Goal: Task Accomplishment & Management: Manage account settings

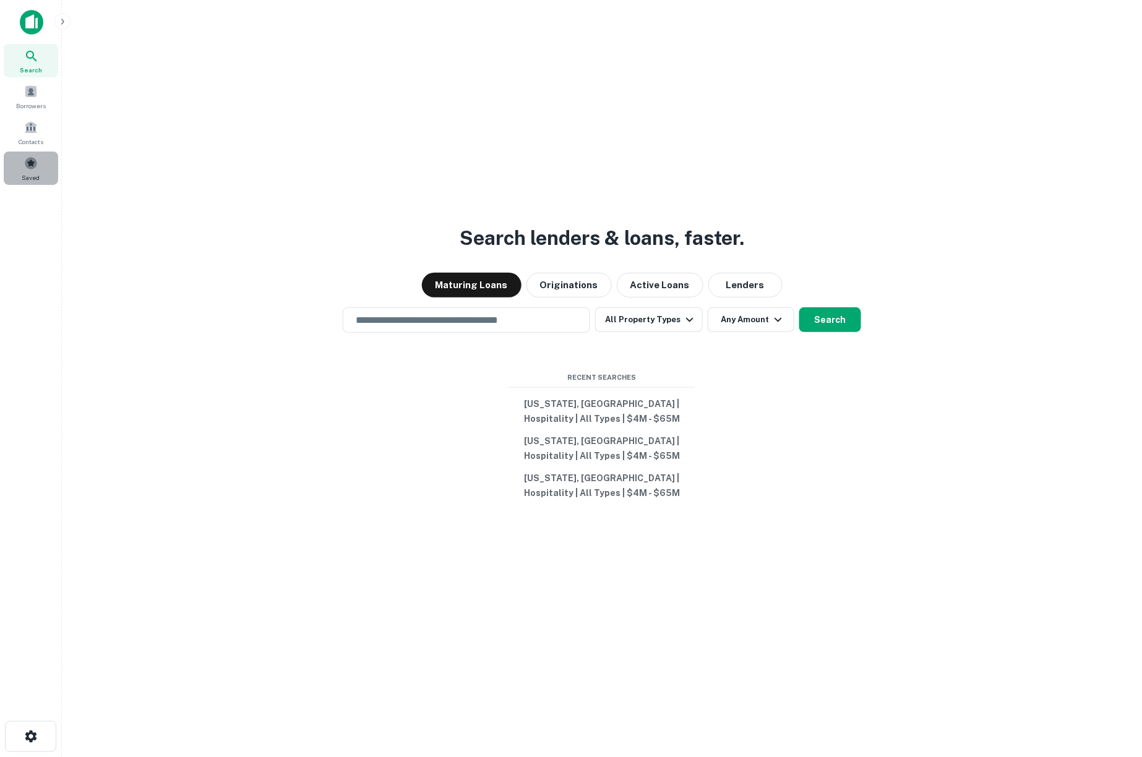
click at [30, 168] on span at bounding box center [31, 164] width 14 height 14
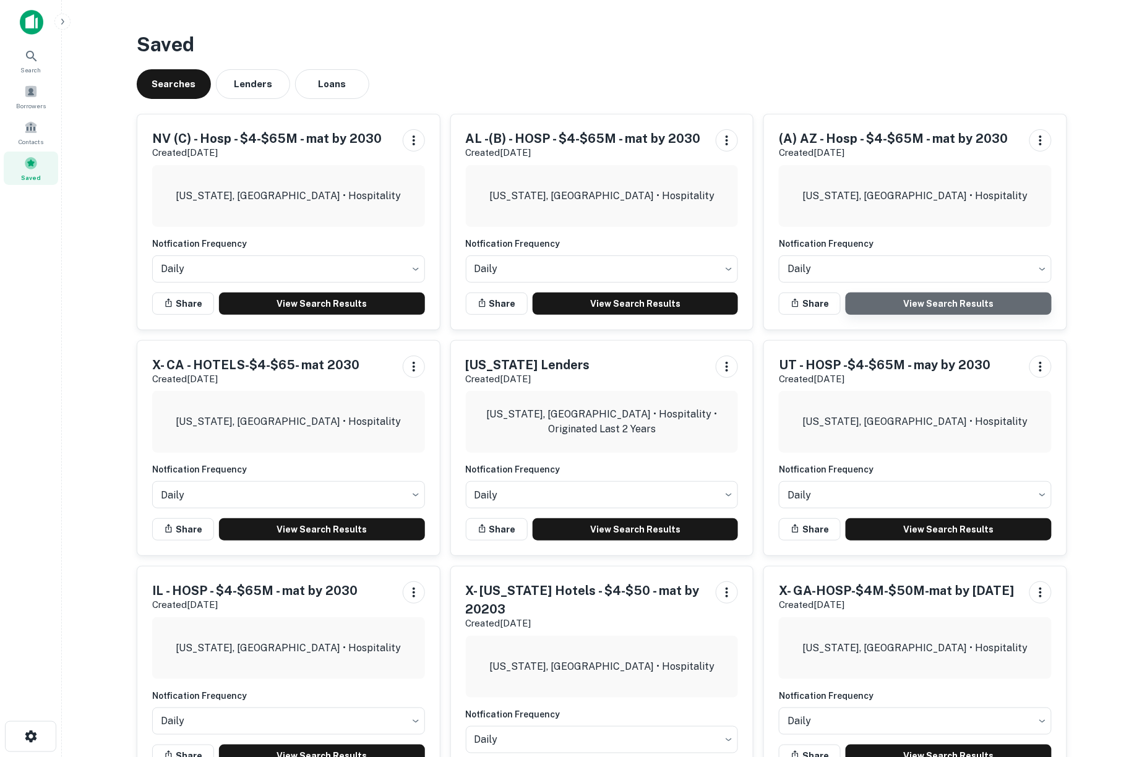
click at [978, 296] on link "View Search Results" at bounding box center [949, 304] width 206 height 22
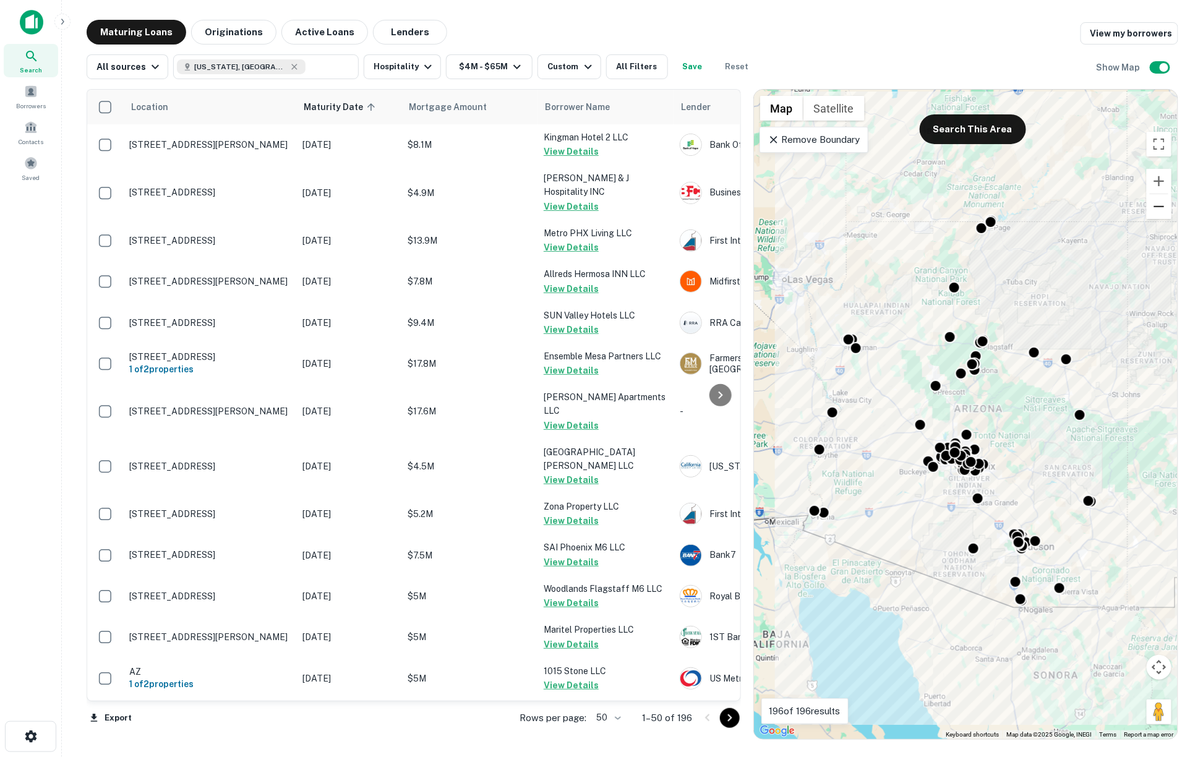
click at [1152, 208] on button "Zoom out" at bounding box center [1159, 206] width 25 height 25
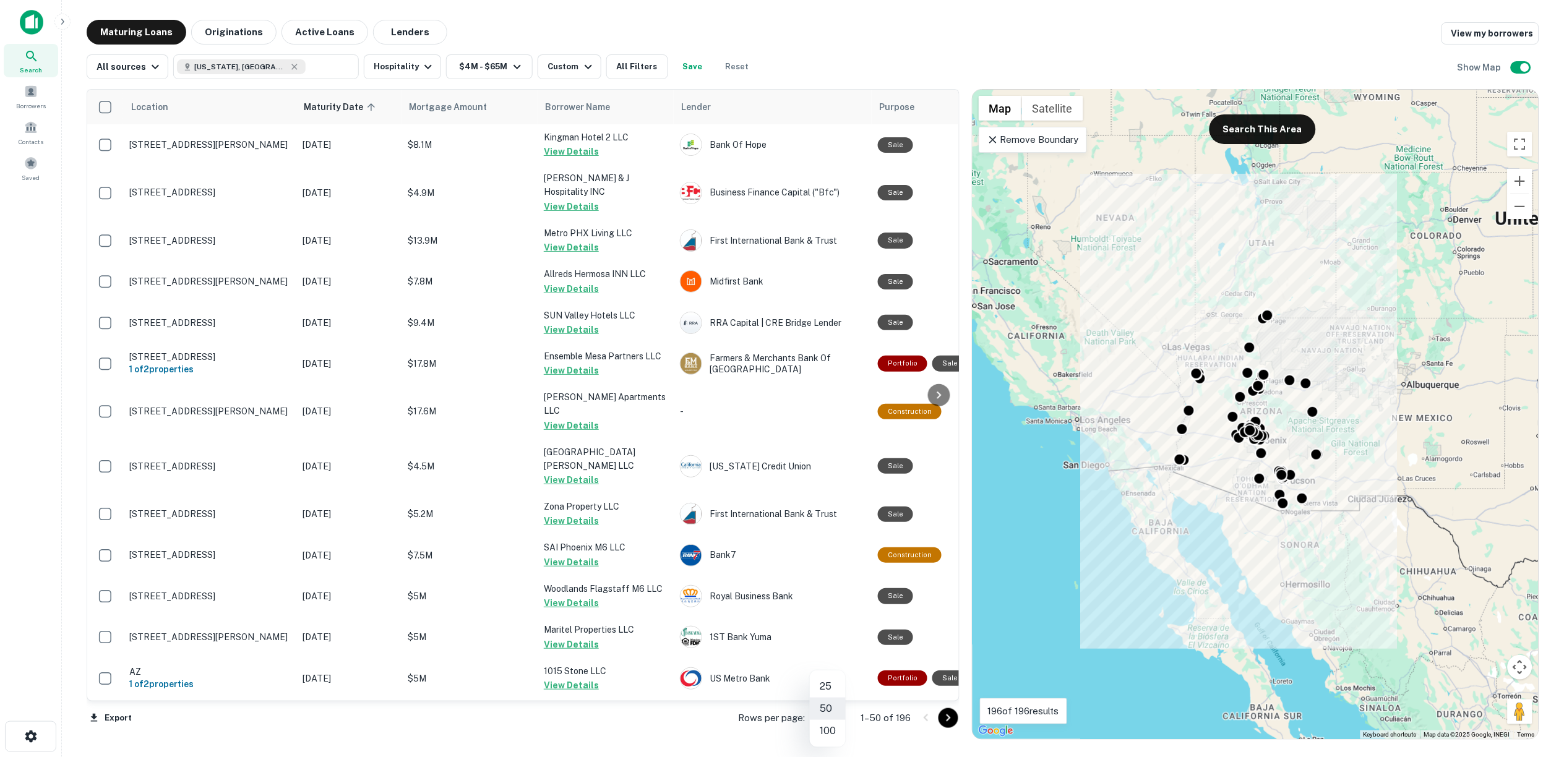
click at [838, 716] on body "Search Borrowers Contacts Saved Maturing Loans Originations Active Loans Lender…" at bounding box center [782, 378] width 1564 height 757
click at [834, 729] on li "100" at bounding box center [828, 731] width 36 height 22
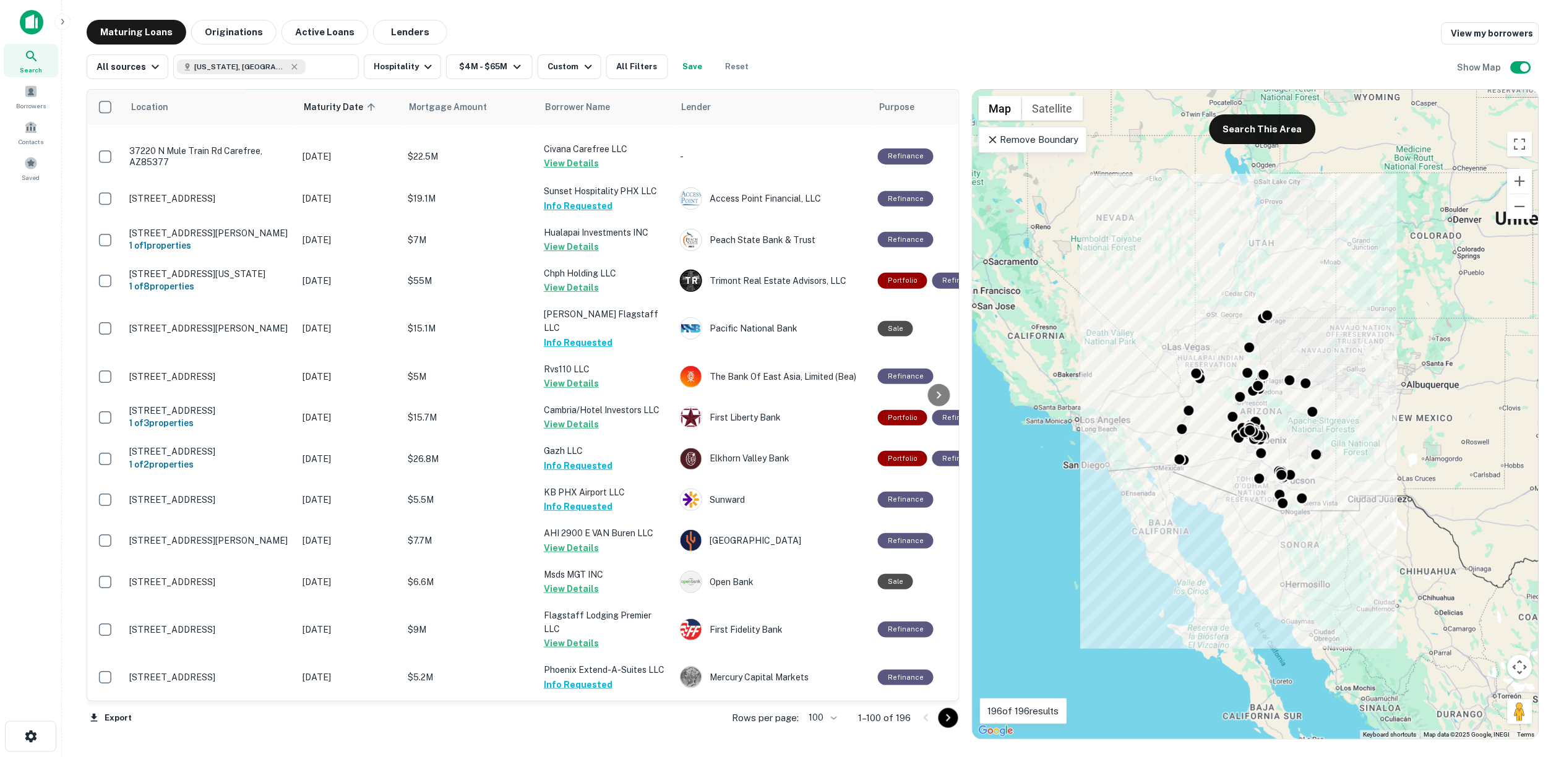
scroll to position [3721, 0]
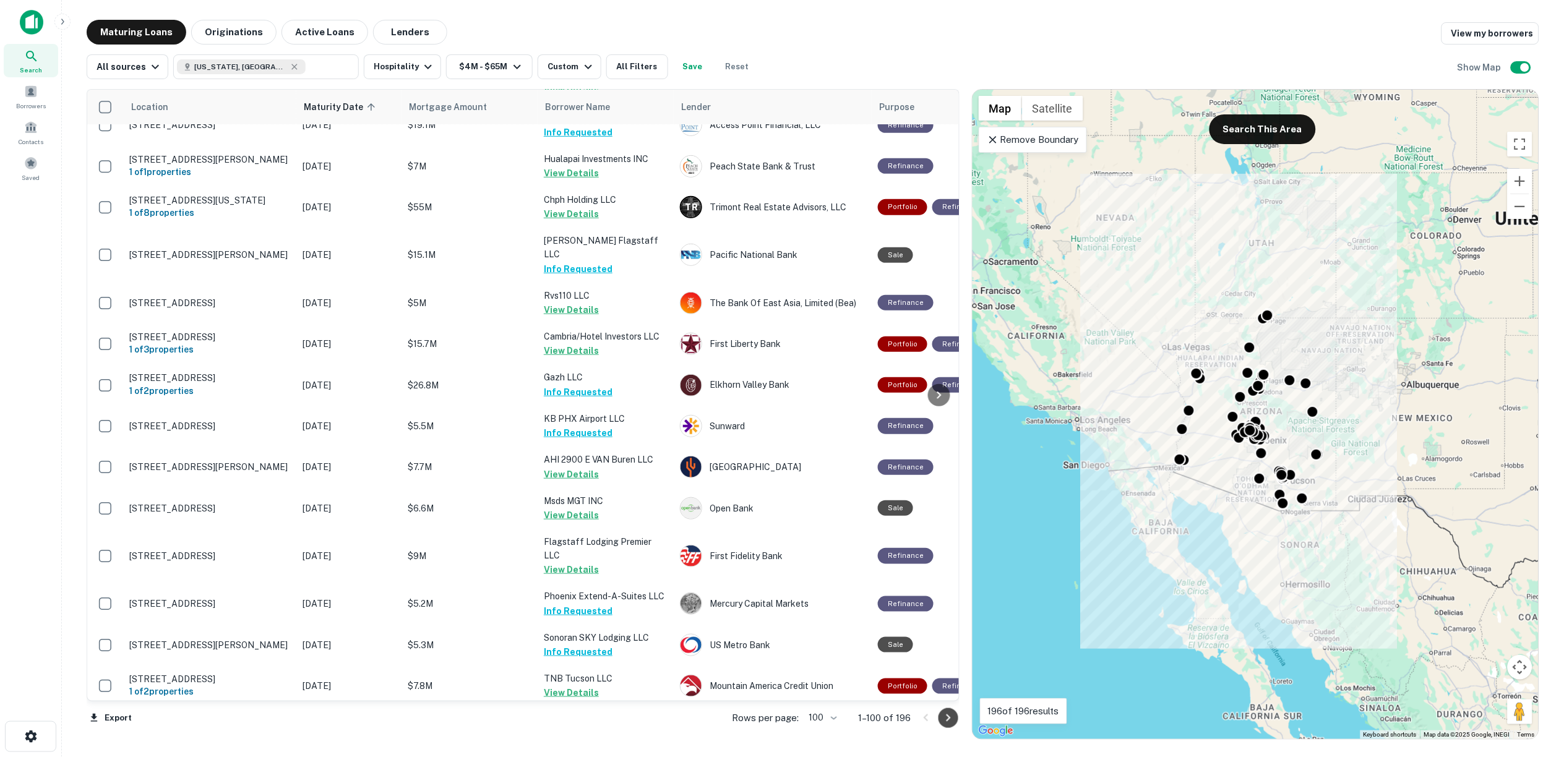
drag, startPoint x: 947, startPoint y: 719, endPoint x: 934, endPoint y: 721, distance: 12.5
click at [947, 719] on icon "Go to next page" at bounding box center [948, 718] width 15 height 15
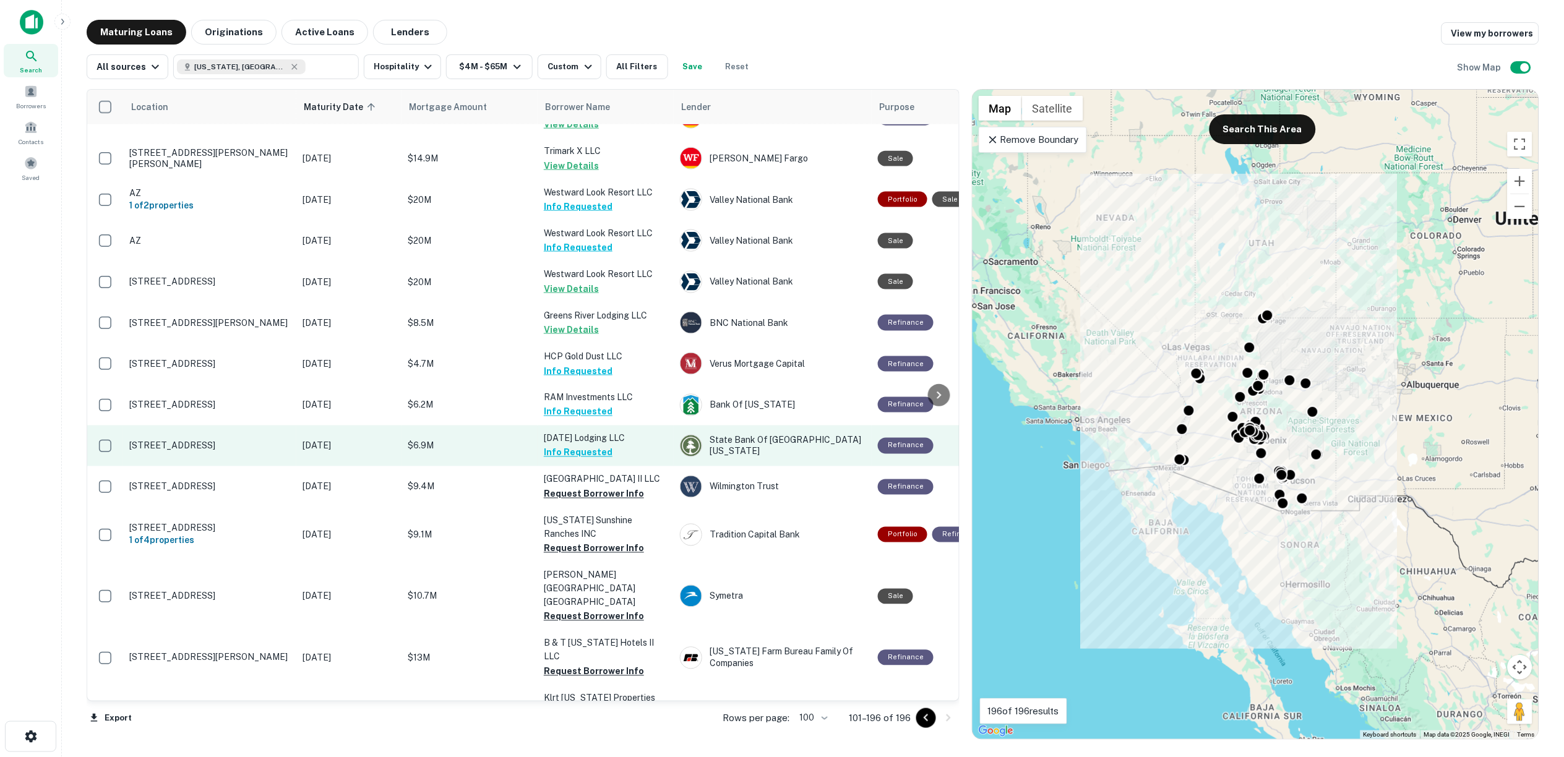
scroll to position [687, 0]
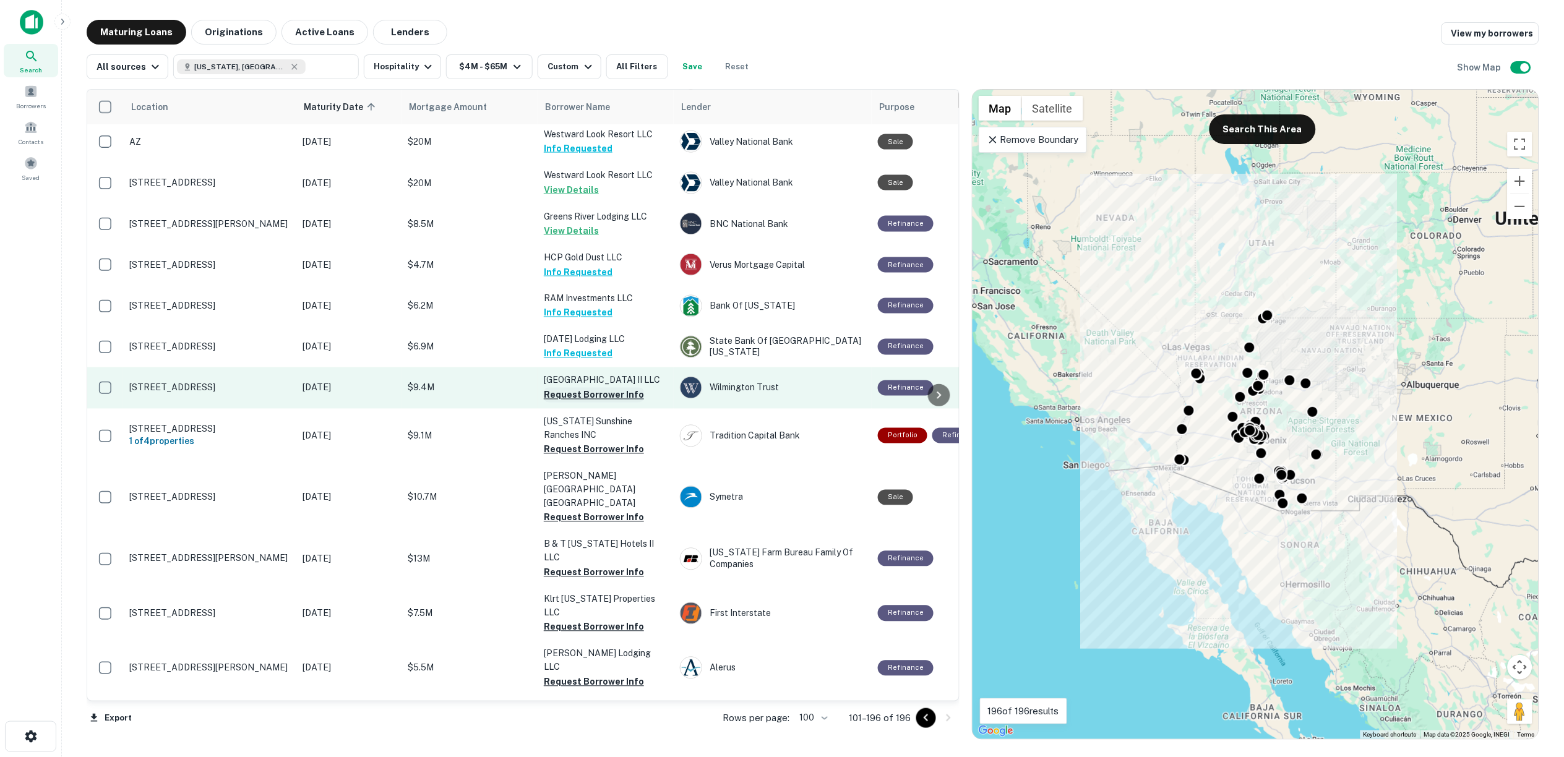
click at [564, 390] on button "Request Borrower Info" at bounding box center [594, 395] width 100 height 15
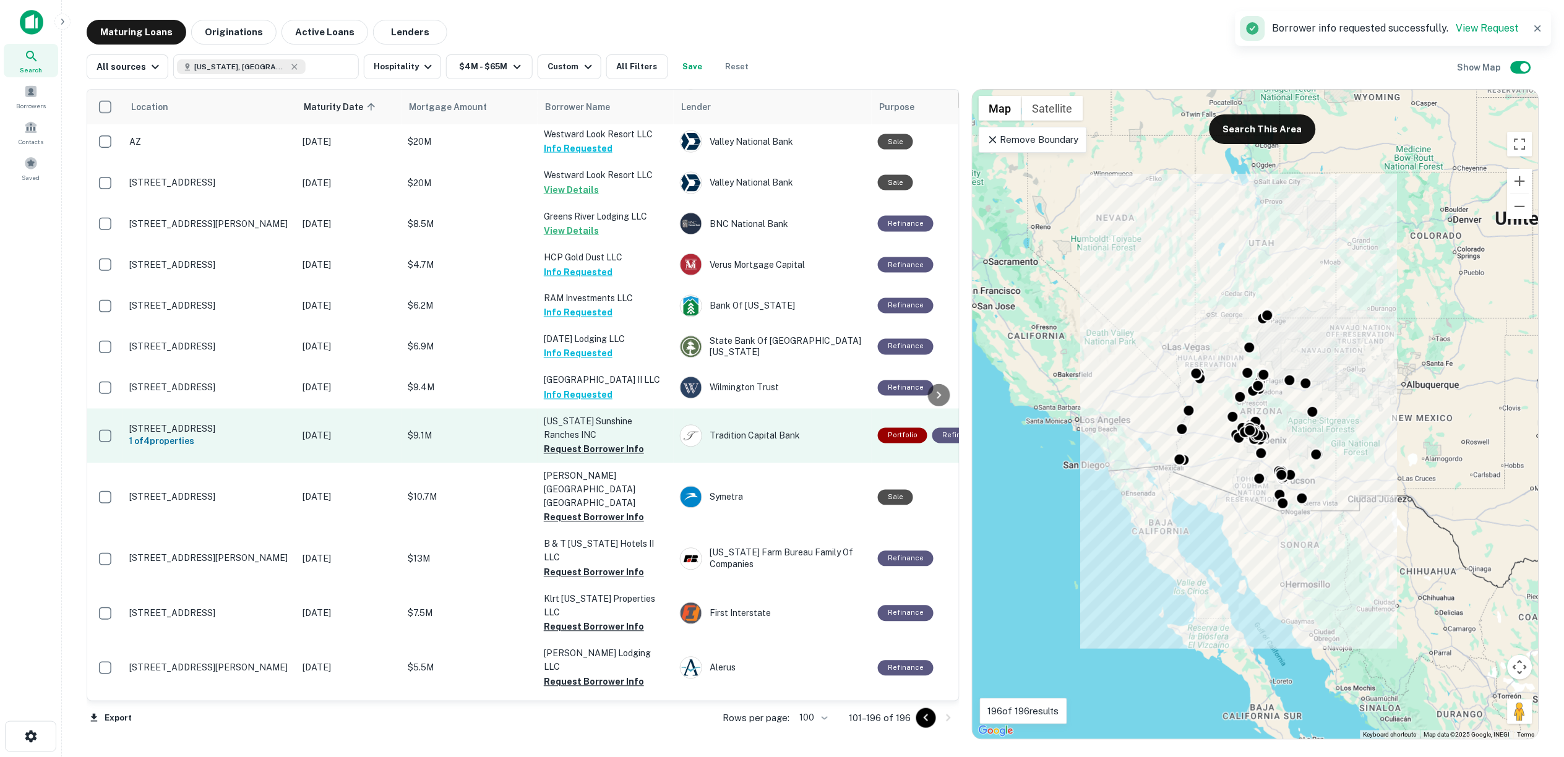
click at [580, 442] on button "Request Borrower Info" at bounding box center [594, 449] width 100 height 15
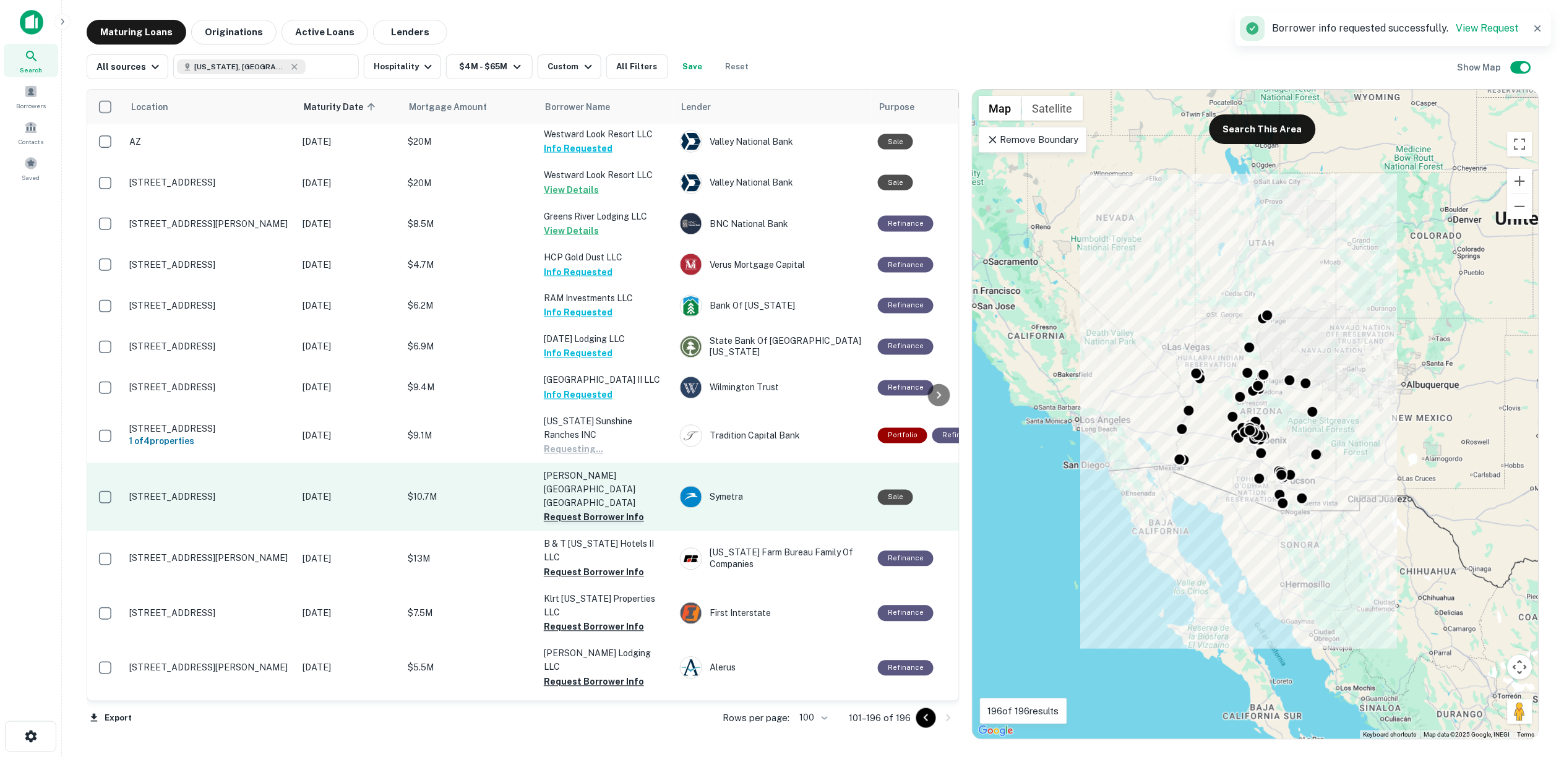
click at [582, 510] on button "Request Borrower Info" at bounding box center [594, 517] width 100 height 15
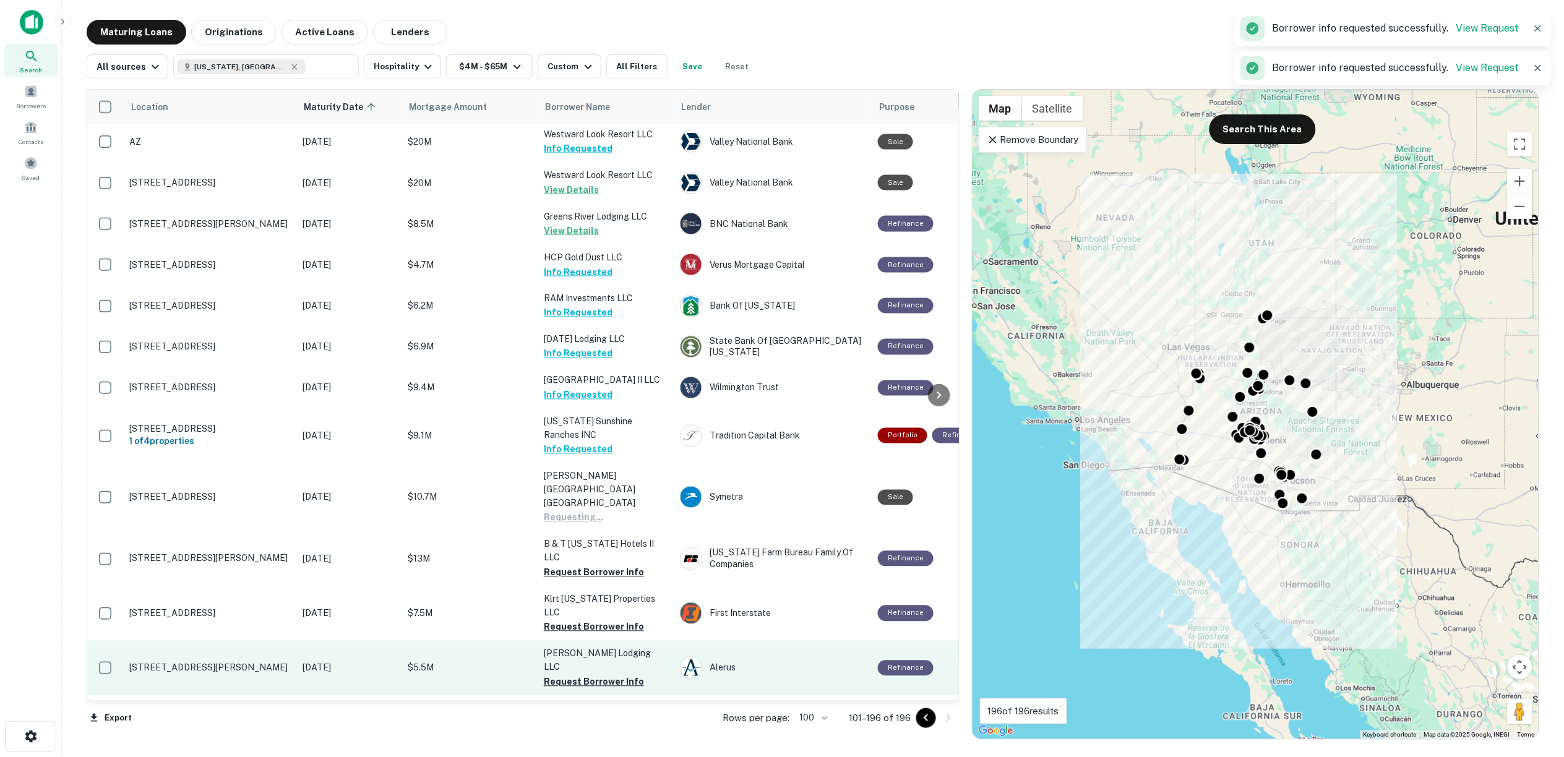
click at [585, 566] on button "Request Borrower Info" at bounding box center [594, 573] width 100 height 15
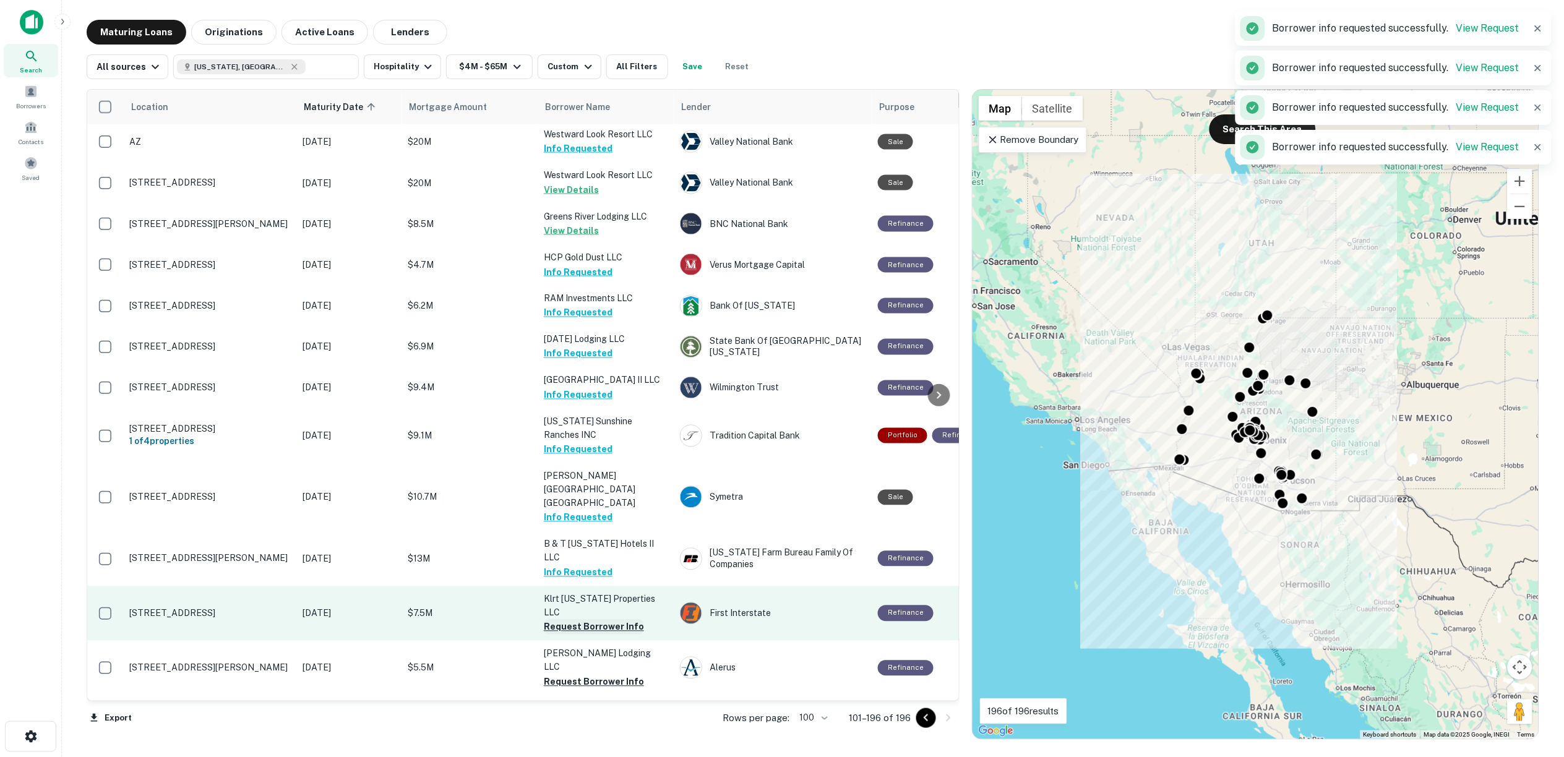
click at [588, 620] on button "Request Borrower Info" at bounding box center [594, 627] width 100 height 15
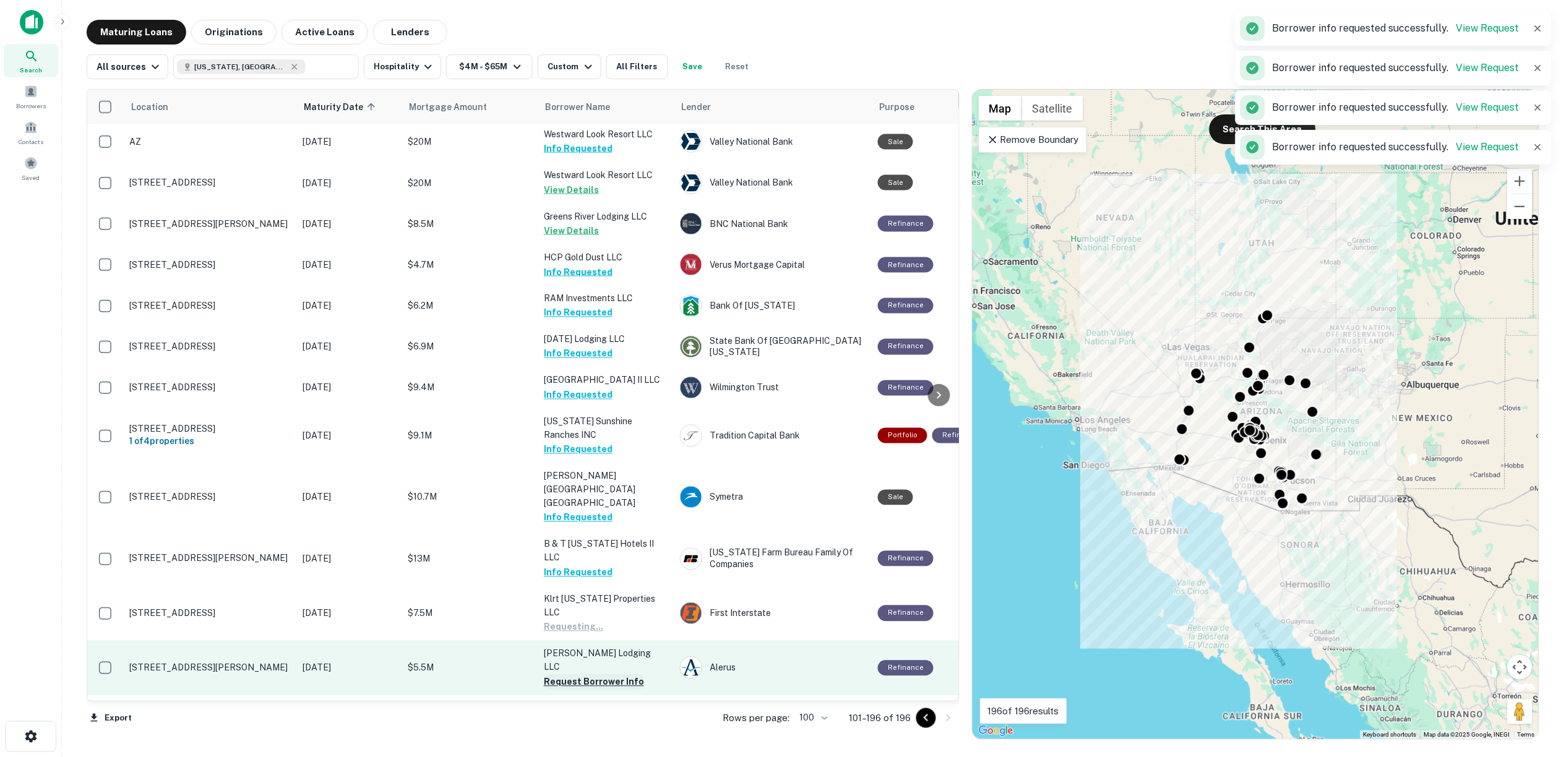
click at [584, 675] on button "Request Borrower Info" at bounding box center [594, 682] width 100 height 15
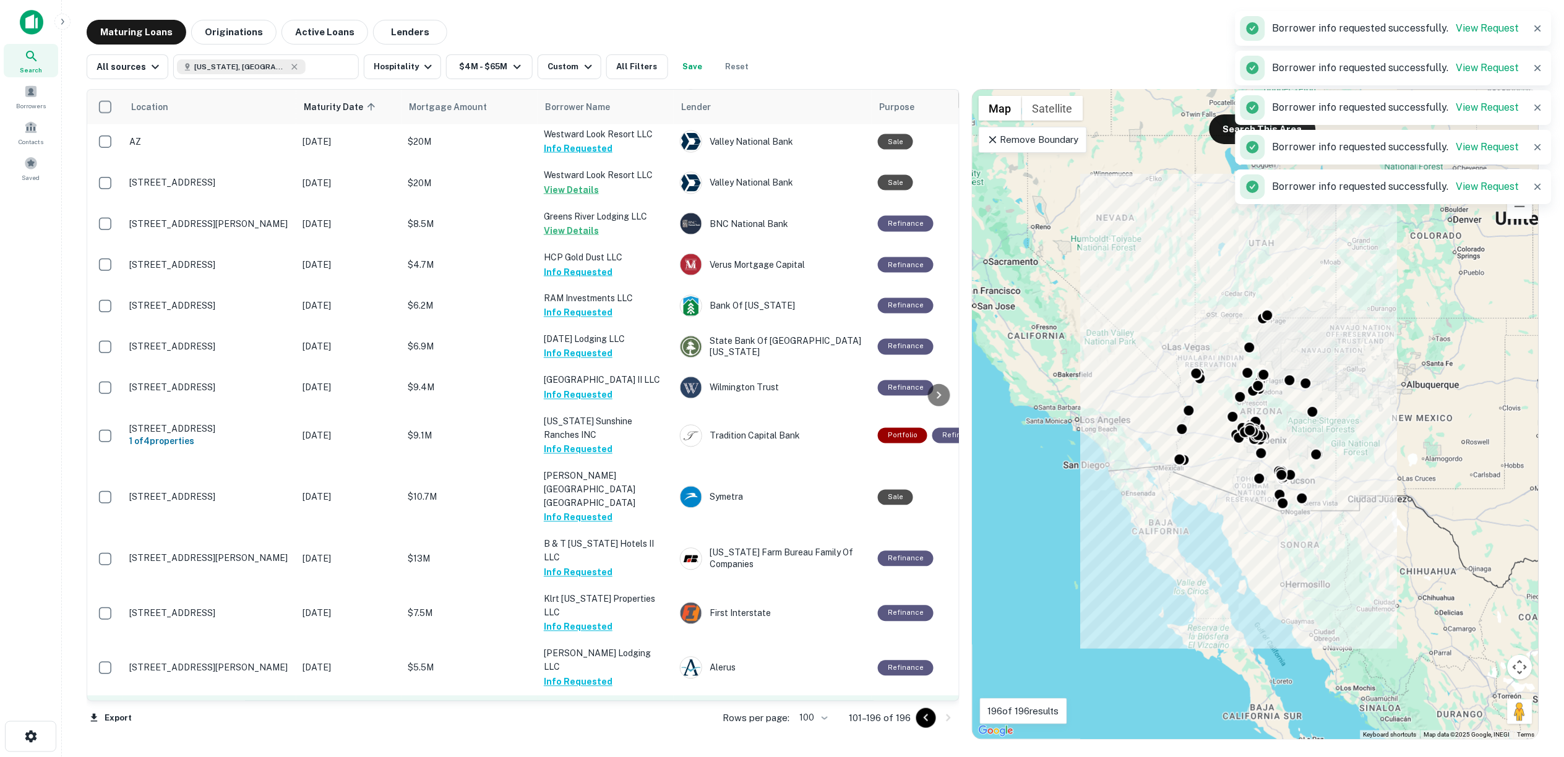
click at [588, 716] on button "Request Borrower Info" at bounding box center [594, 723] width 100 height 15
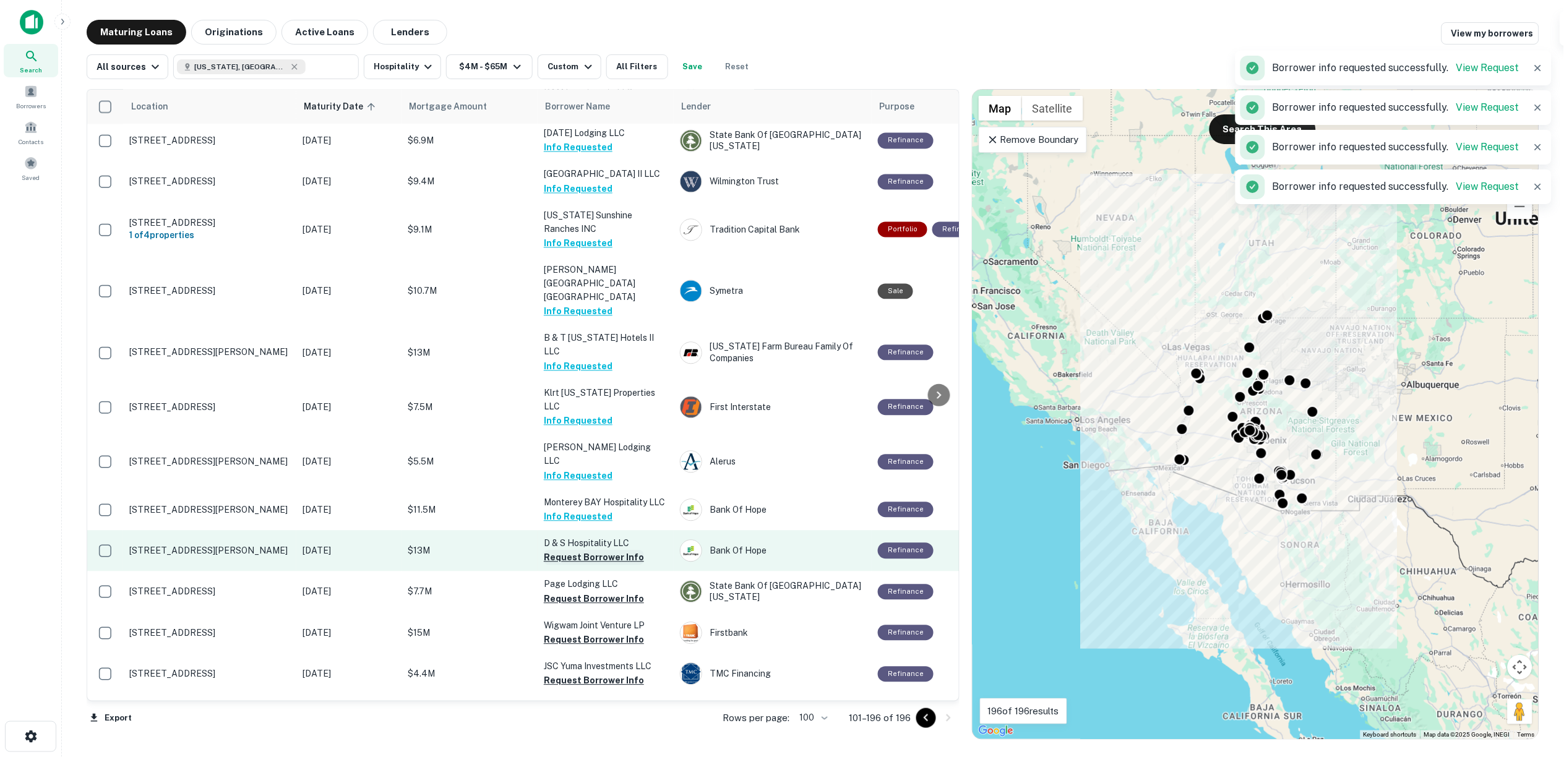
click at [560, 551] on button "Request Borrower Info" at bounding box center [594, 558] width 100 height 15
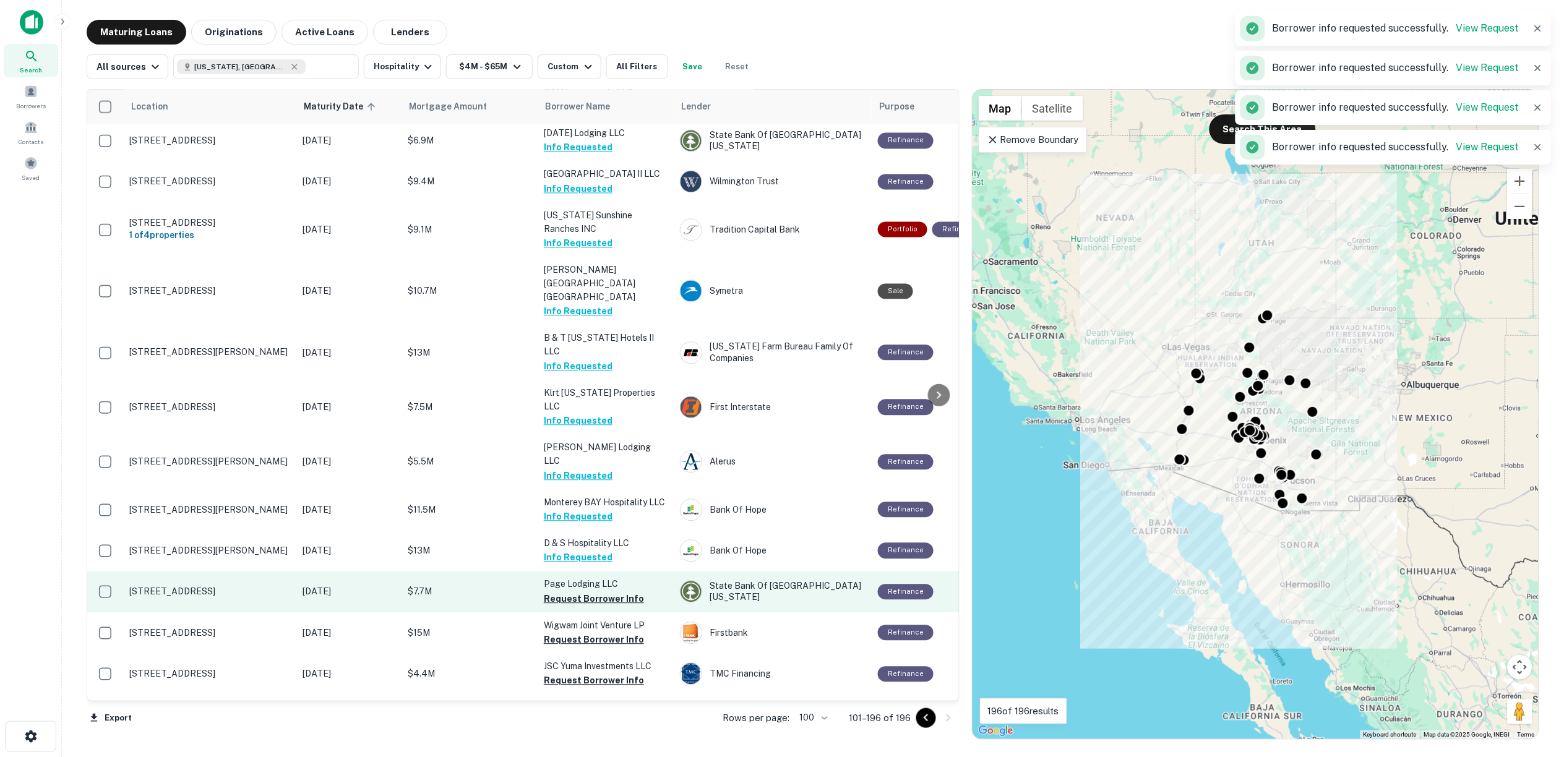
click at [565, 592] on button "Request Borrower Info" at bounding box center [594, 599] width 100 height 15
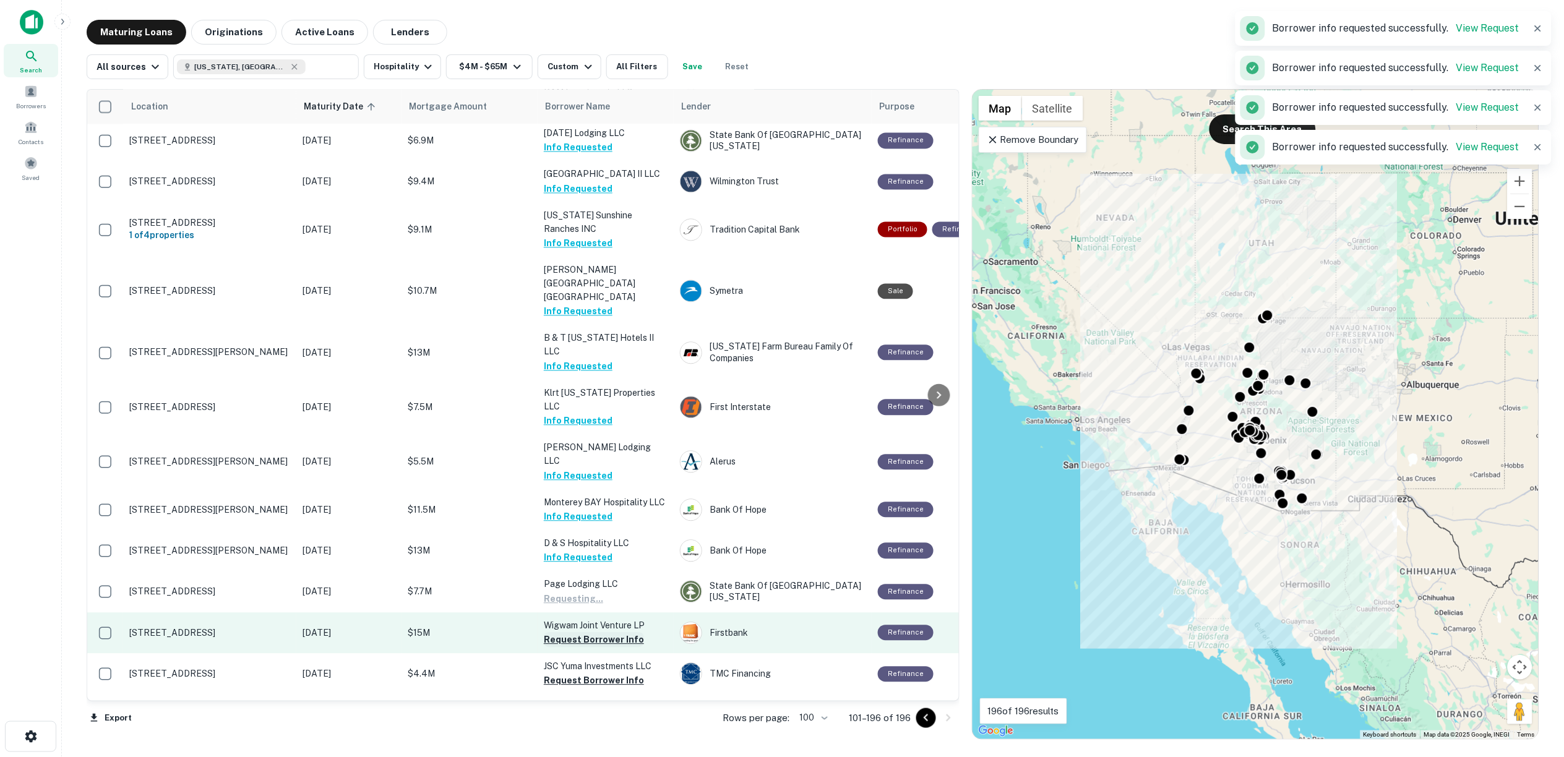
click at [570, 633] on button "Request Borrower Info" at bounding box center [594, 640] width 100 height 15
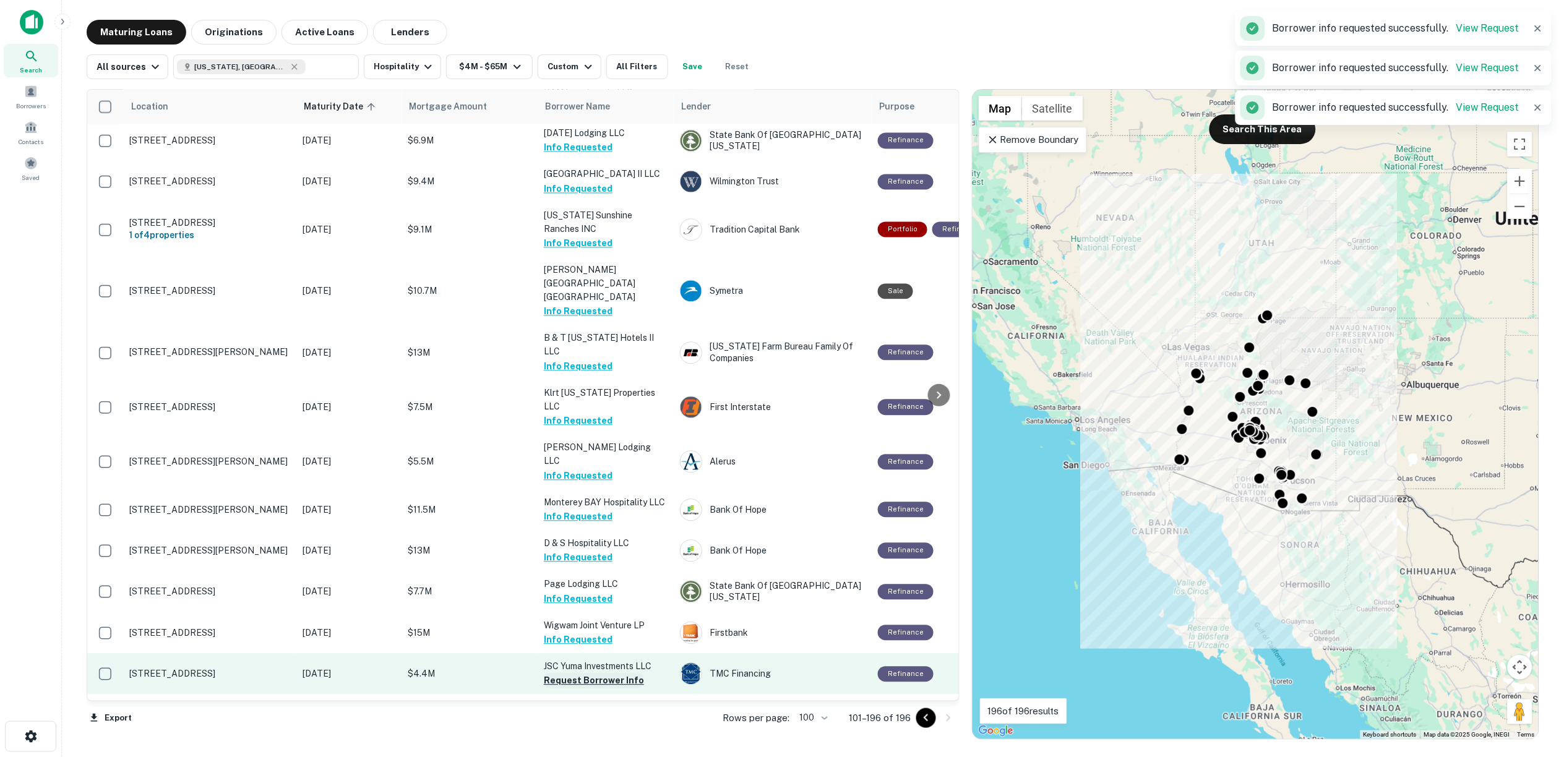
click at [579, 674] on button "Request Borrower Info" at bounding box center [594, 681] width 100 height 15
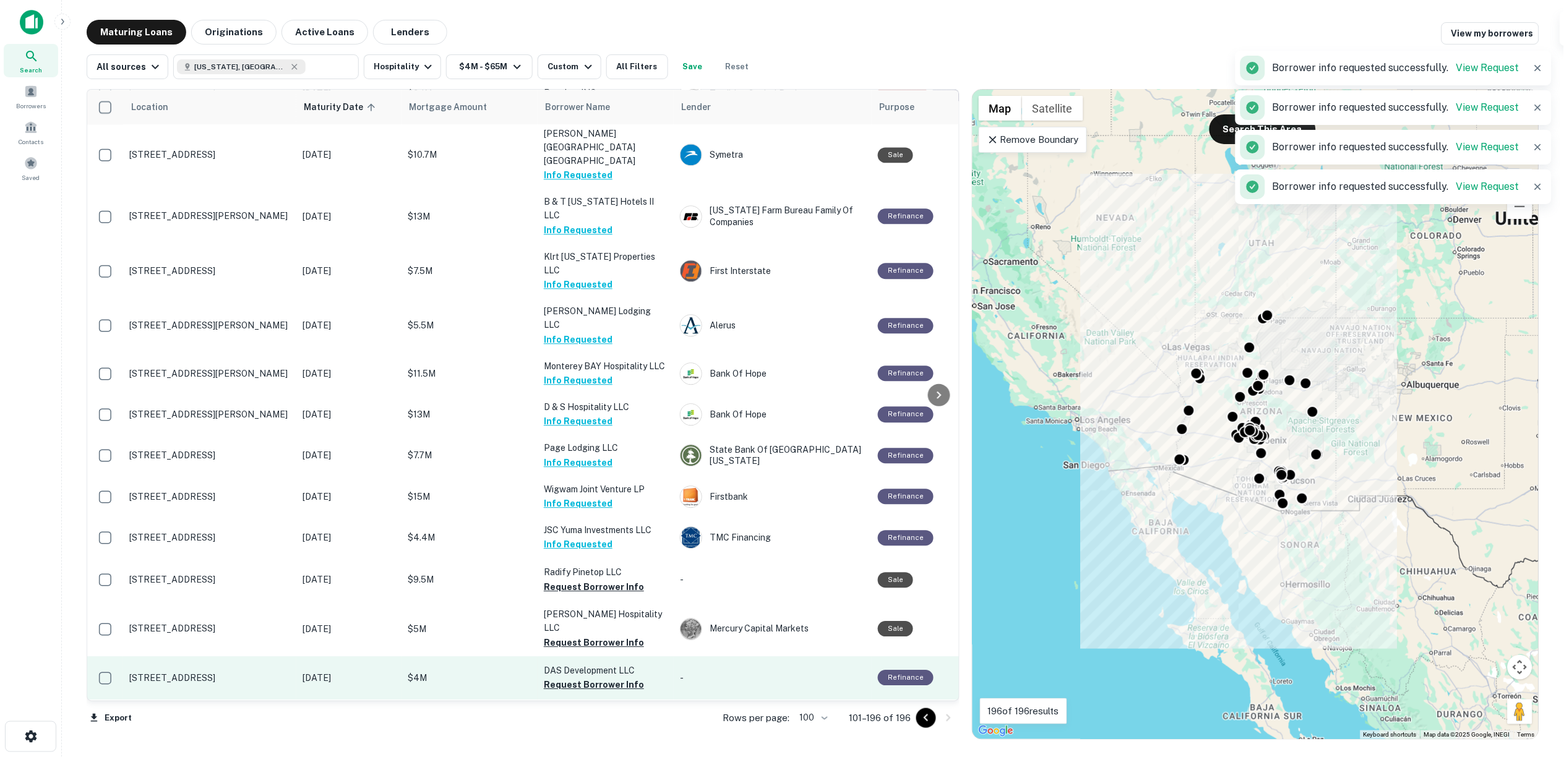
scroll to position [1031, 0]
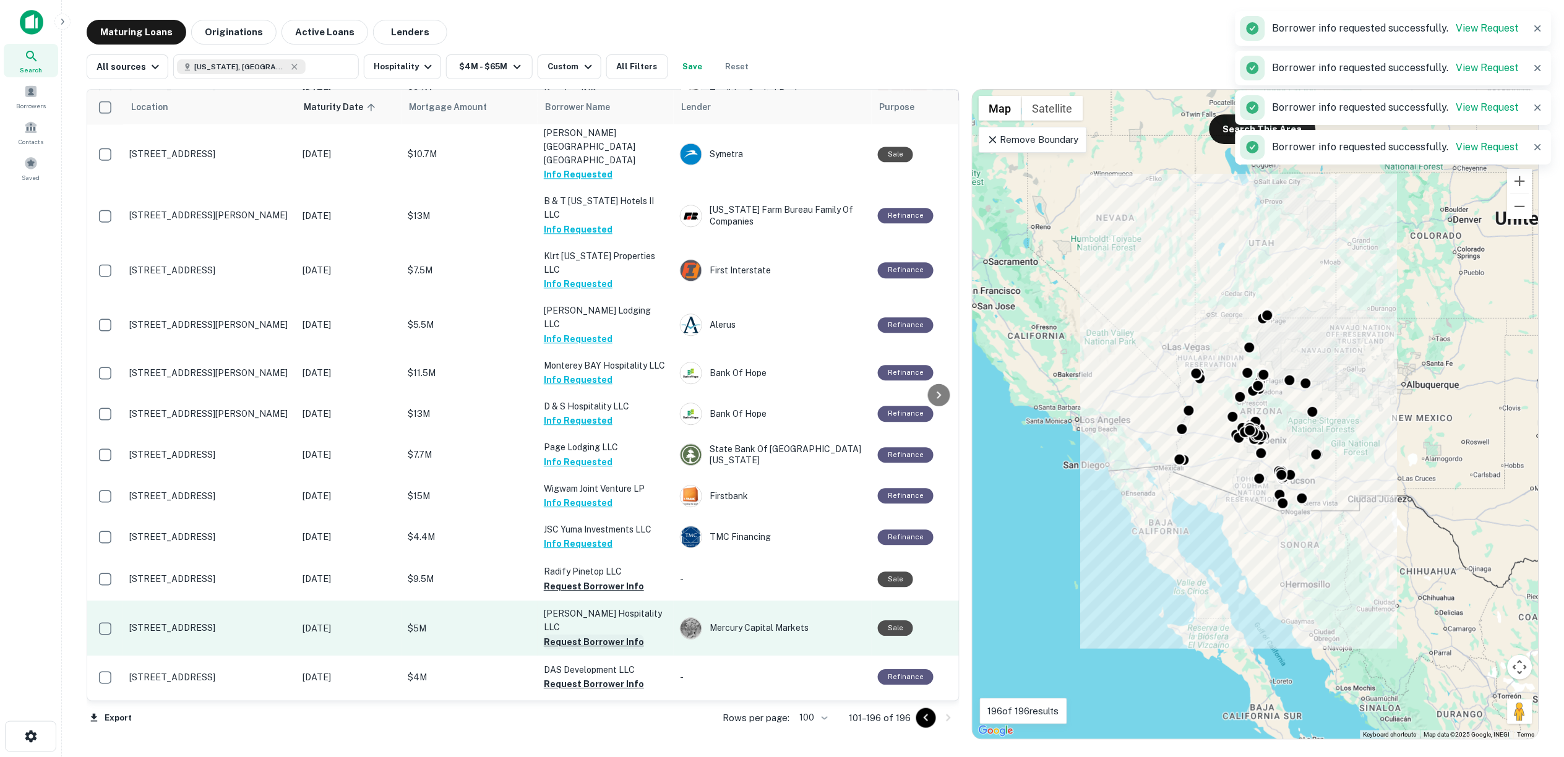
click at [572, 579] on button "Request Borrower Info" at bounding box center [594, 586] width 100 height 15
click at [578, 635] on button "Request Borrower Info" at bounding box center [594, 642] width 100 height 15
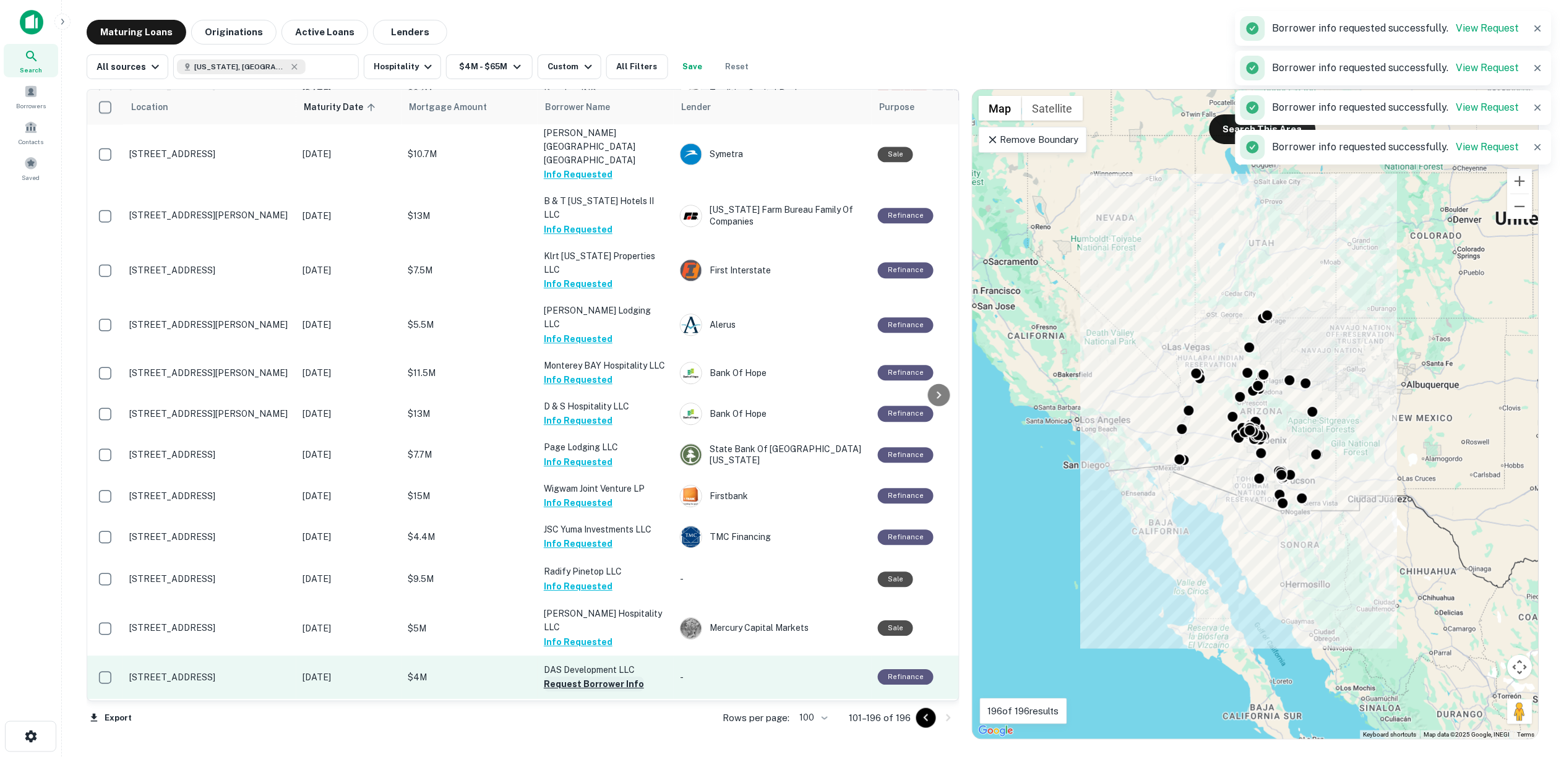
click at [583, 677] on button "Request Borrower Info" at bounding box center [594, 684] width 100 height 15
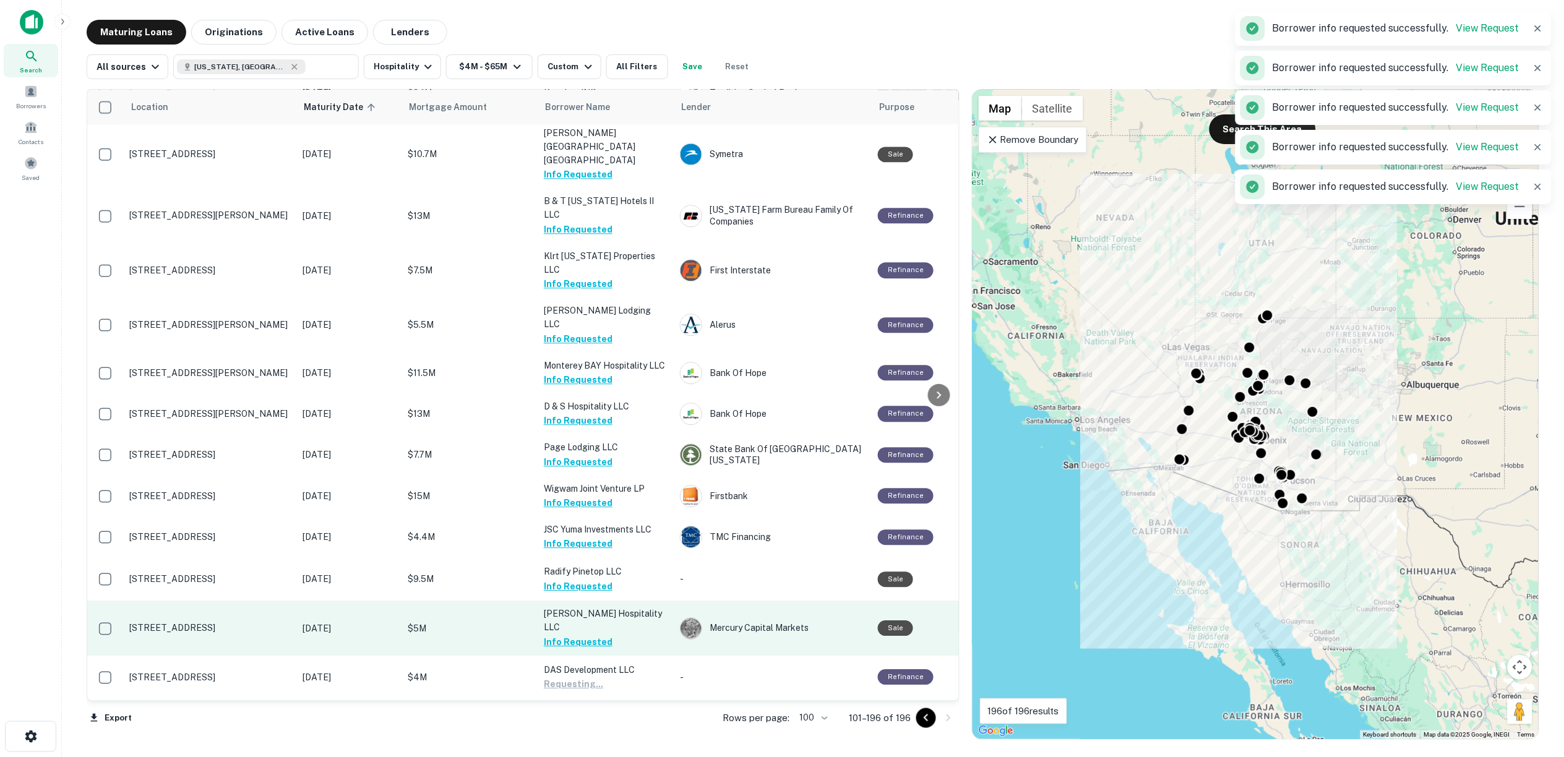
click at [582, 719] on button "Request Borrower Info" at bounding box center [594, 726] width 100 height 15
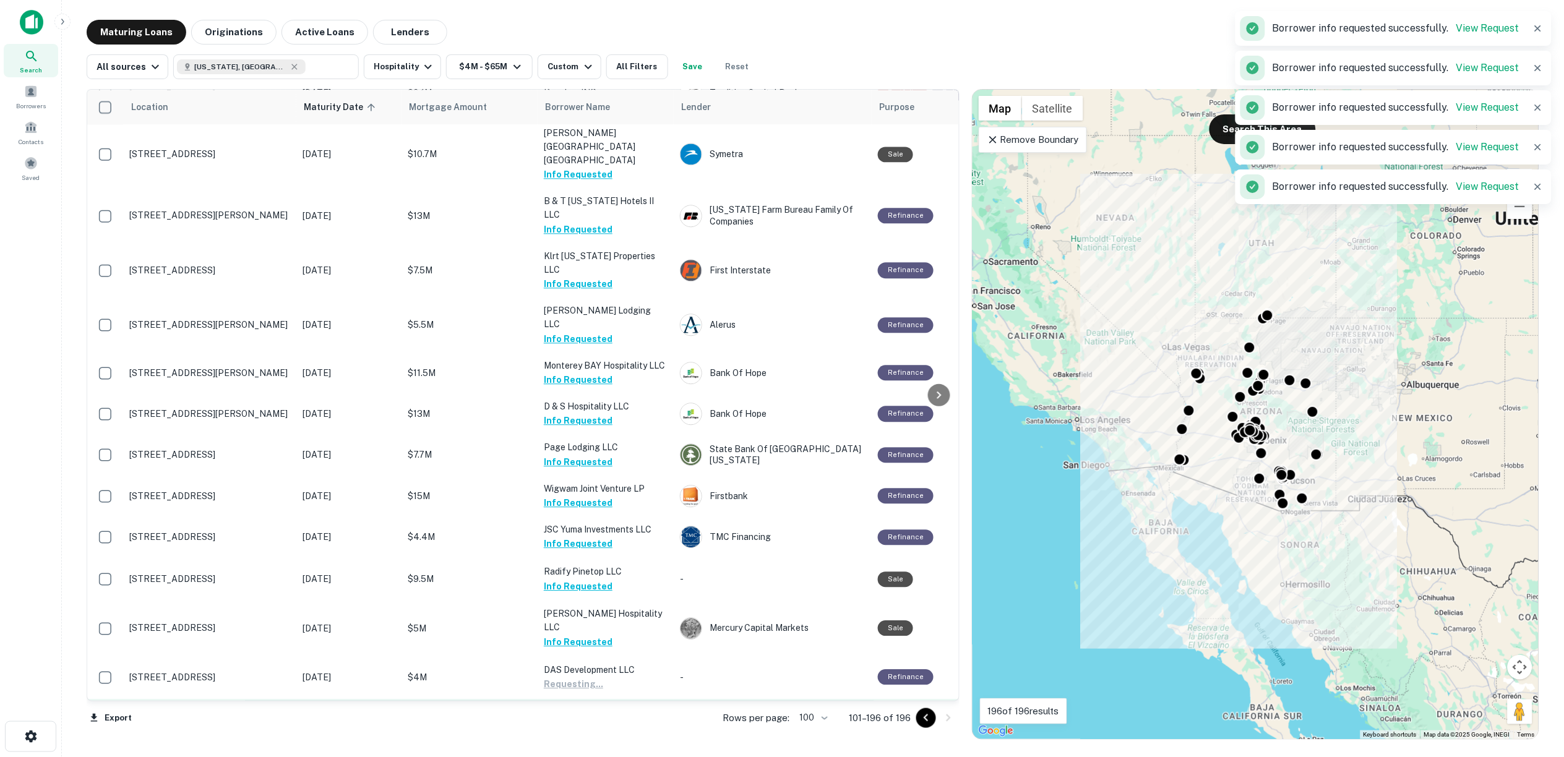
scroll to position [1168, 0]
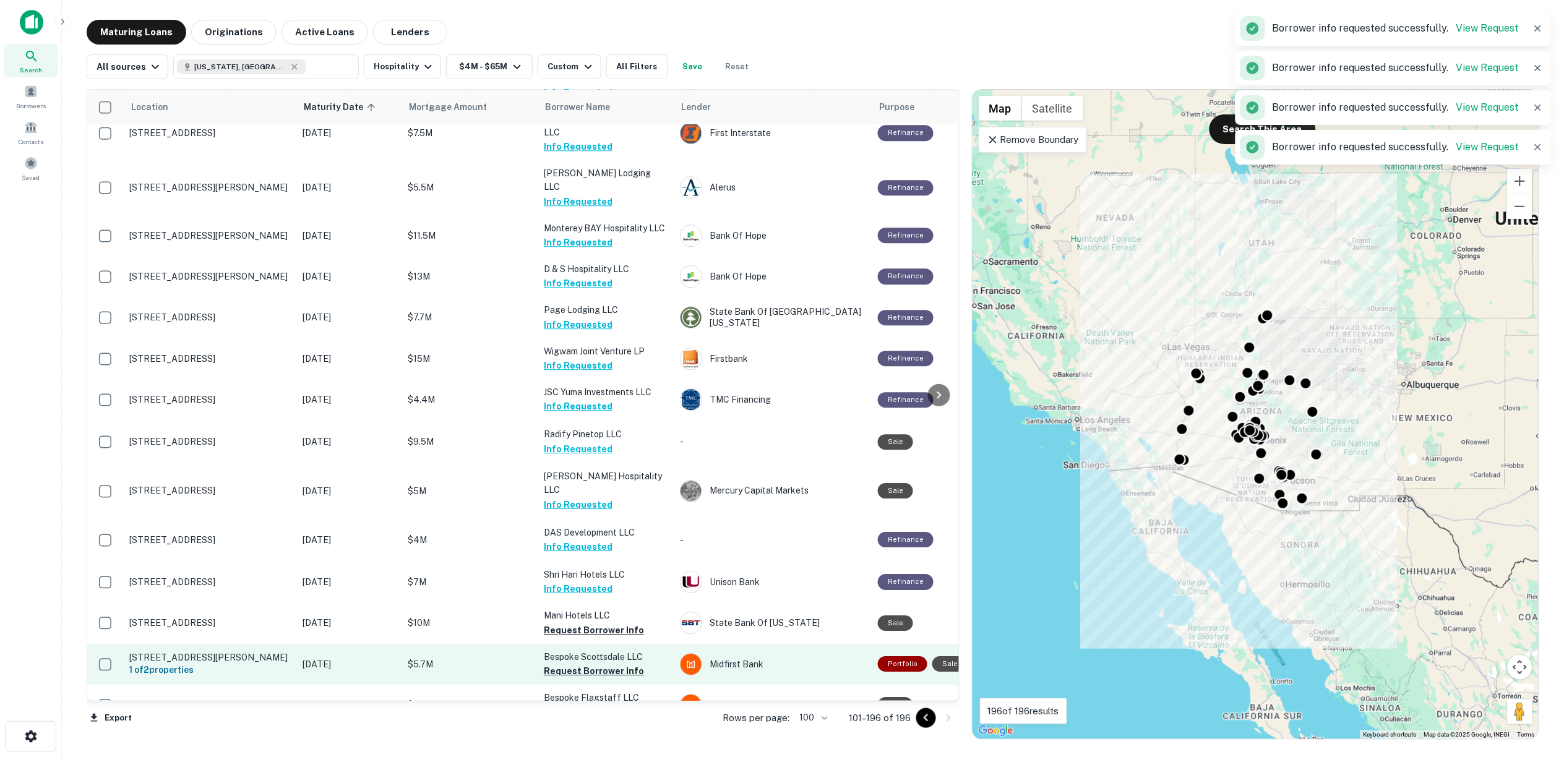
click at [566, 623] on button "Request Borrower Info" at bounding box center [594, 630] width 100 height 15
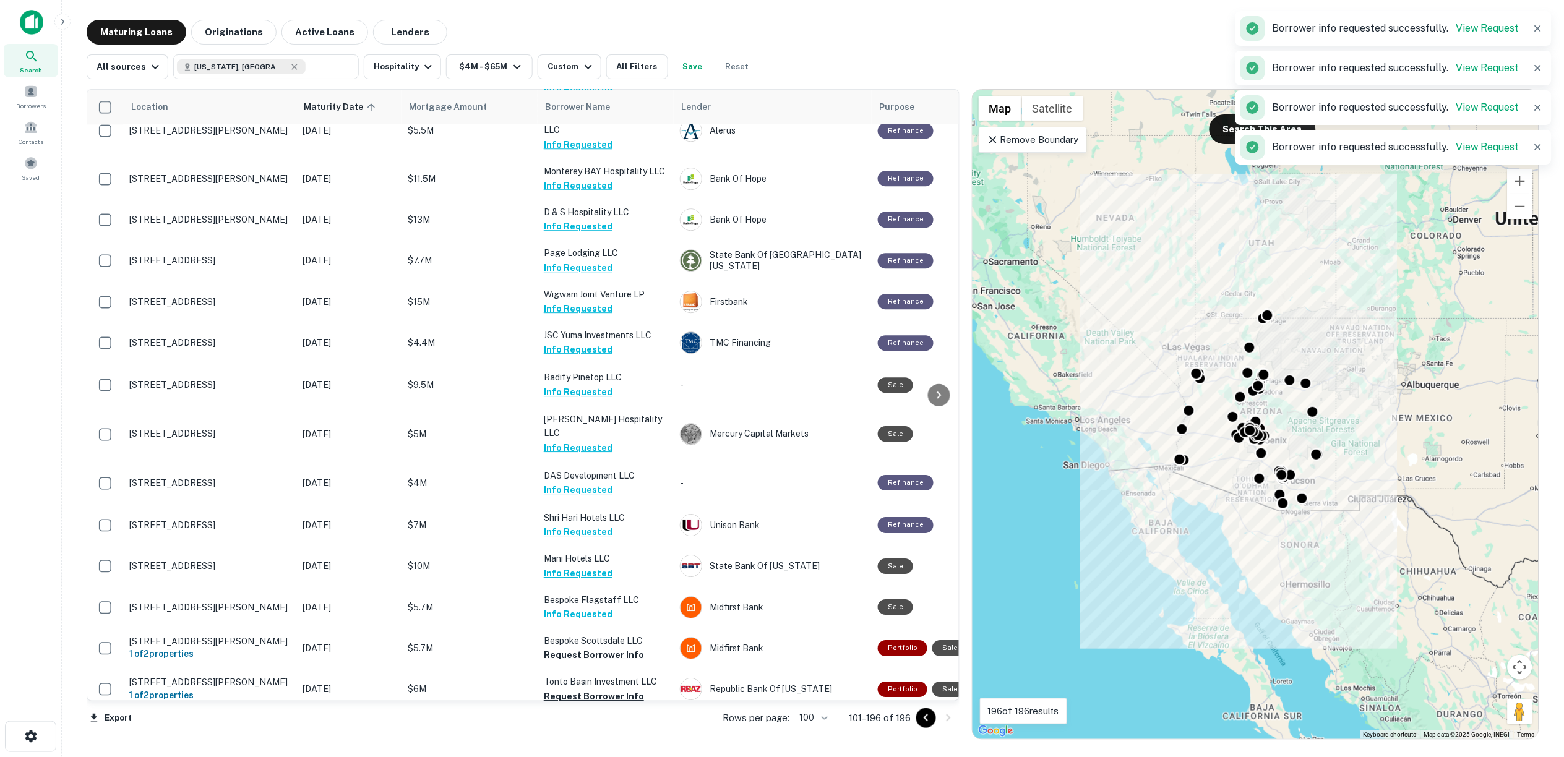
scroll to position [1306, 0]
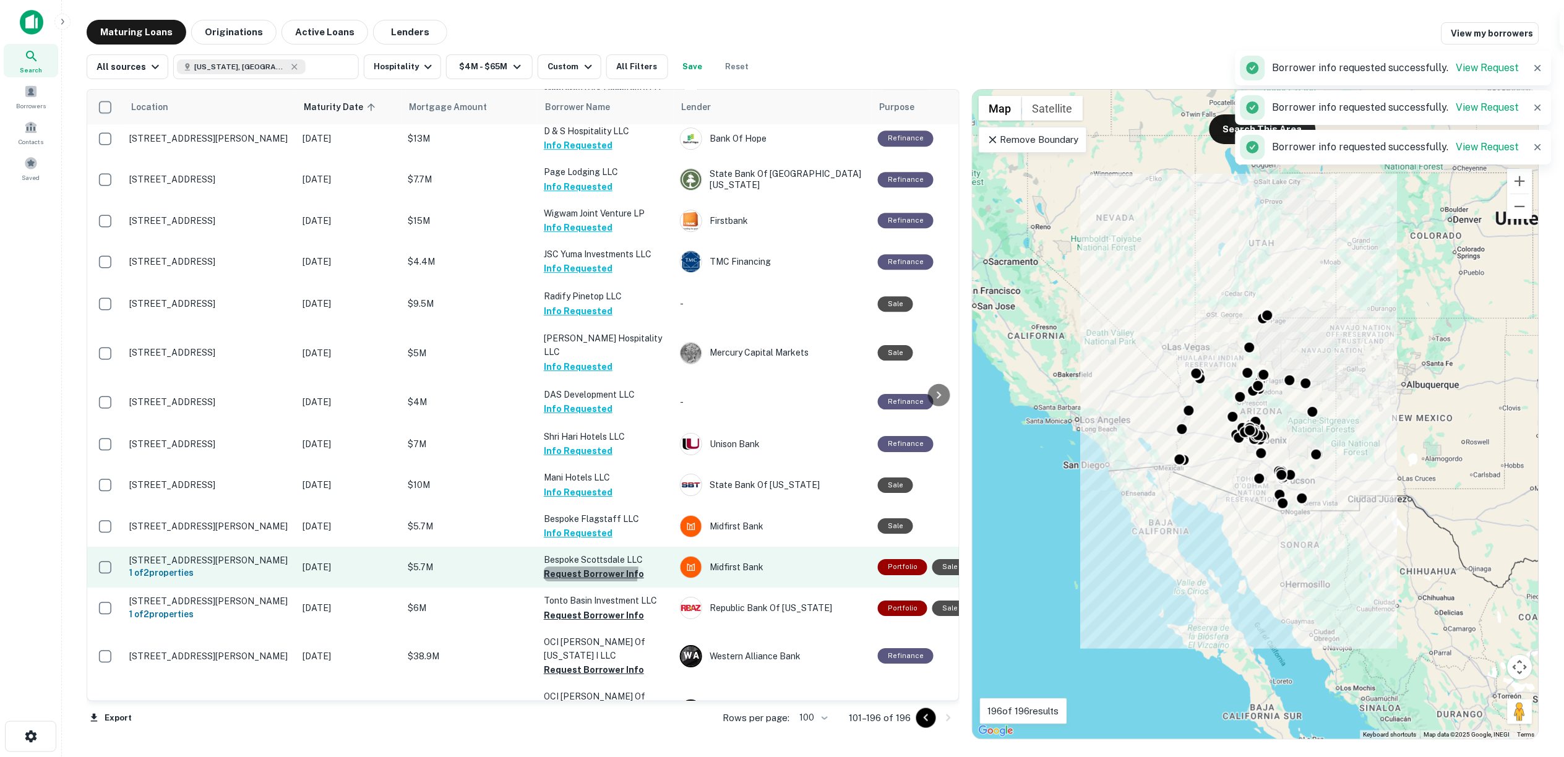
click at [576, 567] on button "Request Borrower Info" at bounding box center [594, 574] width 100 height 15
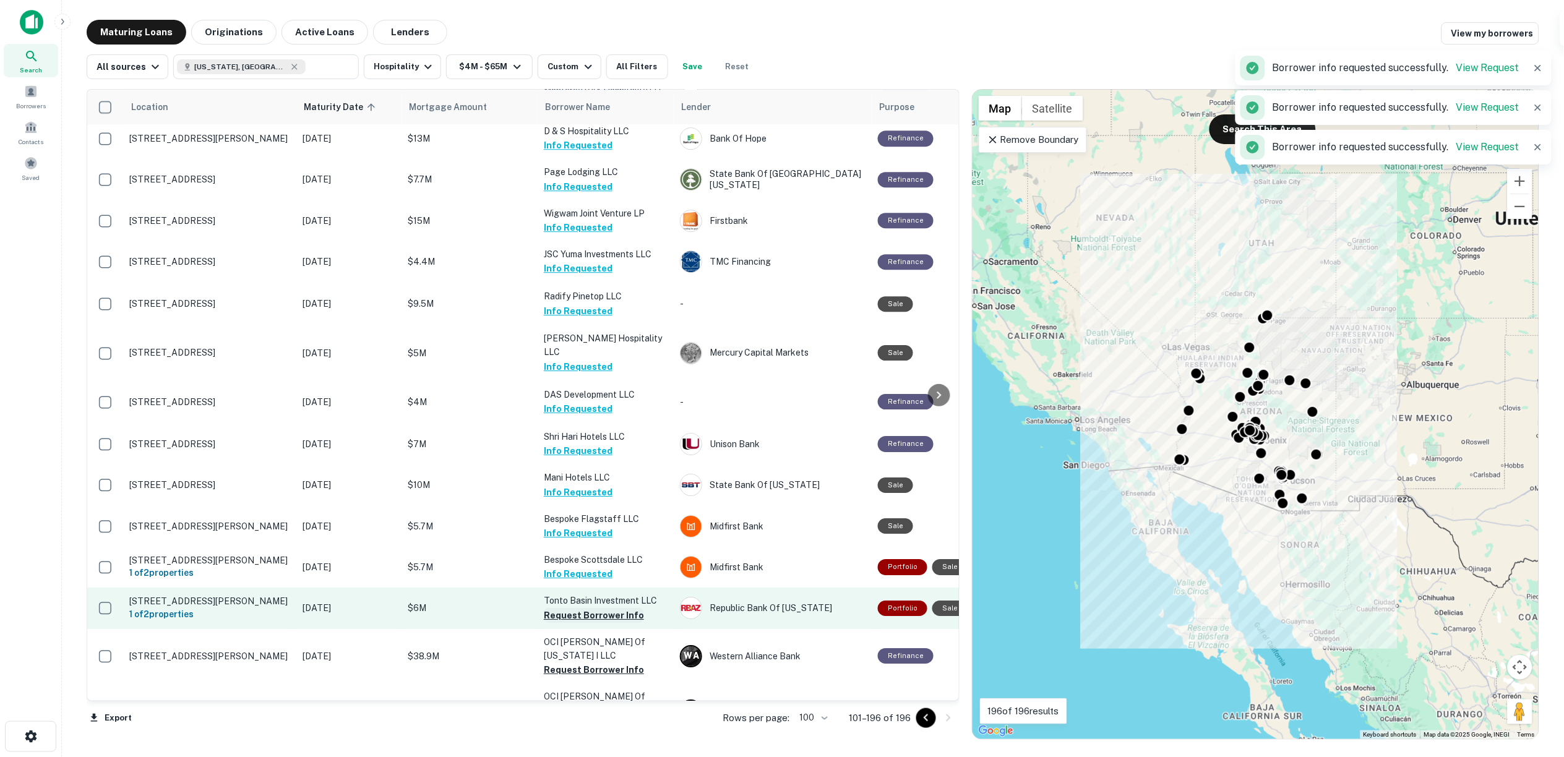
click at [577, 608] on button "Request Borrower Info" at bounding box center [594, 615] width 100 height 15
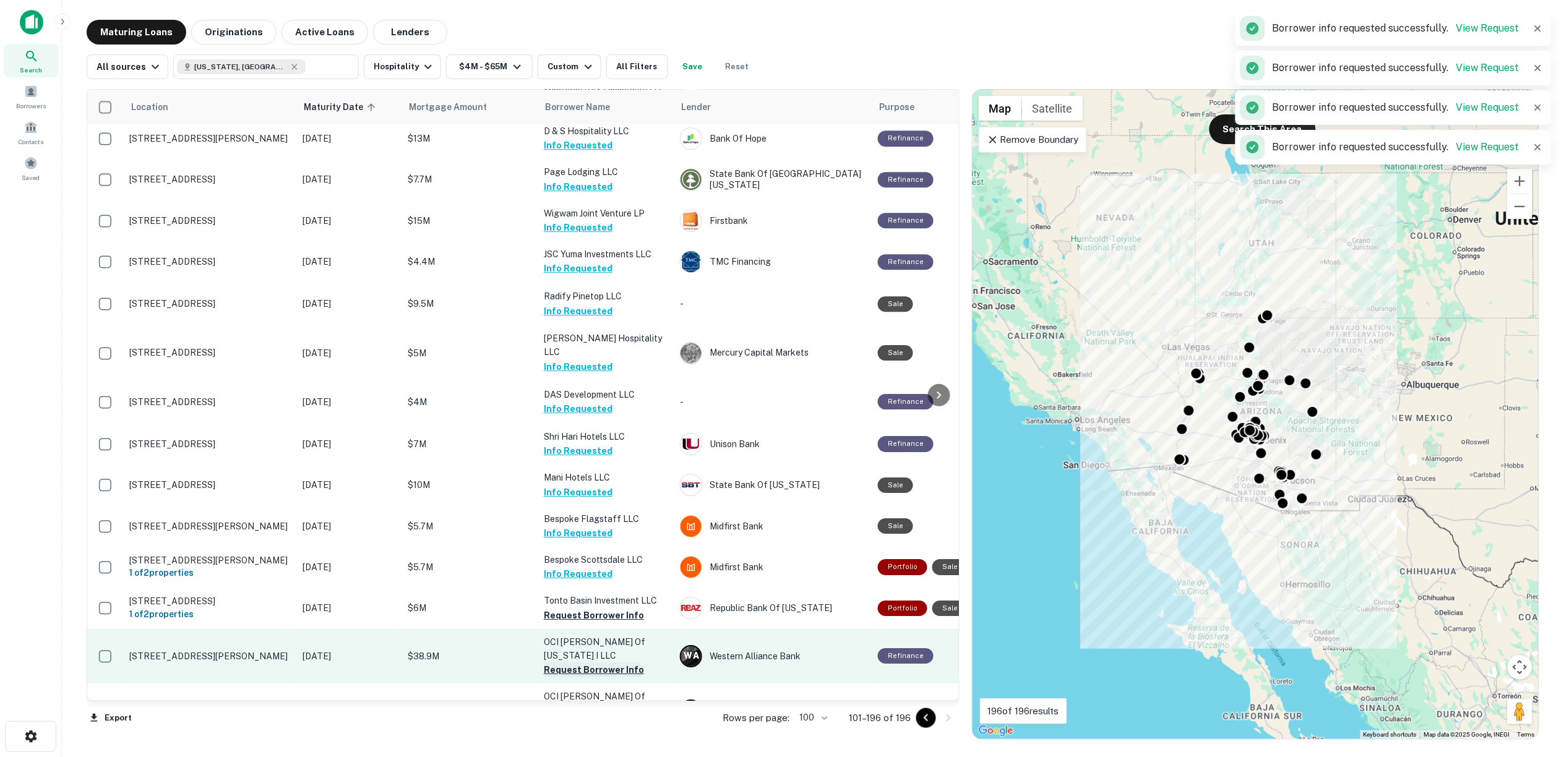
click at [580, 663] on button "Request Borrower Info" at bounding box center [594, 670] width 100 height 15
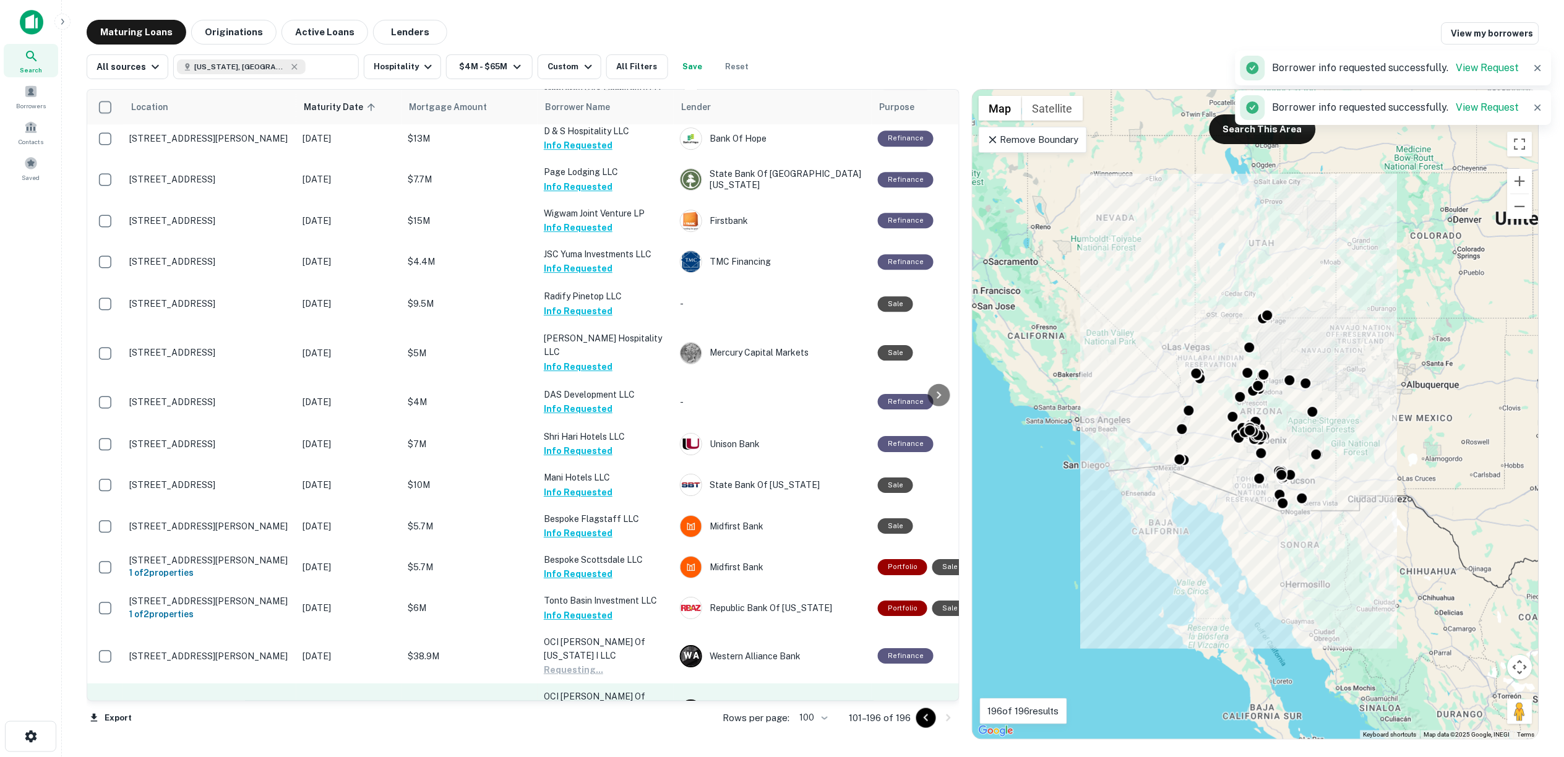
scroll to position [1512, 0]
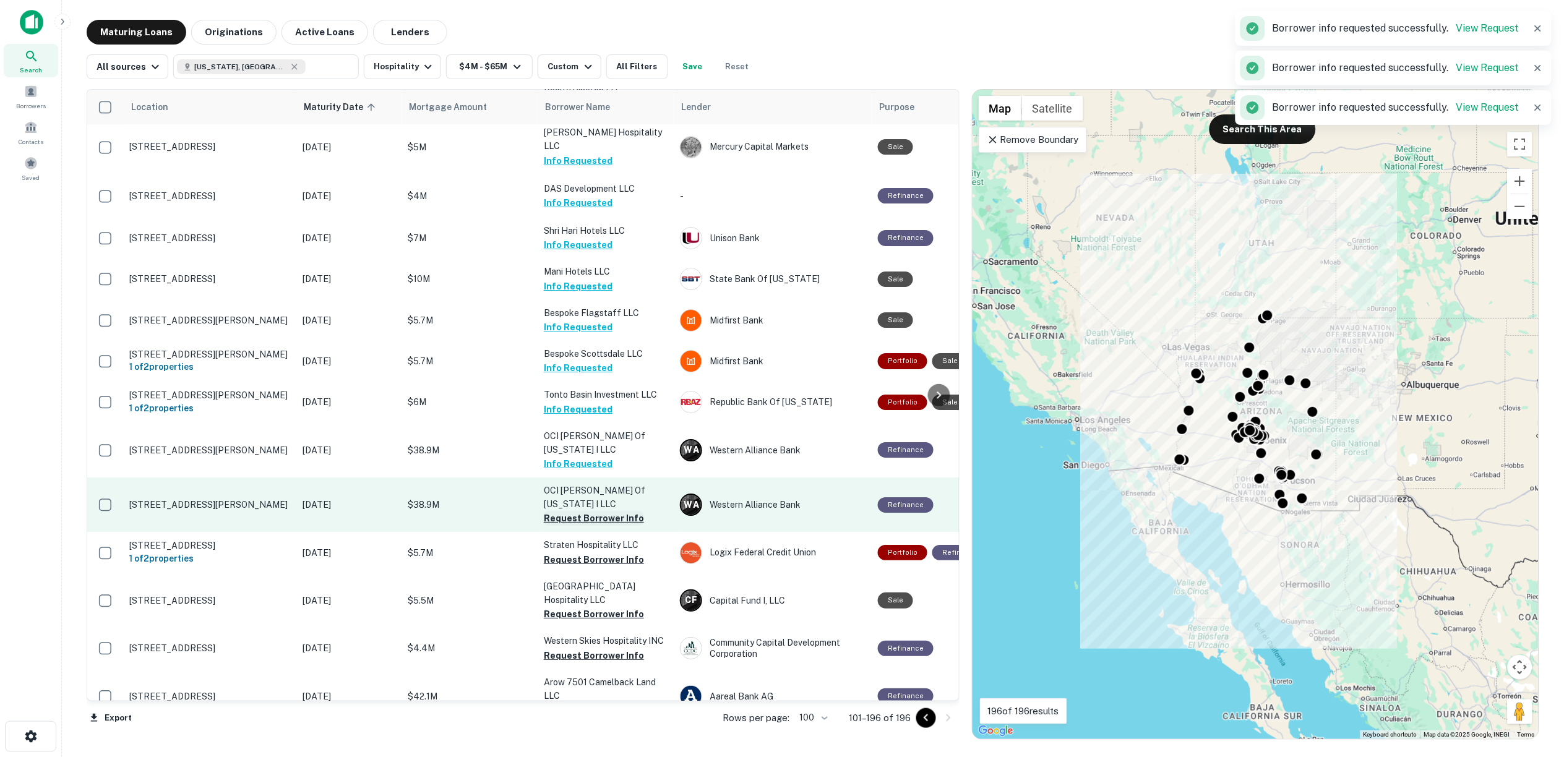
click at [590, 511] on button "Request Borrower Info" at bounding box center [594, 518] width 100 height 15
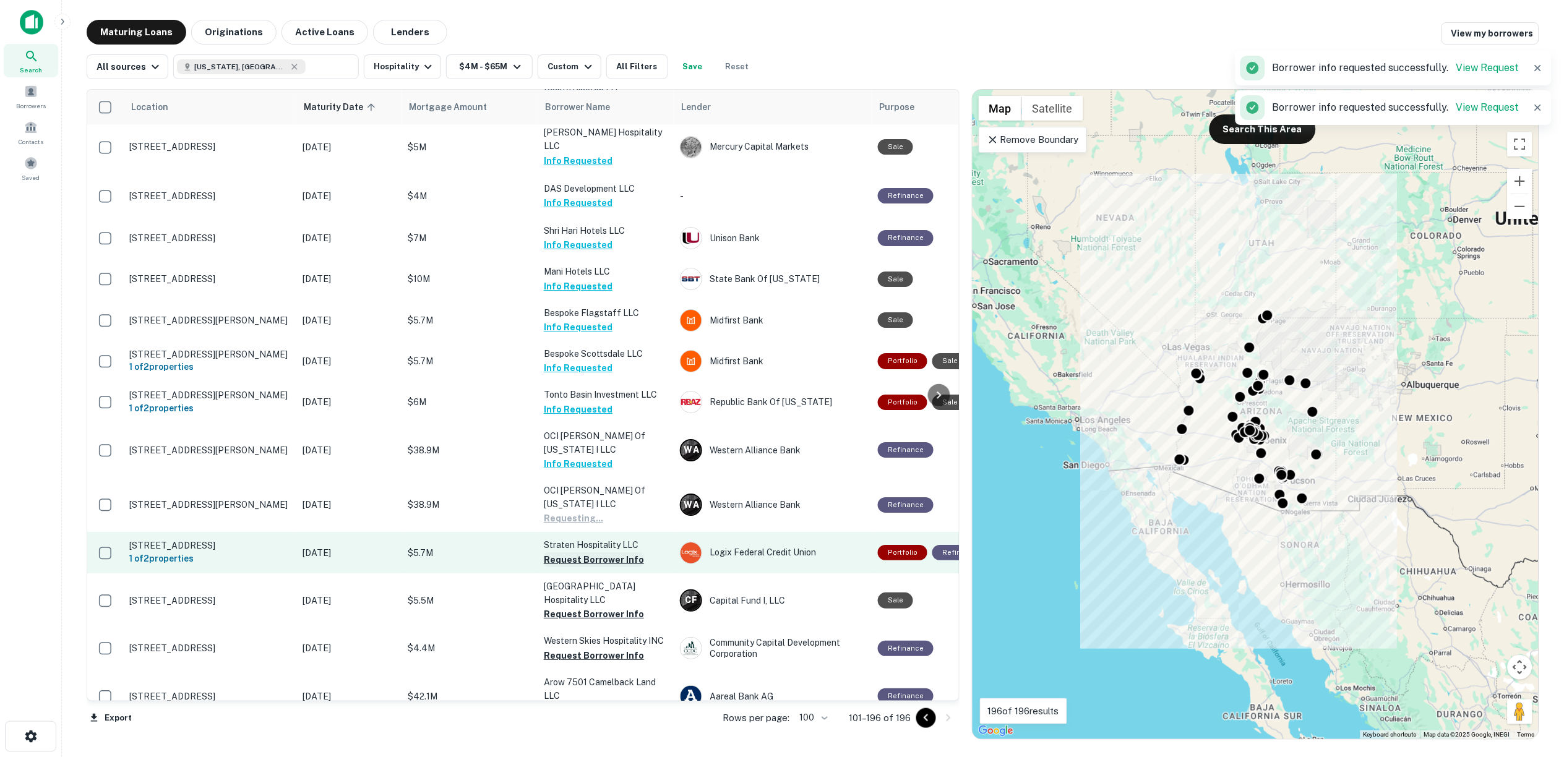
click at [588, 553] on button "Request Borrower Info" at bounding box center [594, 560] width 100 height 15
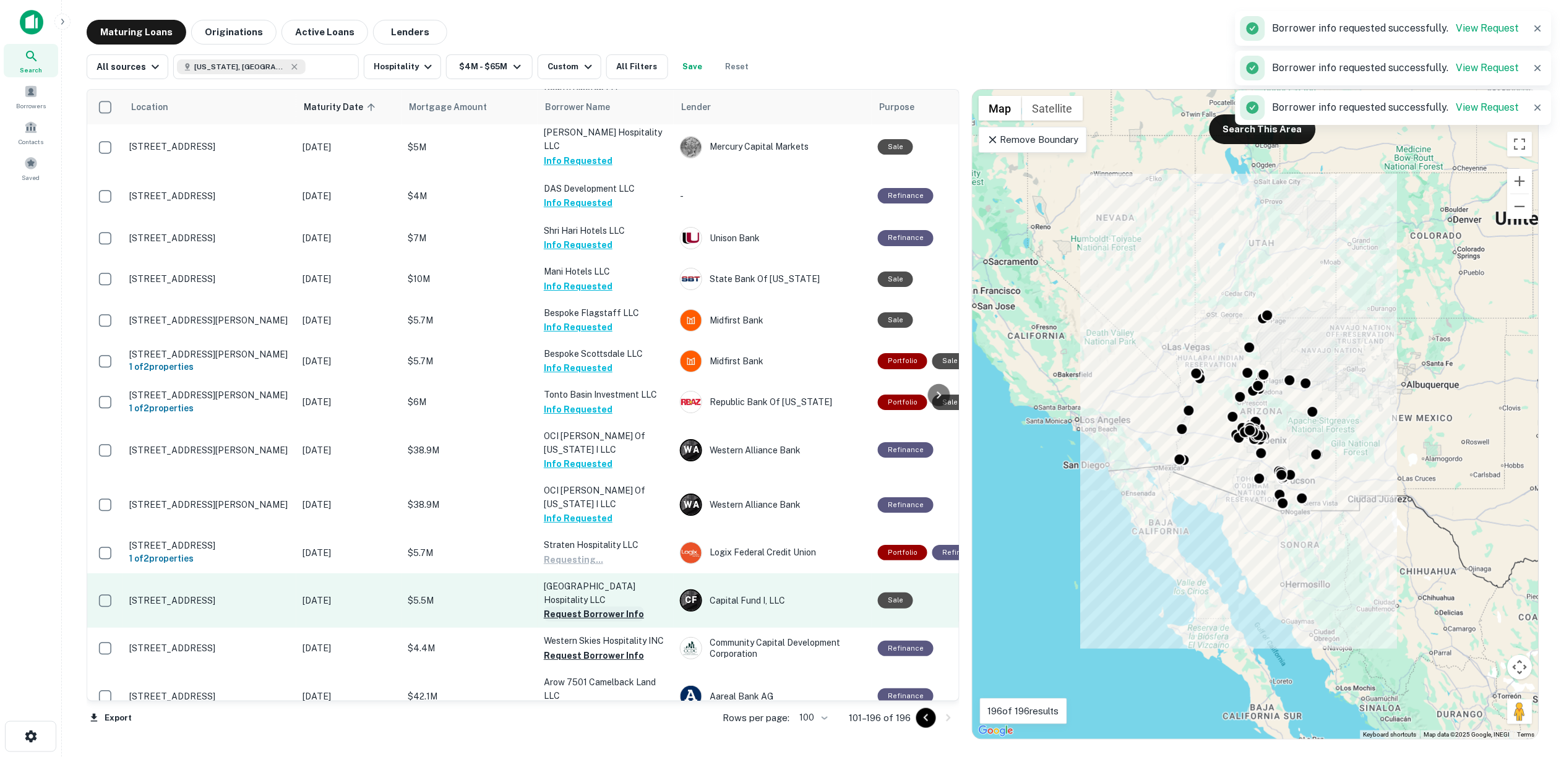
click at [593, 607] on button "Request Borrower Info" at bounding box center [594, 614] width 100 height 15
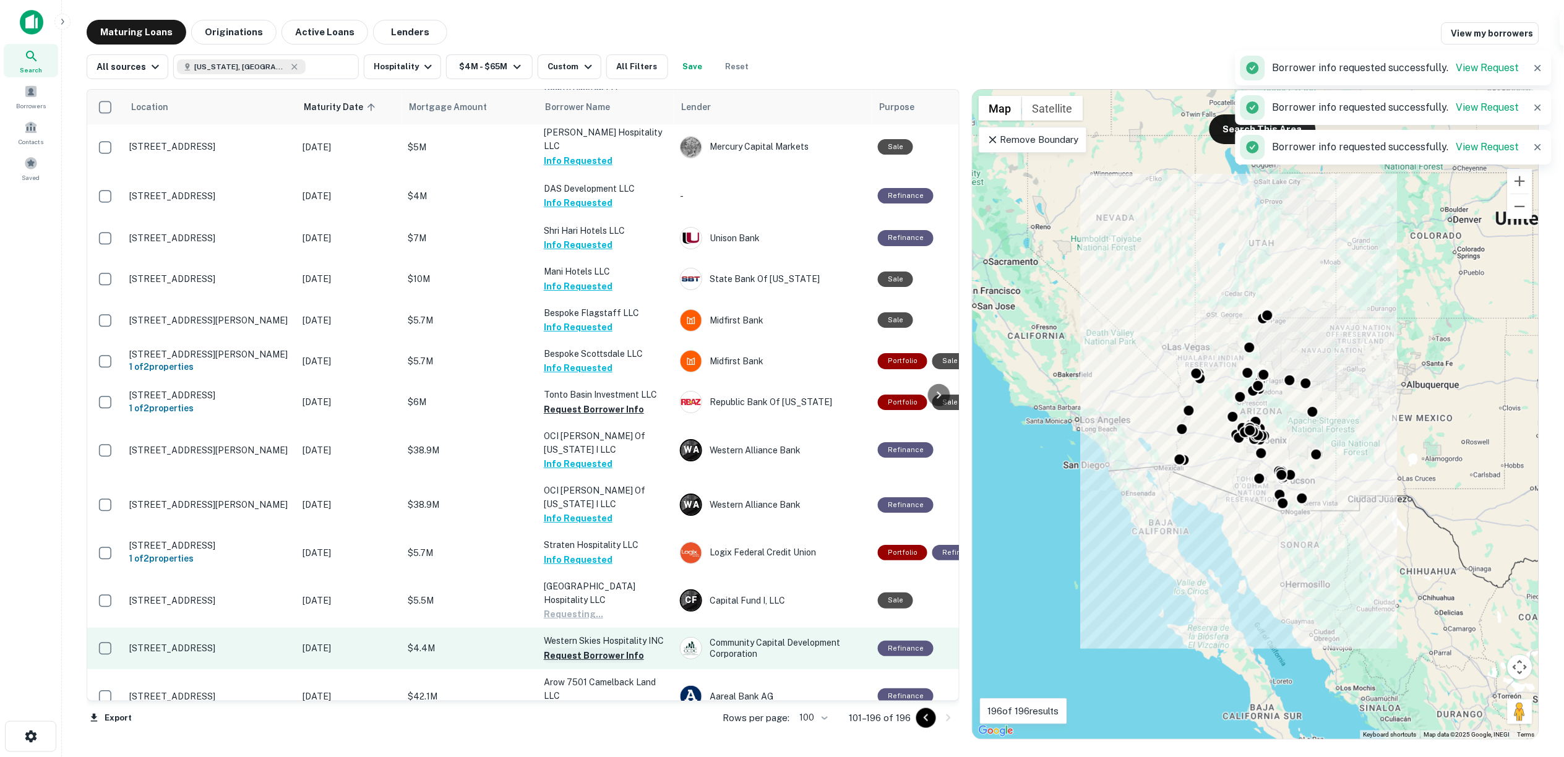
click at [589, 648] on button "Request Borrower Info" at bounding box center [594, 655] width 100 height 15
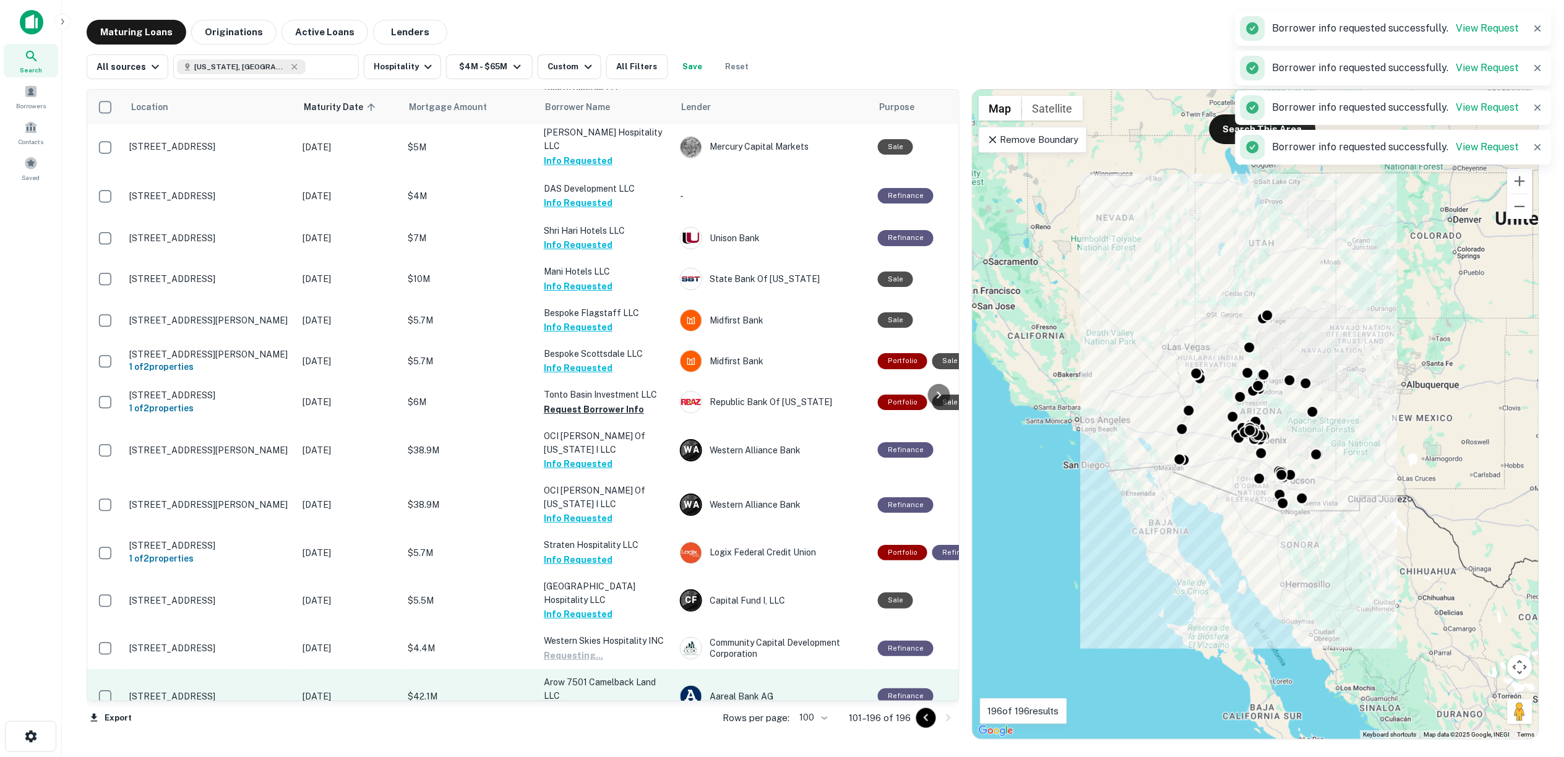
click at [596, 703] on button "Request Borrower Info" at bounding box center [594, 710] width 100 height 15
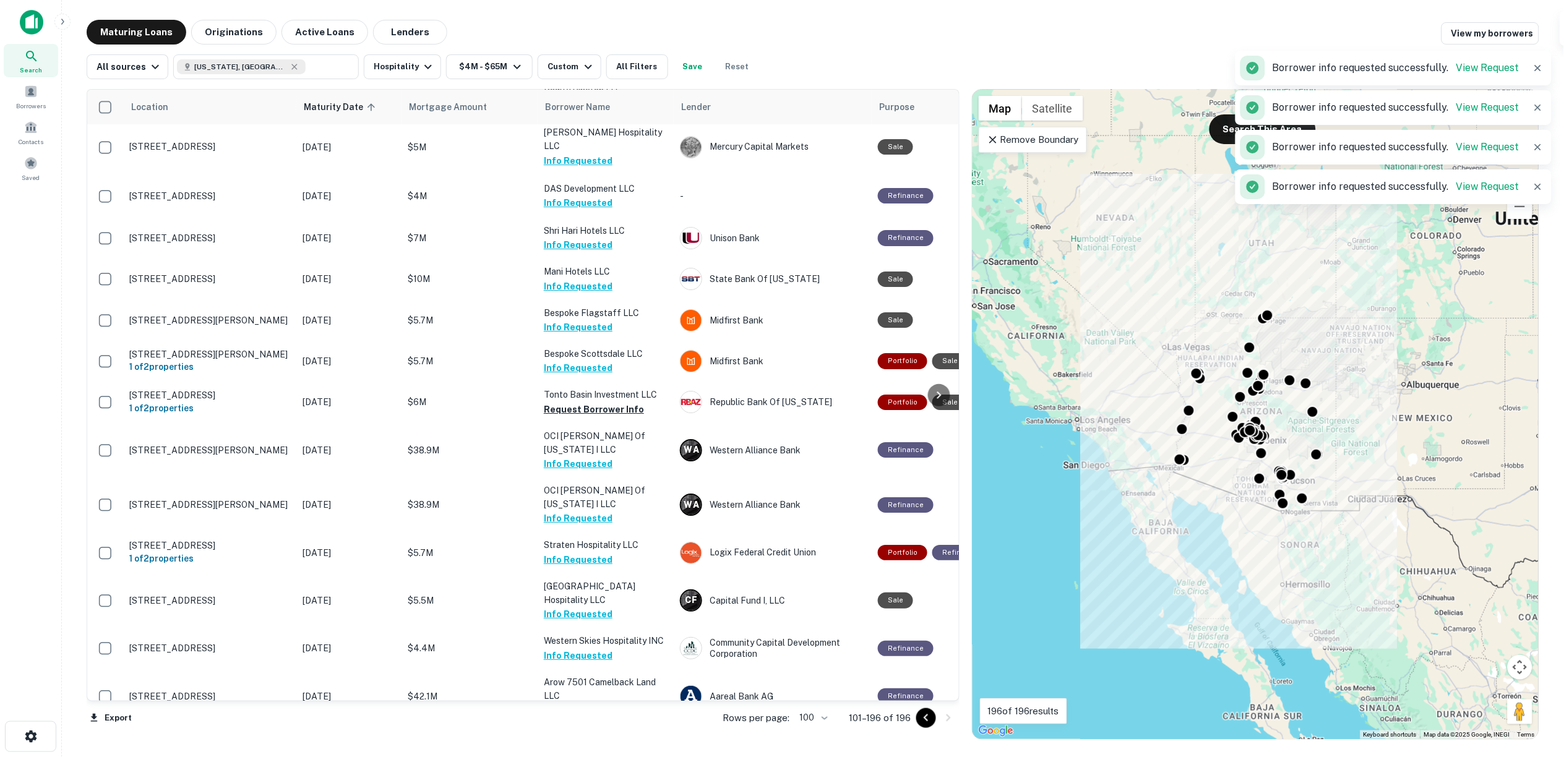
scroll to position [1787, 0]
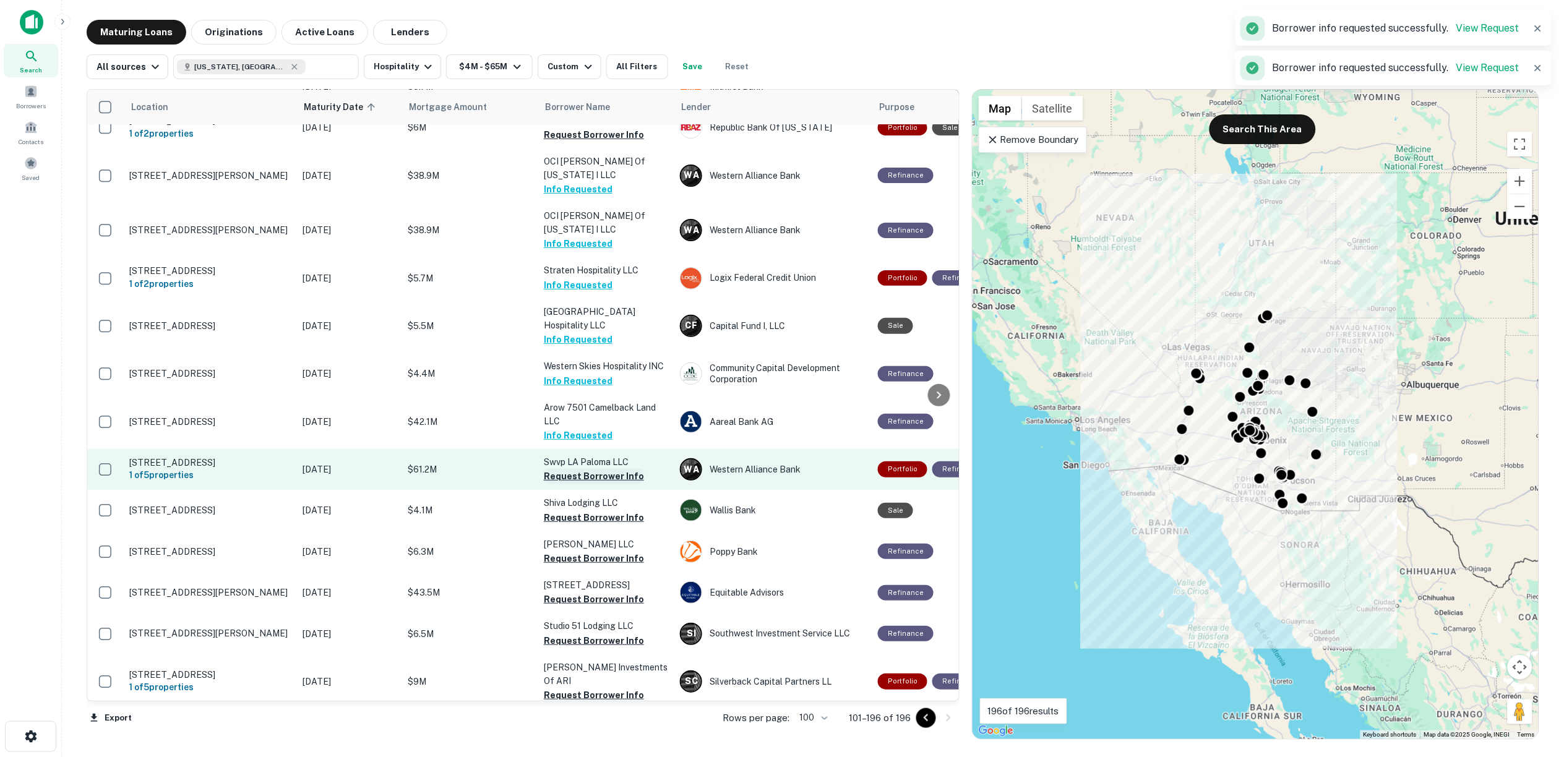
click at [583, 469] on button "Request Borrower Info" at bounding box center [594, 476] width 100 height 15
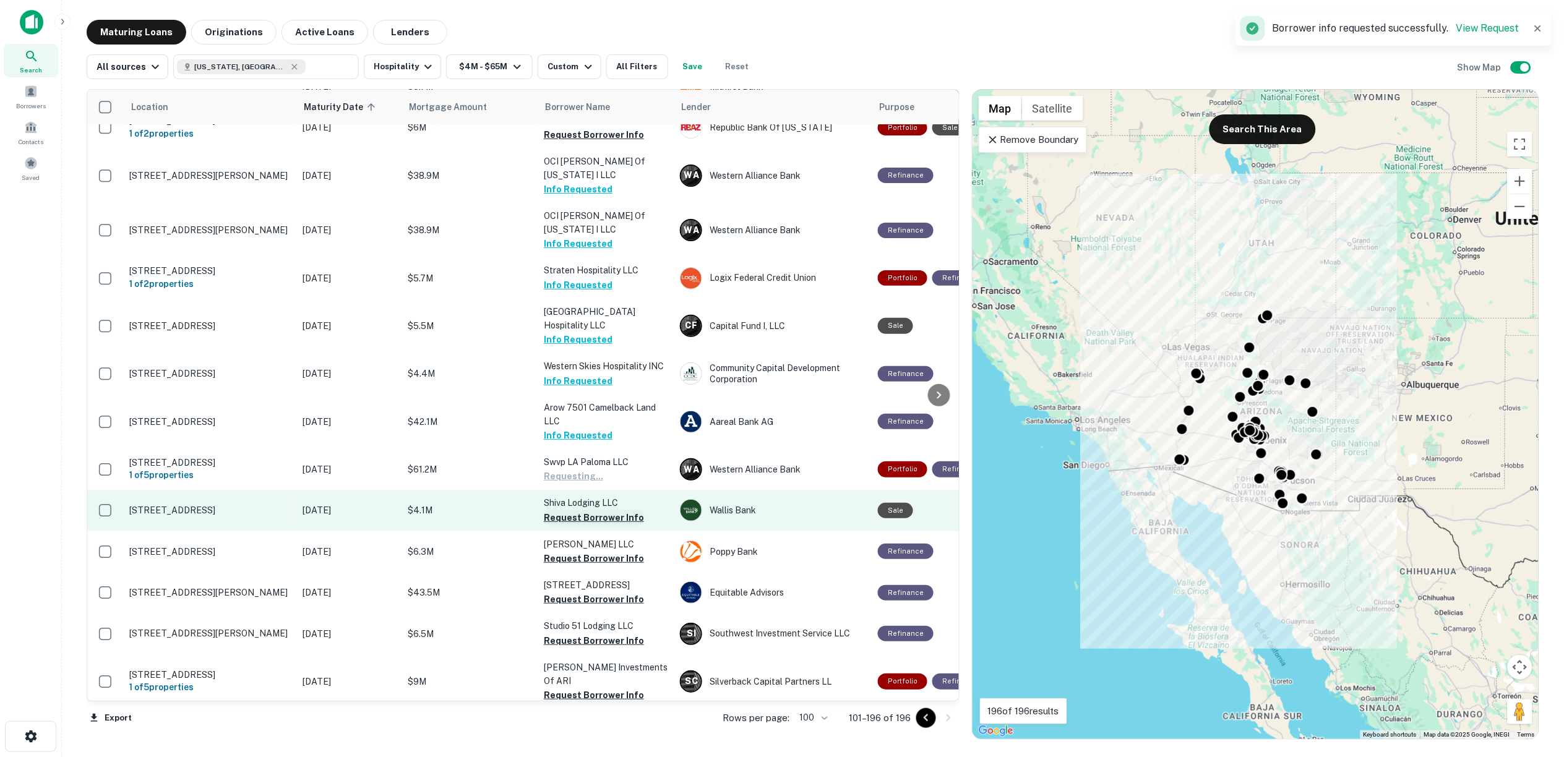
click at [579, 510] on button "Request Borrower Info" at bounding box center [594, 517] width 100 height 15
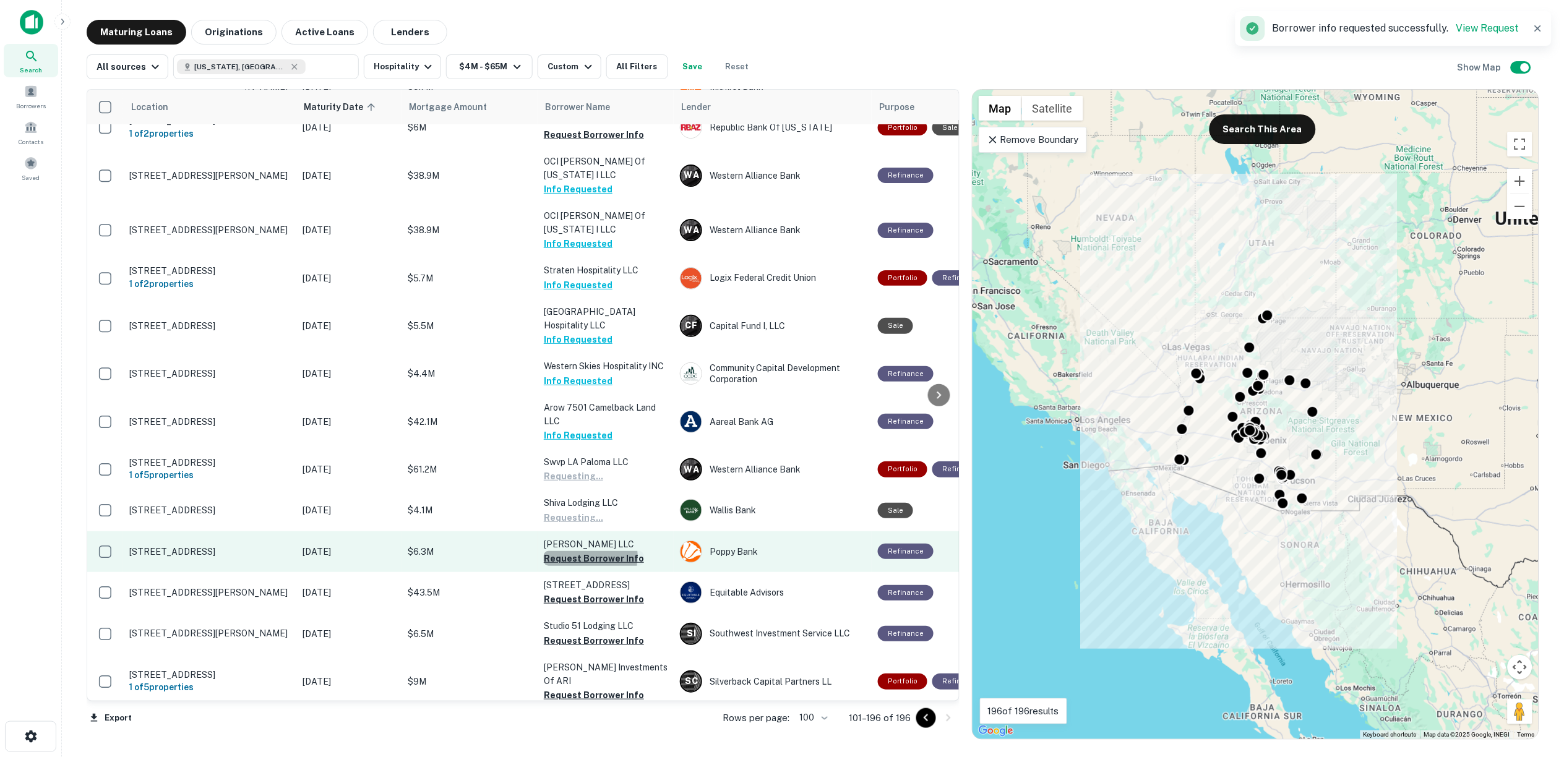
click at [582, 551] on button "Request Borrower Info" at bounding box center [594, 558] width 100 height 15
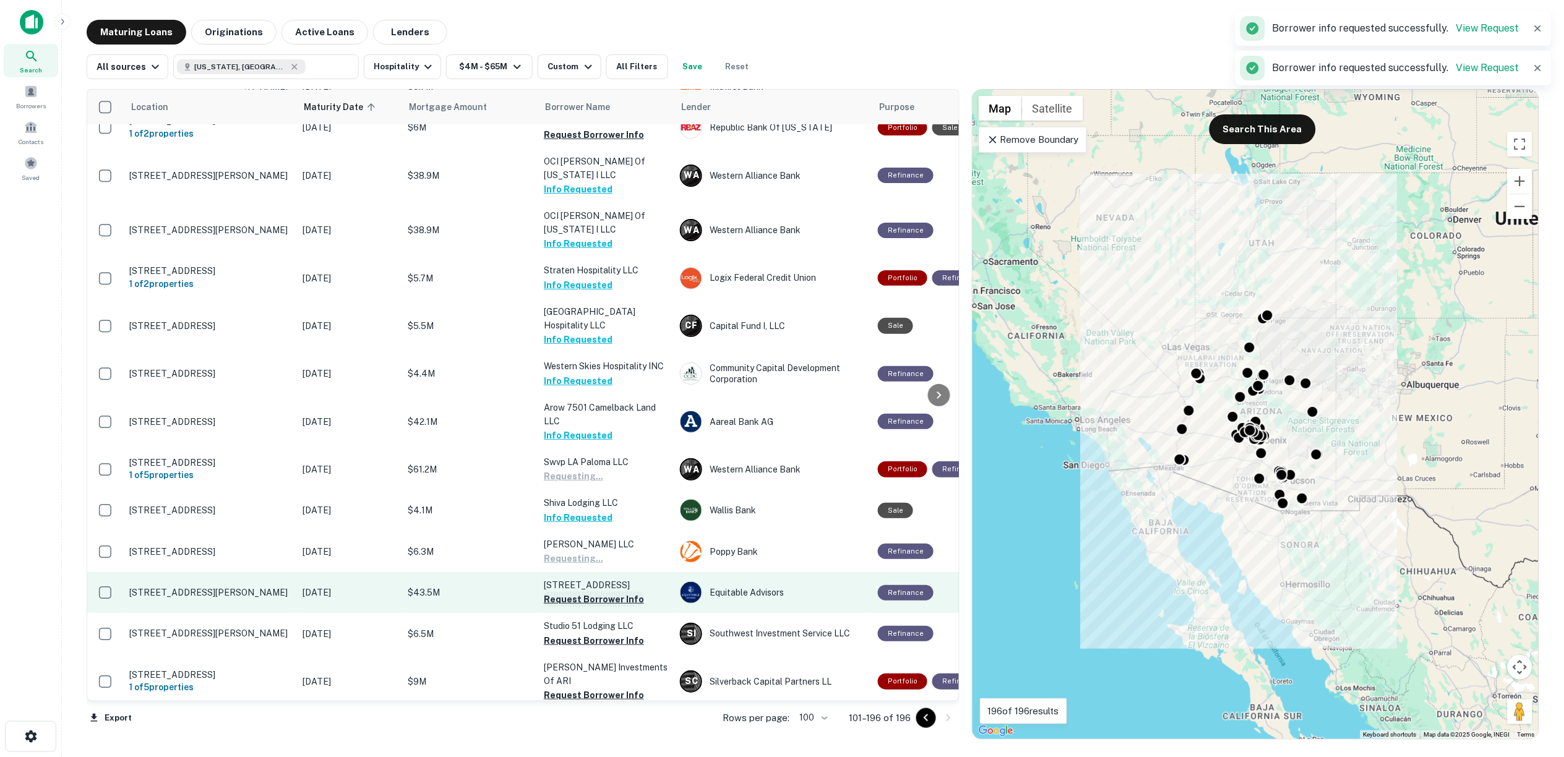
click at [586, 592] on button "Request Borrower Info" at bounding box center [594, 599] width 100 height 15
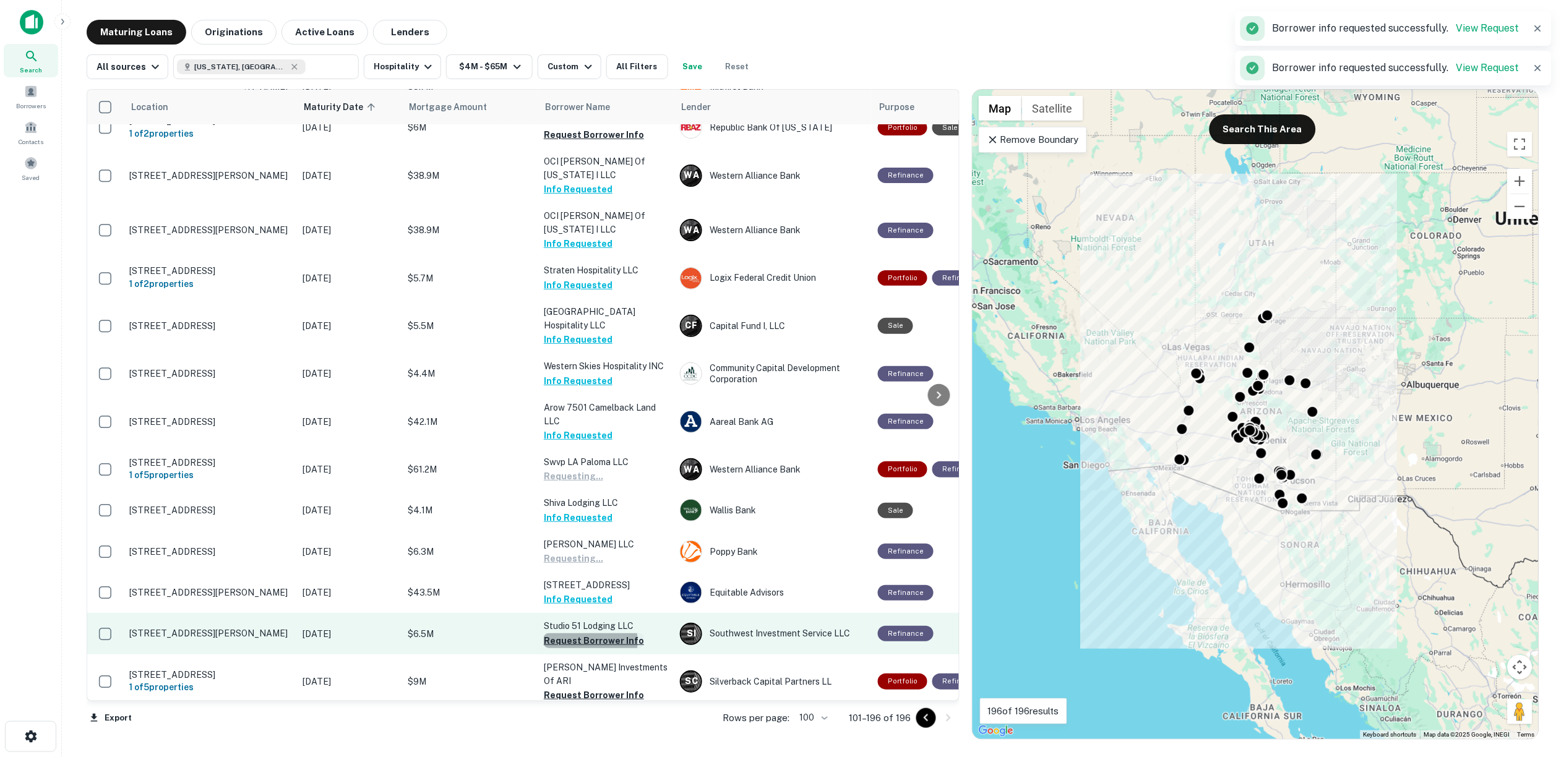
click at [589, 634] on button "Request Borrower Info" at bounding box center [594, 641] width 100 height 15
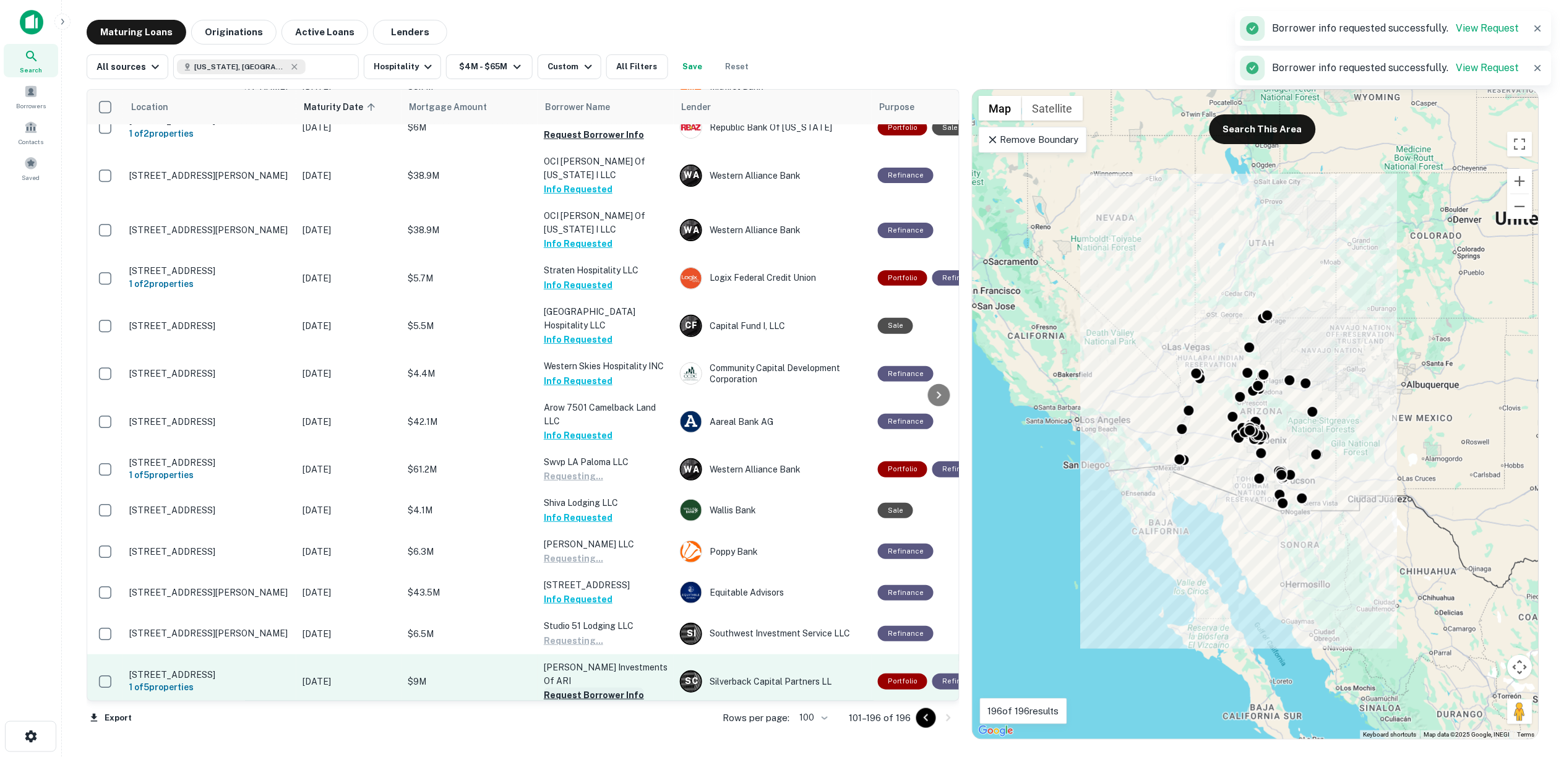
click at [599, 688] on button "Request Borrower Info" at bounding box center [594, 695] width 100 height 15
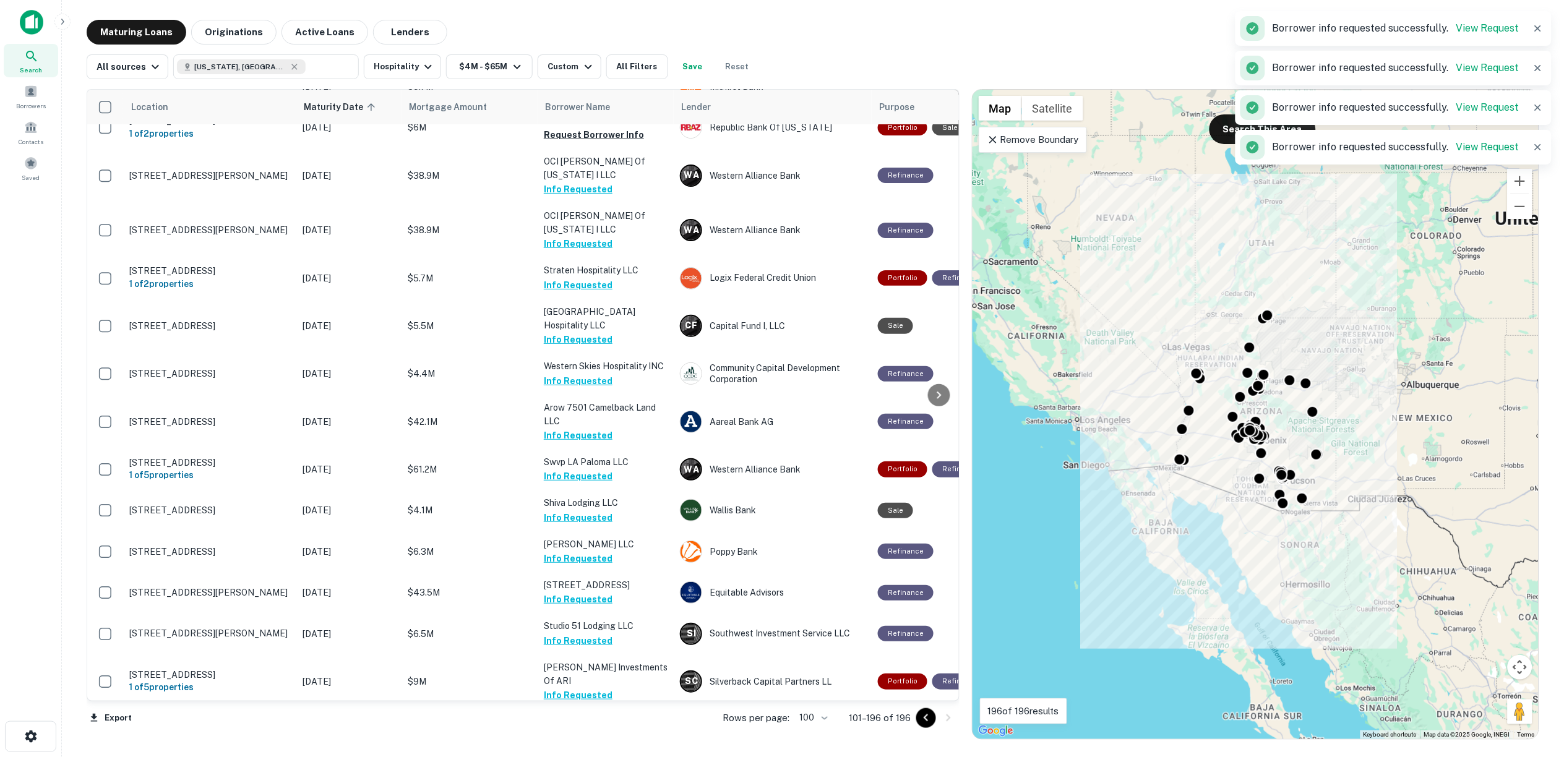
click at [596, 729] on button "Request Borrower Info" at bounding box center [594, 736] width 100 height 15
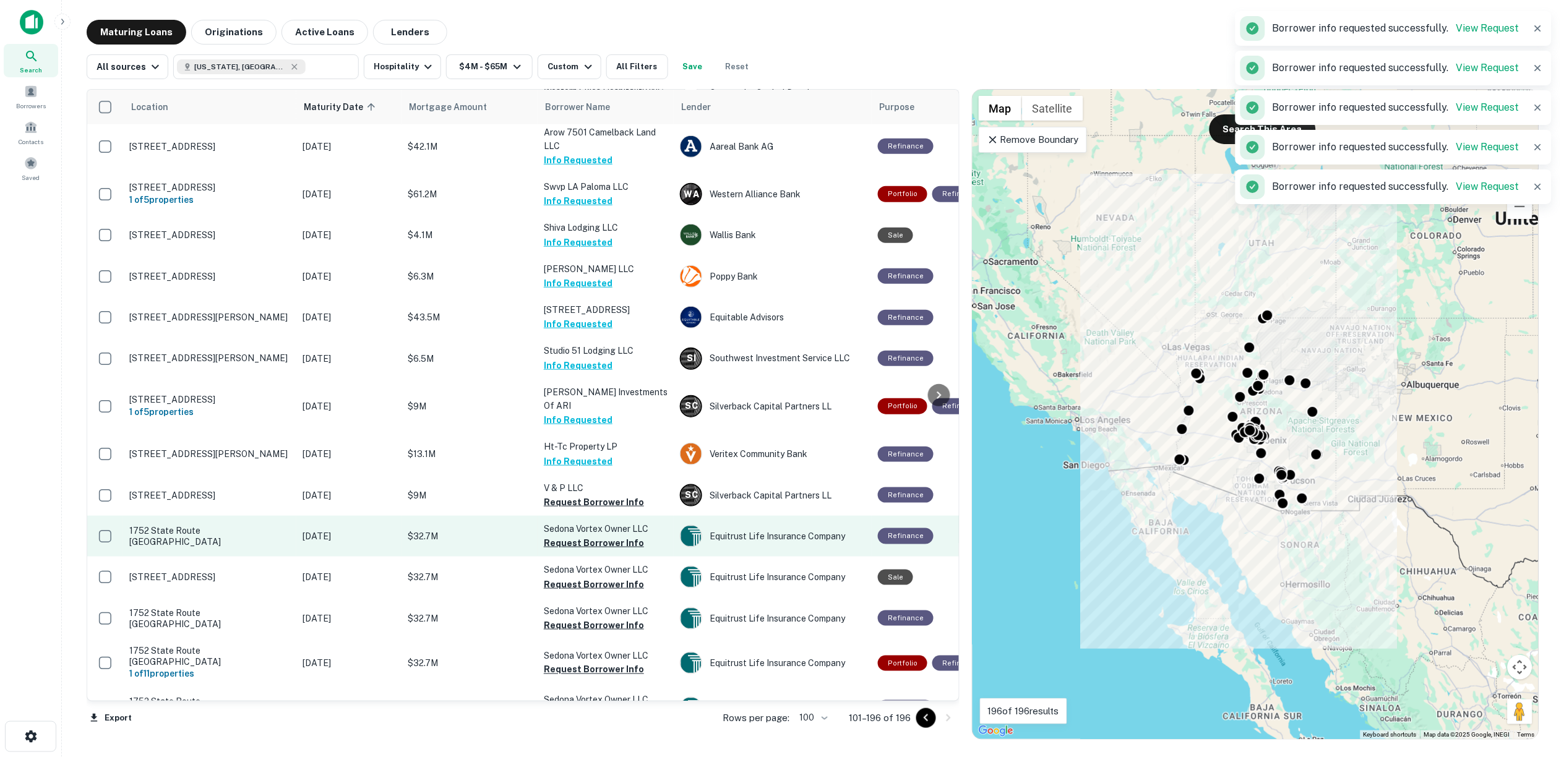
click at [559, 495] on button "Request Borrower Info" at bounding box center [594, 502] width 100 height 15
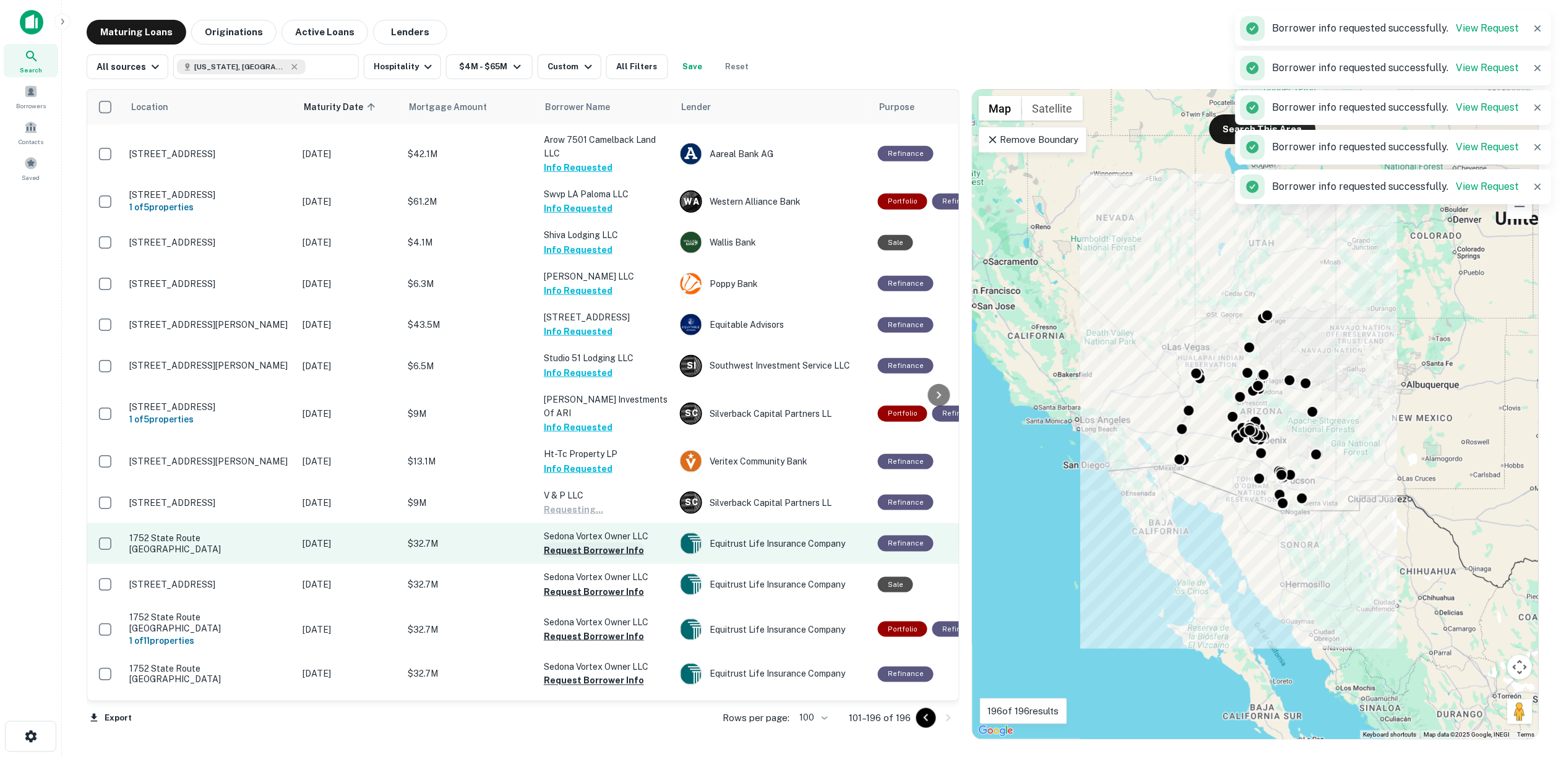
click at [567, 543] on button "Request Borrower Info" at bounding box center [594, 550] width 100 height 15
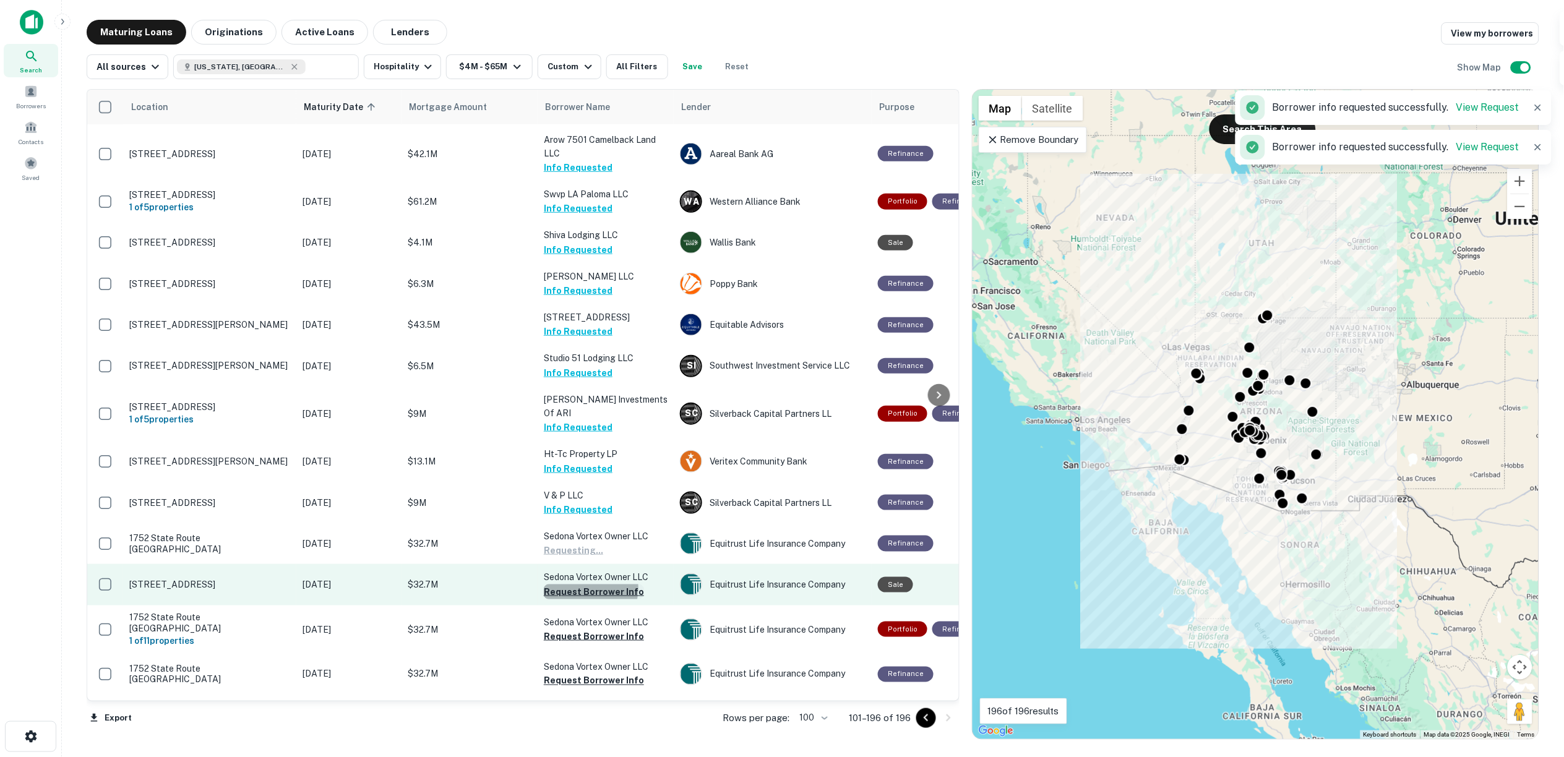
click at [574, 585] on button "Request Borrower Info" at bounding box center [594, 592] width 100 height 15
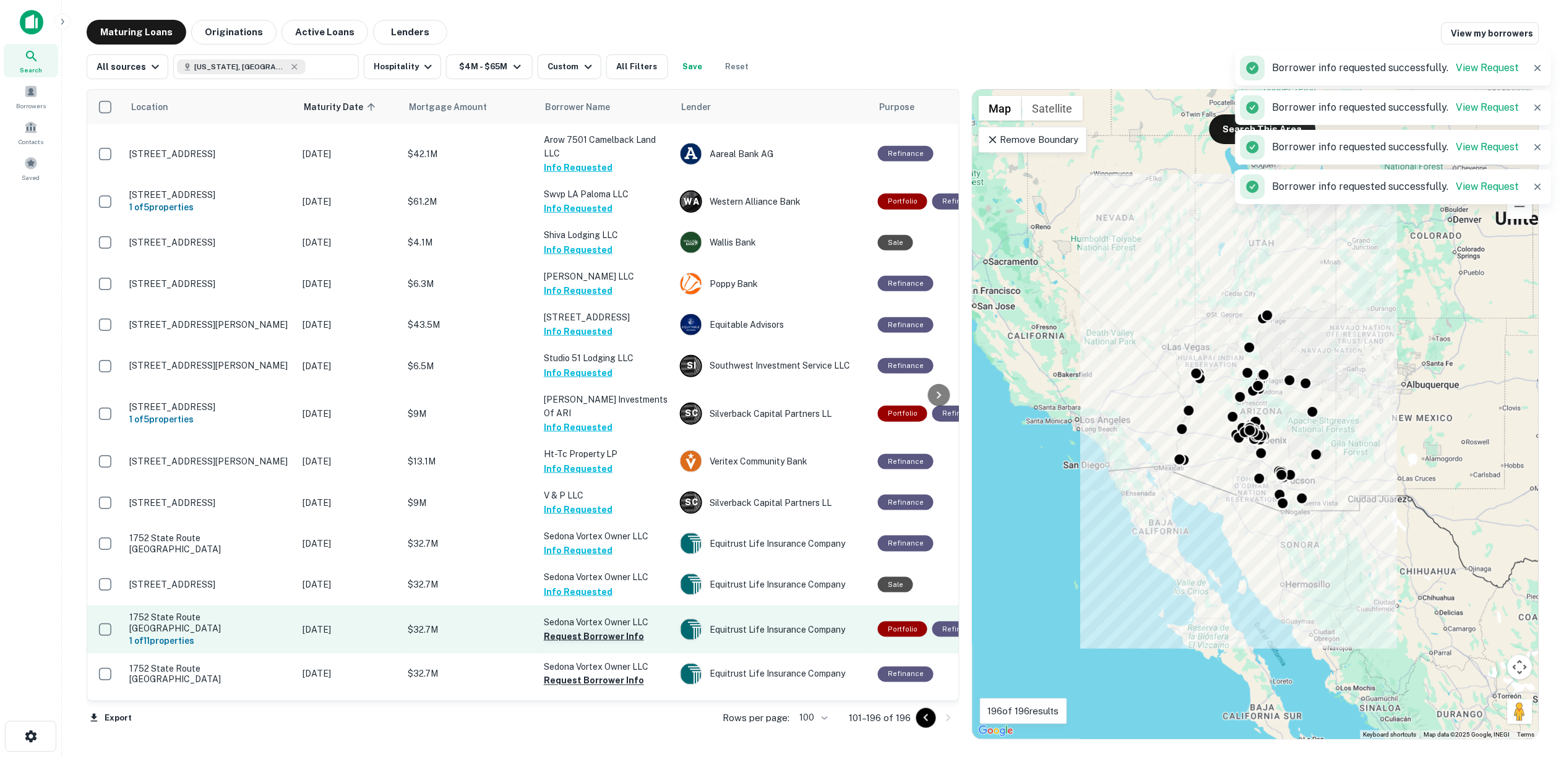
click at [593, 629] on button "Request Borrower Info" at bounding box center [594, 636] width 100 height 15
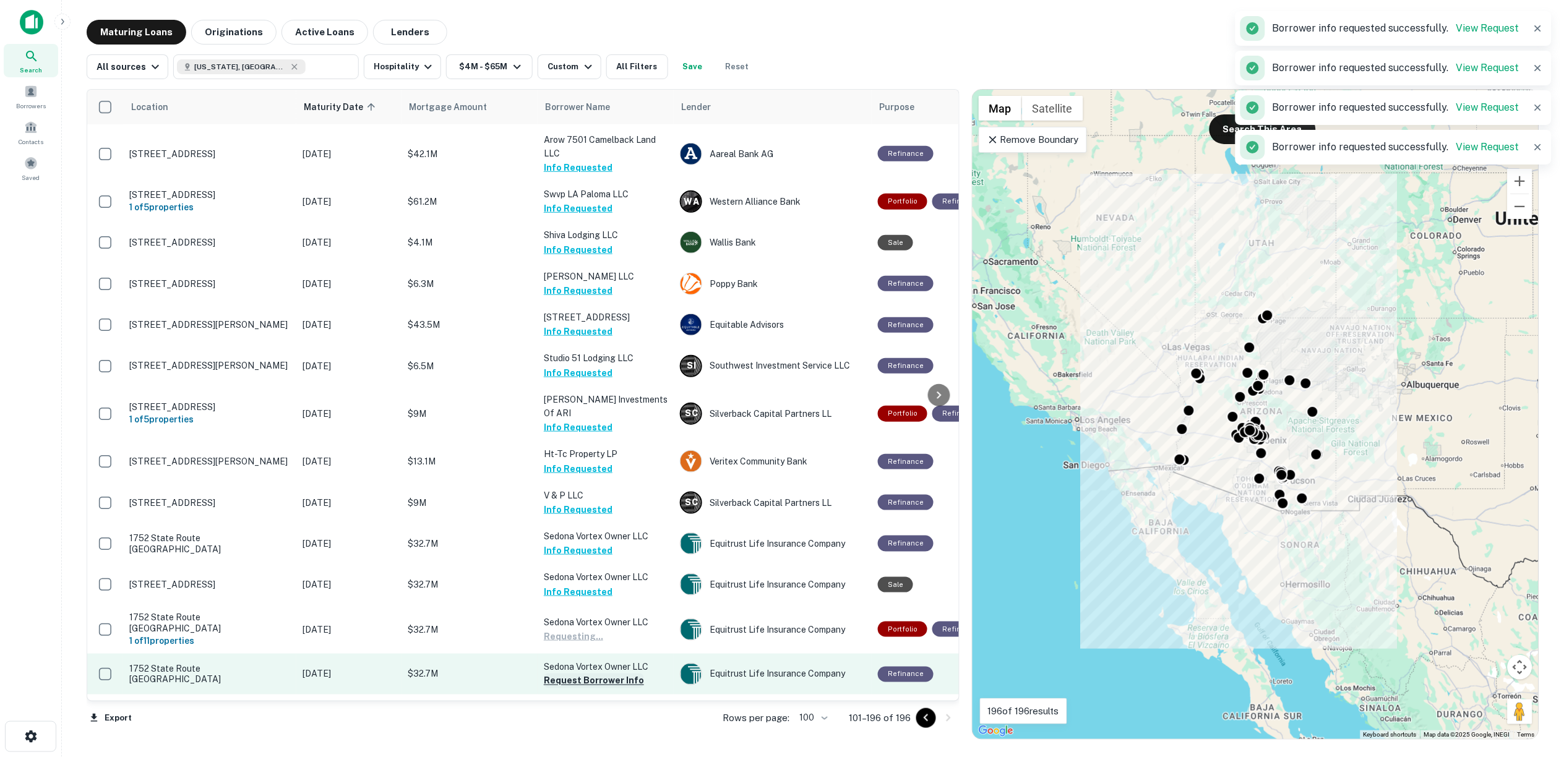
click at [600, 674] on button "Request Borrower Info" at bounding box center [594, 681] width 100 height 15
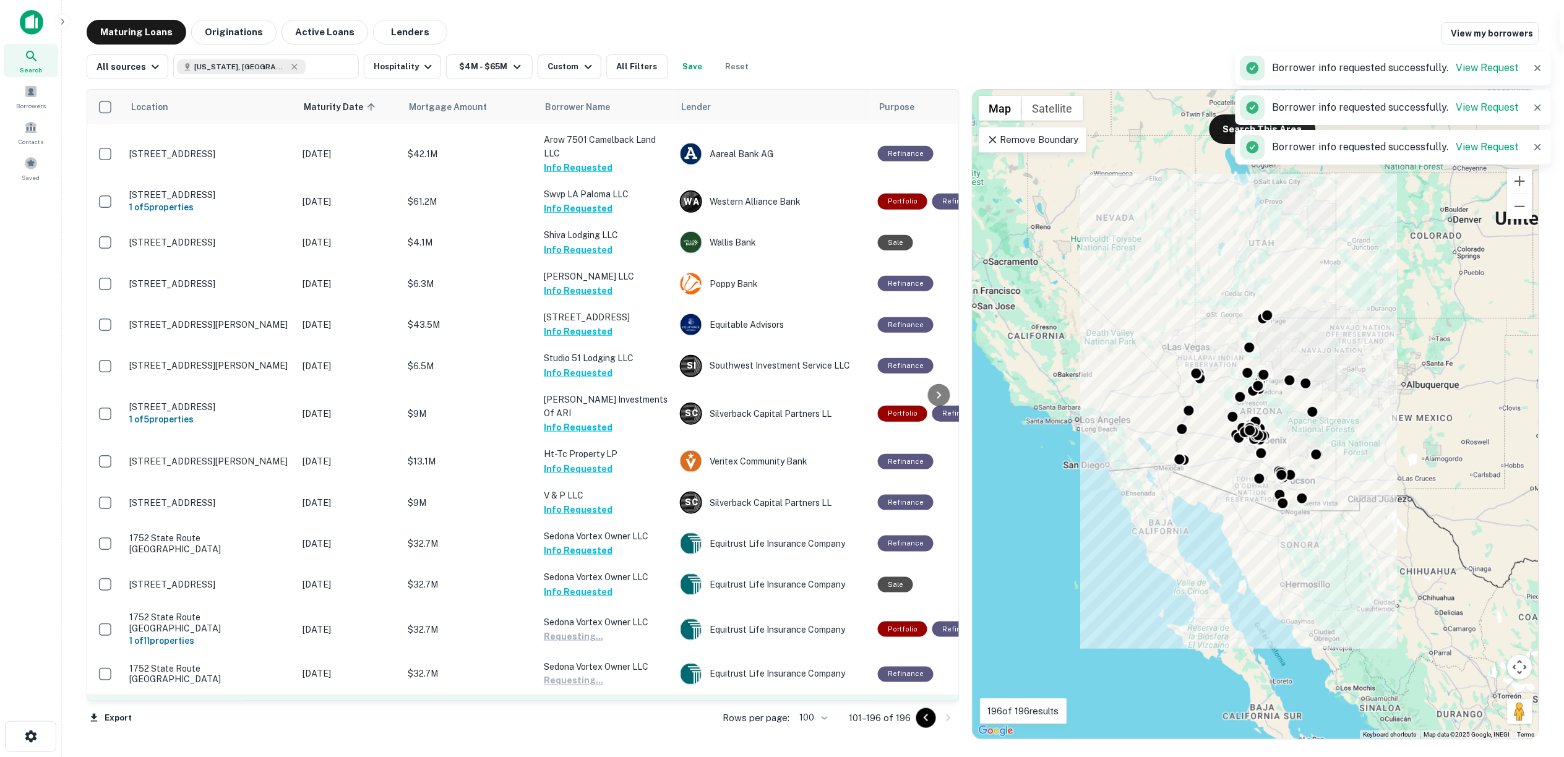
scroll to position [2062, 0]
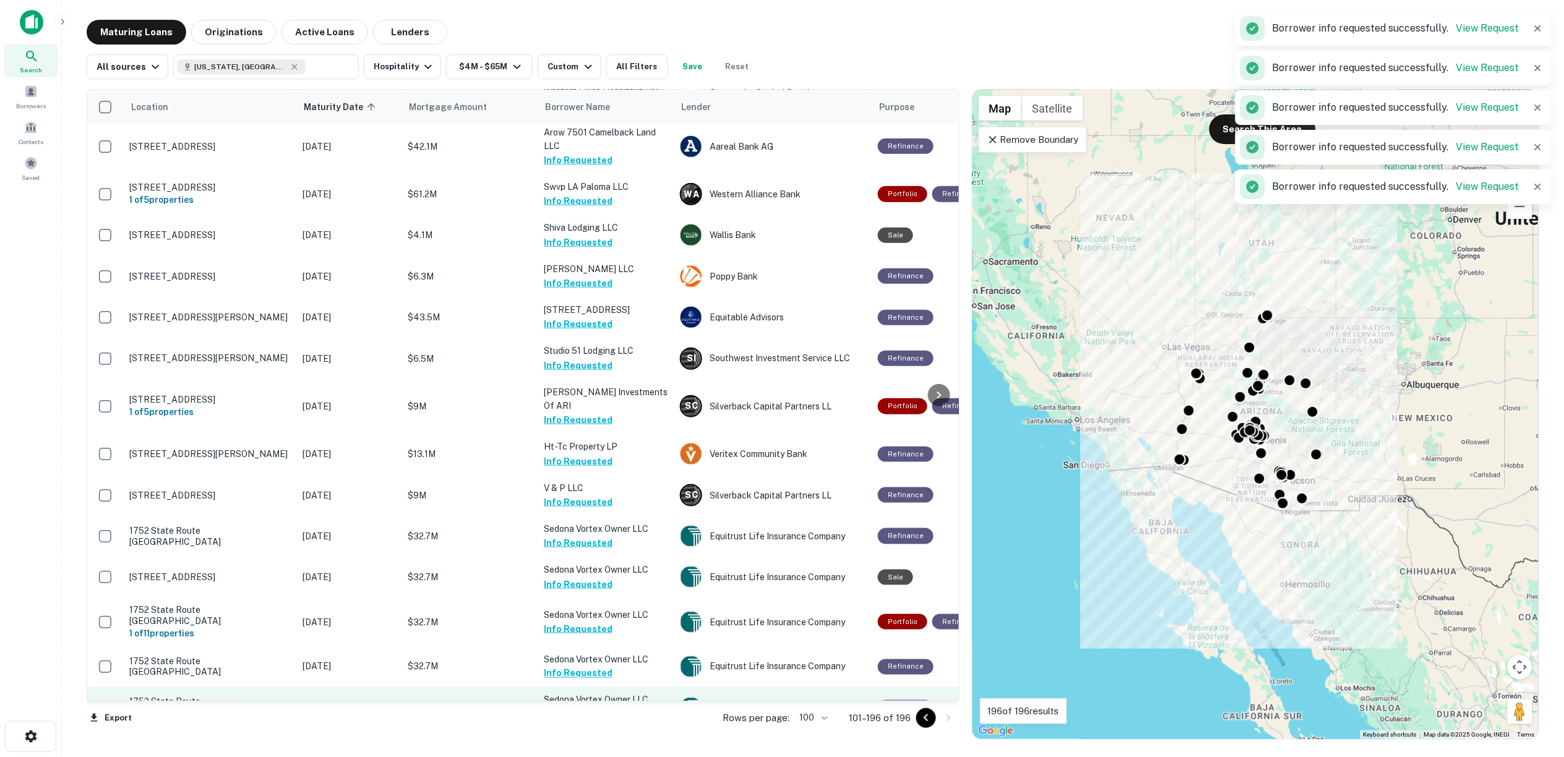
click at [603, 708] on button "Request Borrower Info" at bounding box center [594, 715] width 100 height 15
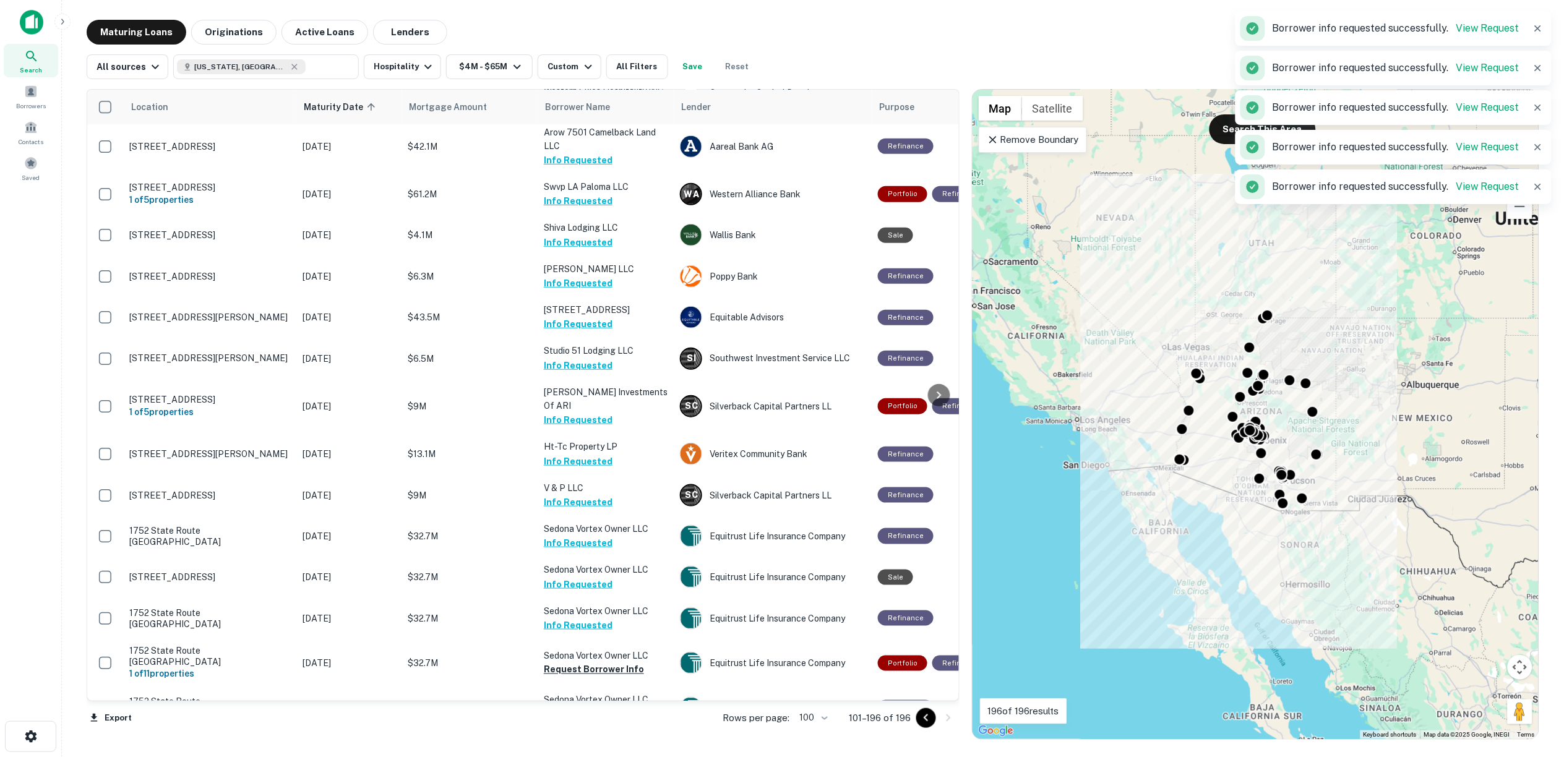
scroll to position [2337, 0]
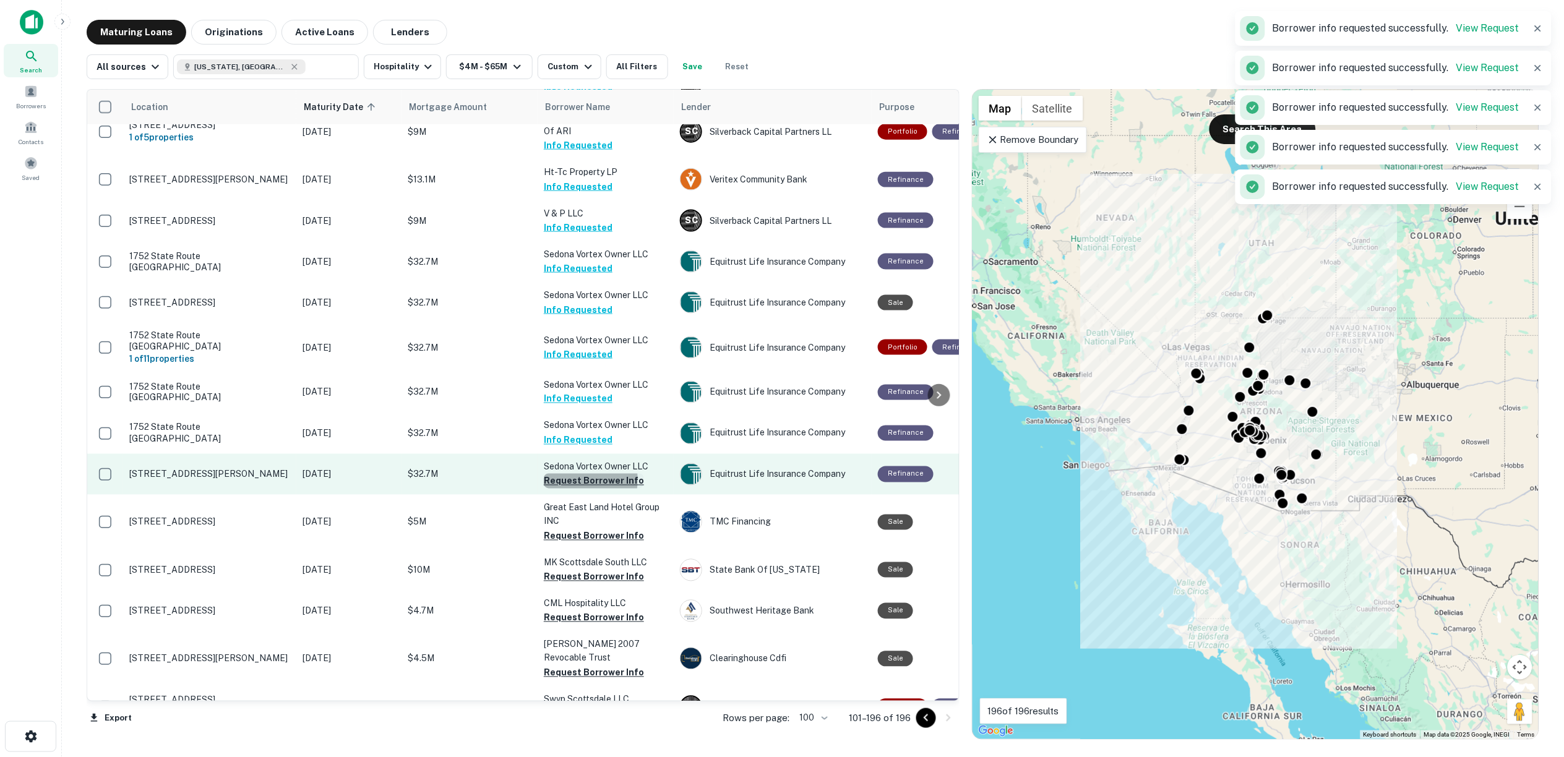
click at [570, 474] on button "Request Borrower Info" at bounding box center [594, 481] width 100 height 15
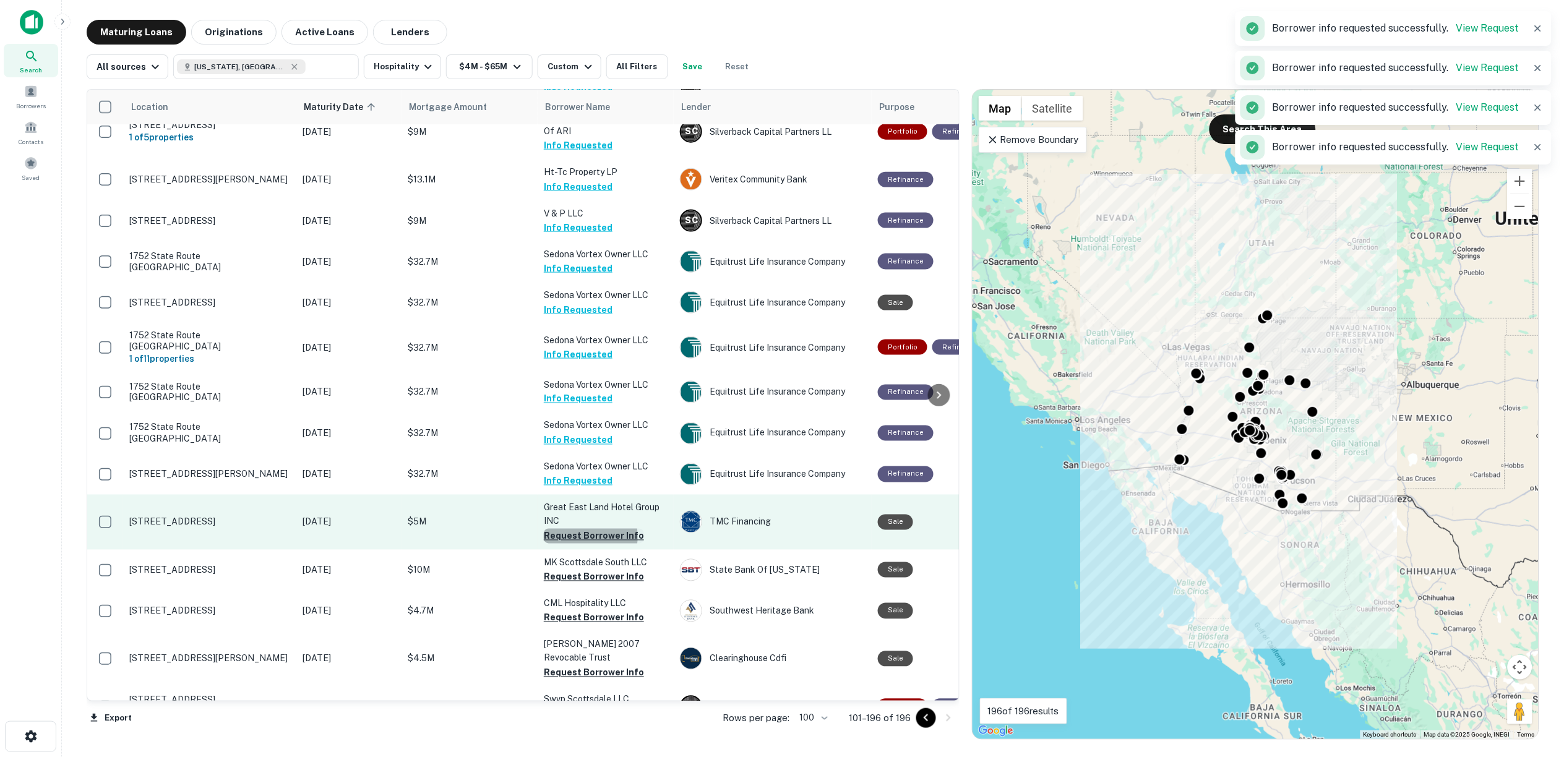
click at [577, 529] on button "Request Borrower Info" at bounding box center [594, 536] width 100 height 15
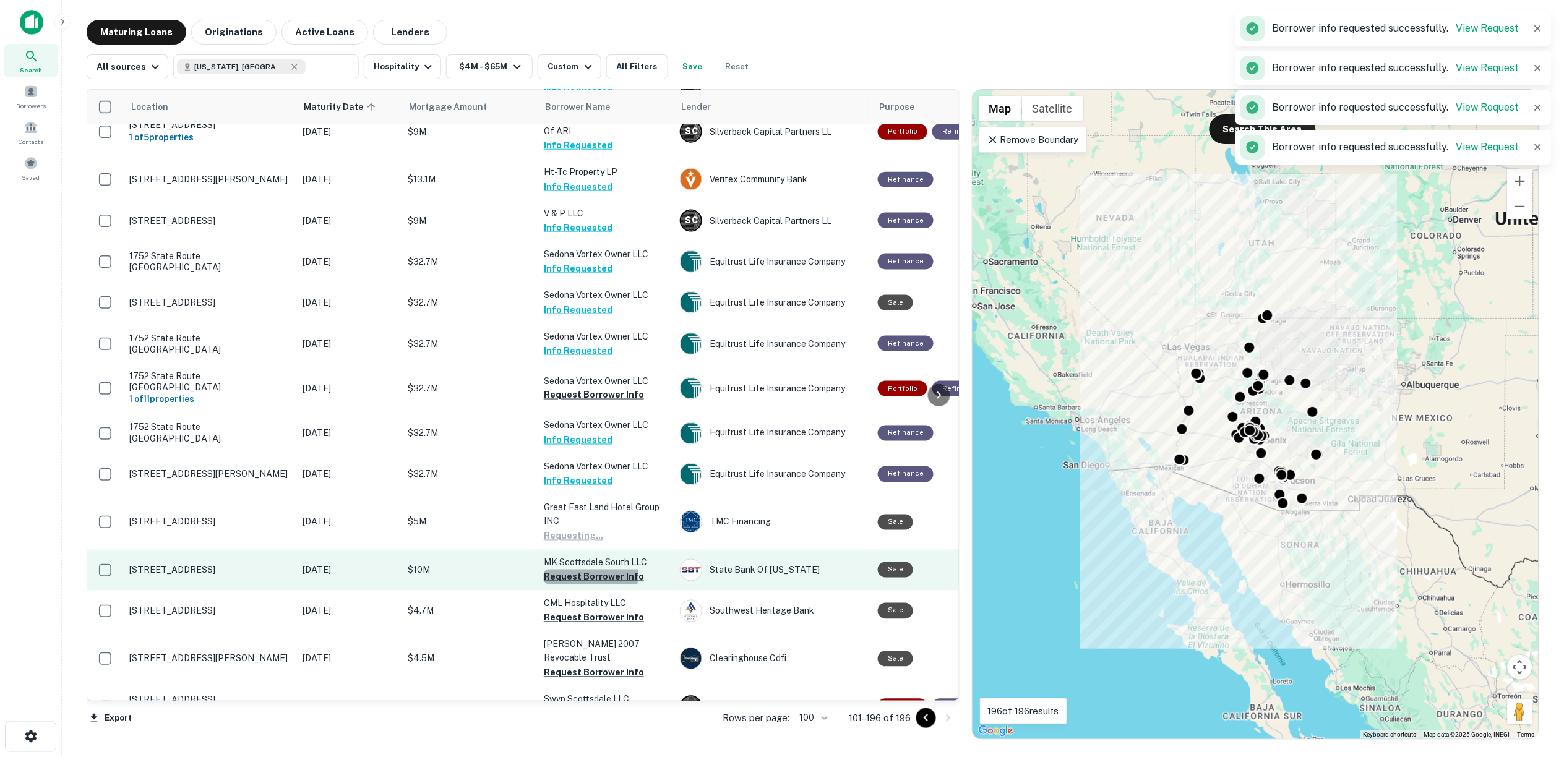
click at [580, 570] on button "Request Borrower Info" at bounding box center [594, 577] width 100 height 15
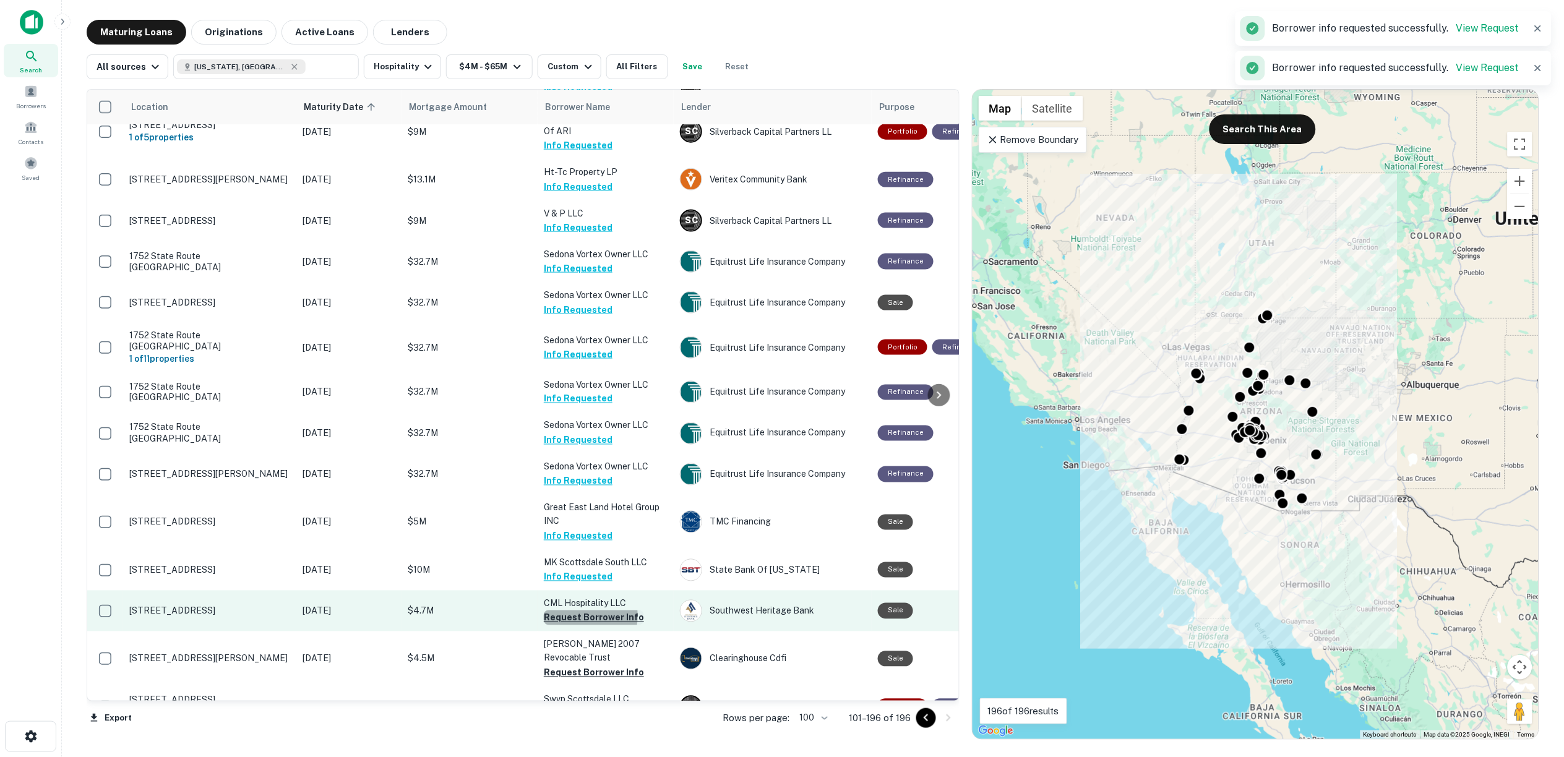
click at [580, 611] on button "Request Borrower Info" at bounding box center [594, 618] width 100 height 15
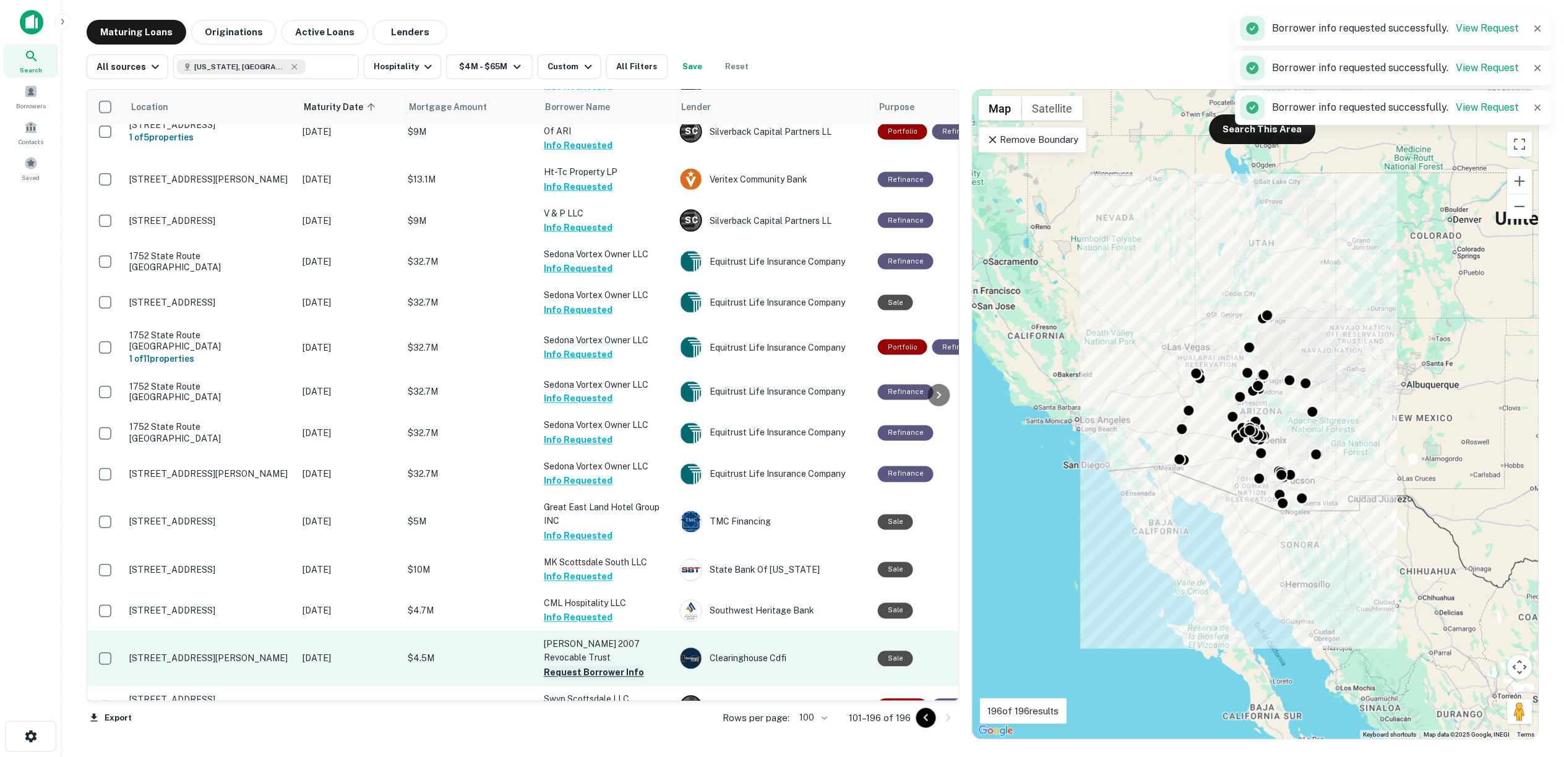
click at [580, 666] on button "Request Borrower Info" at bounding box center [594, 673] width 100 height 15
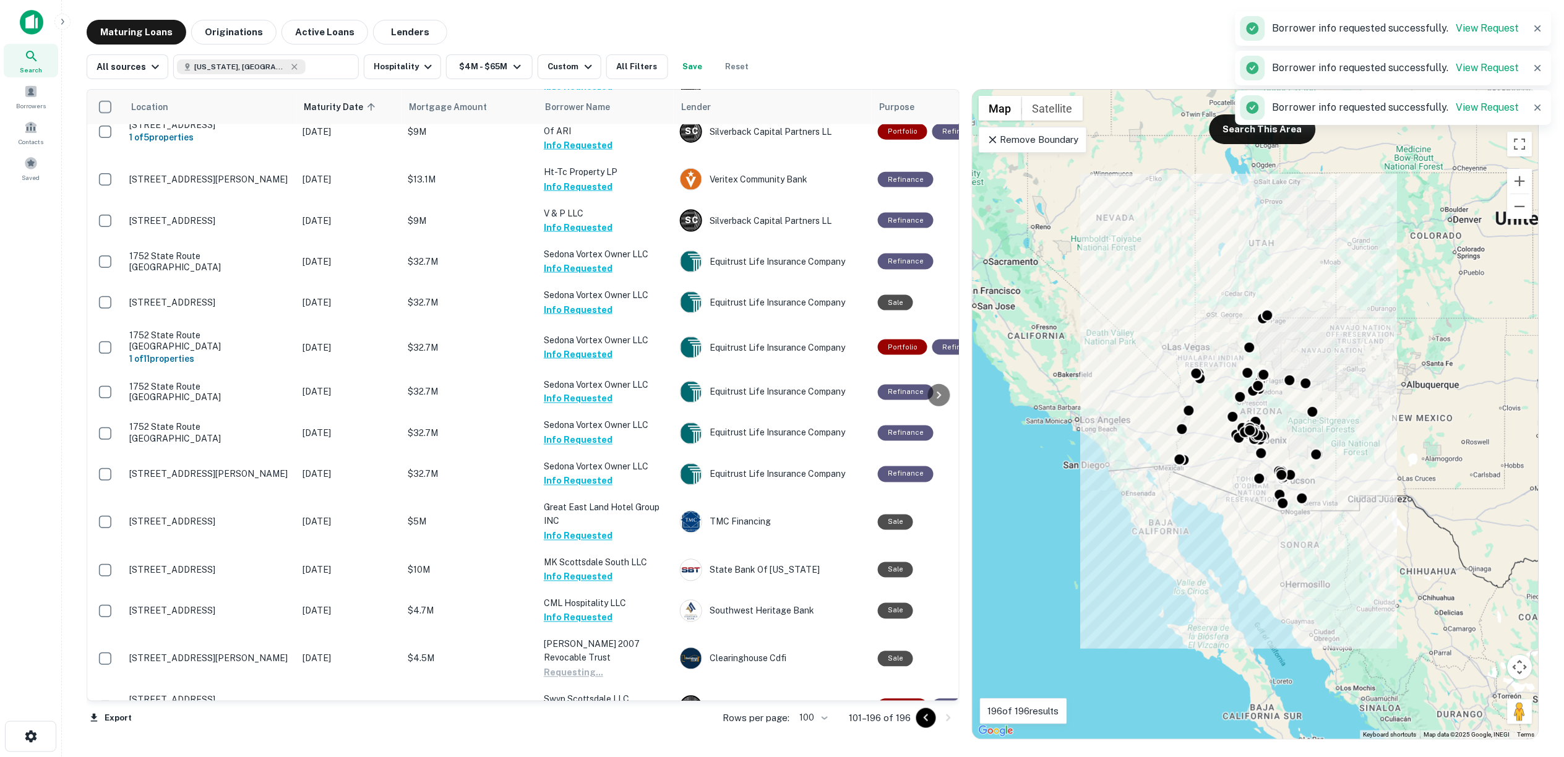
scroll to position [2475, 0]
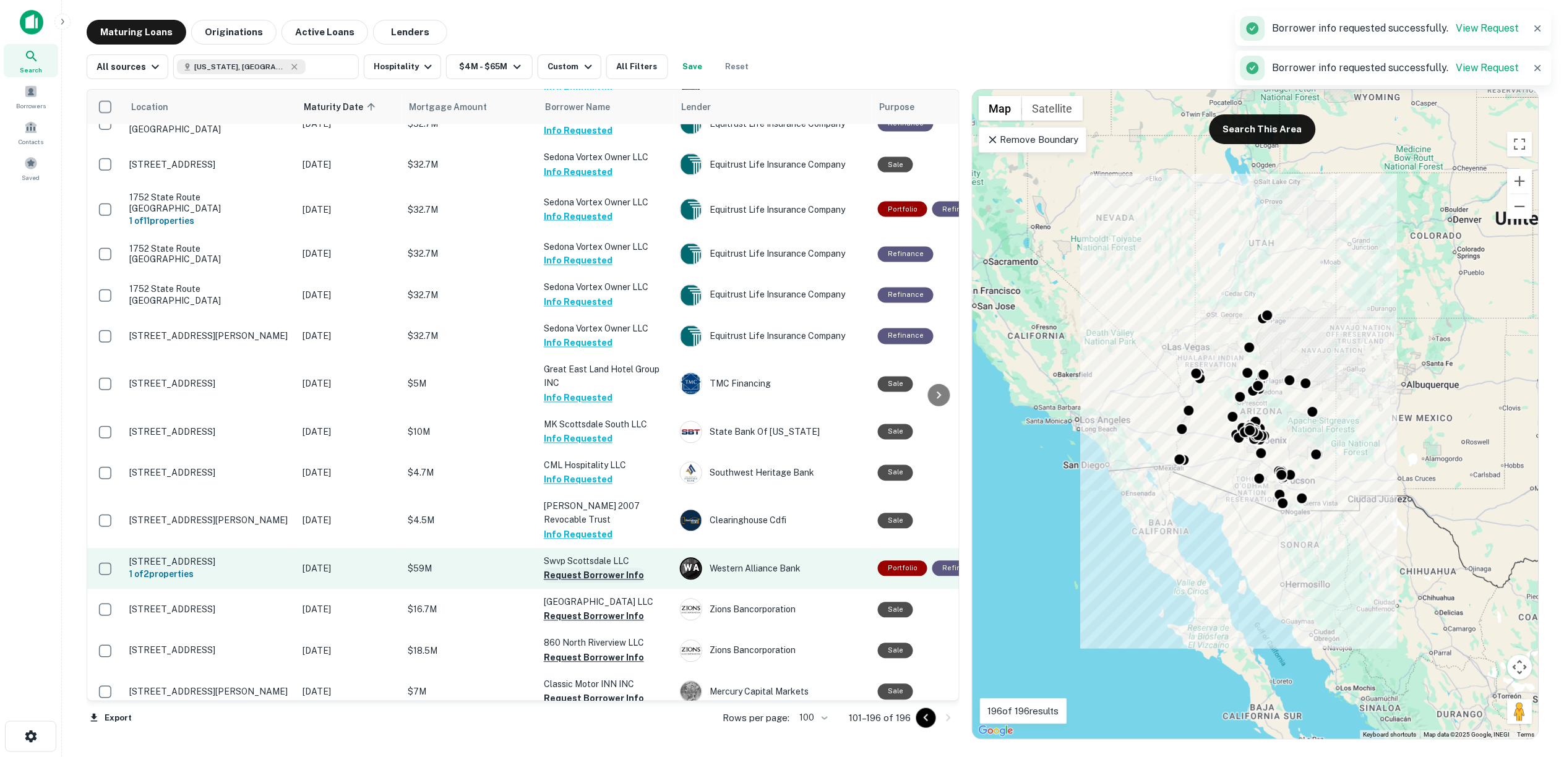
click at [569, 569] on button "Request Borrower Info" at bounding box center [594, 576] width 100 height 15
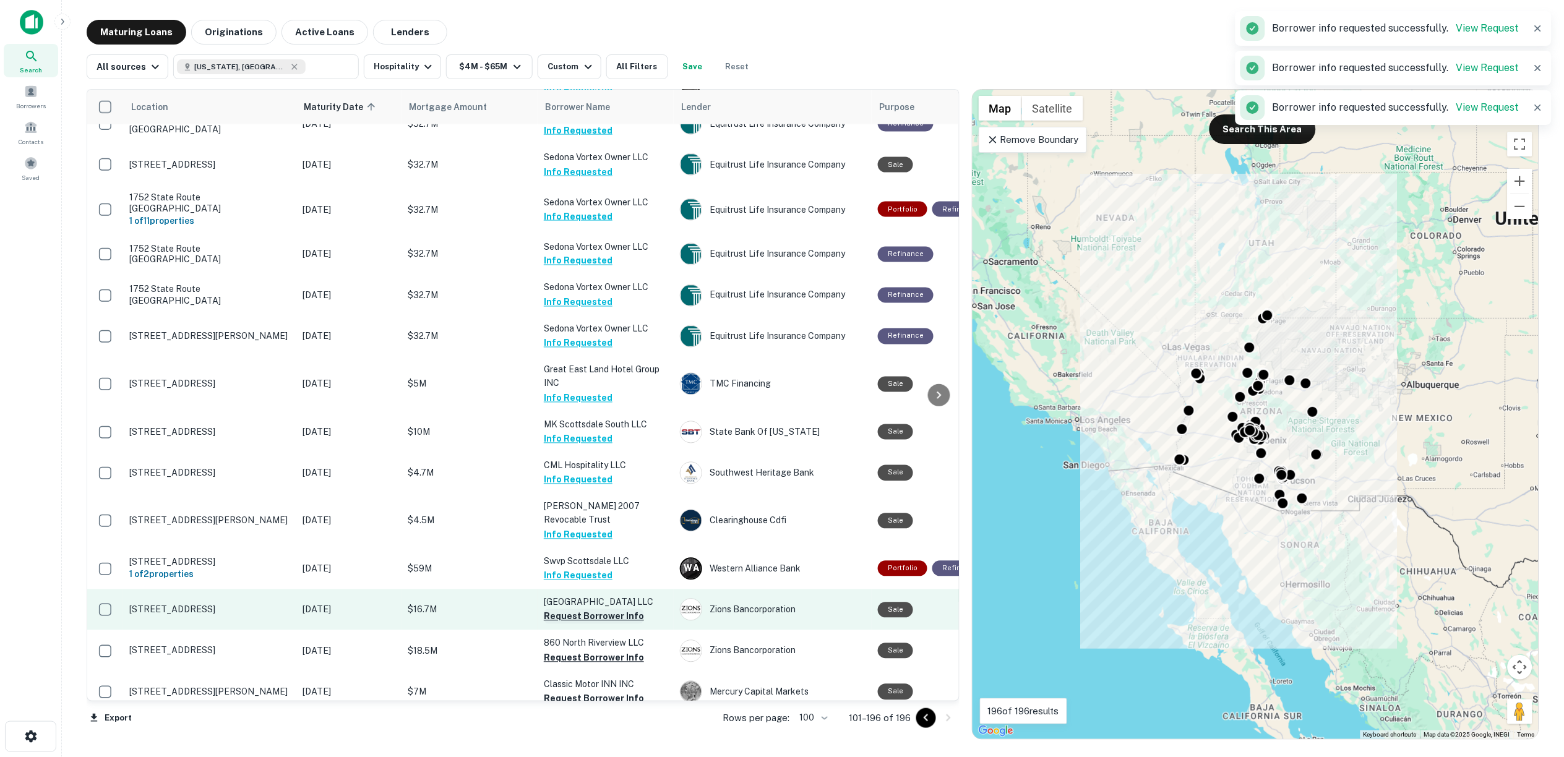
click at [570, 609] on button "Request Borrower Info" at bounding box center [594, 616] width 100 height 15
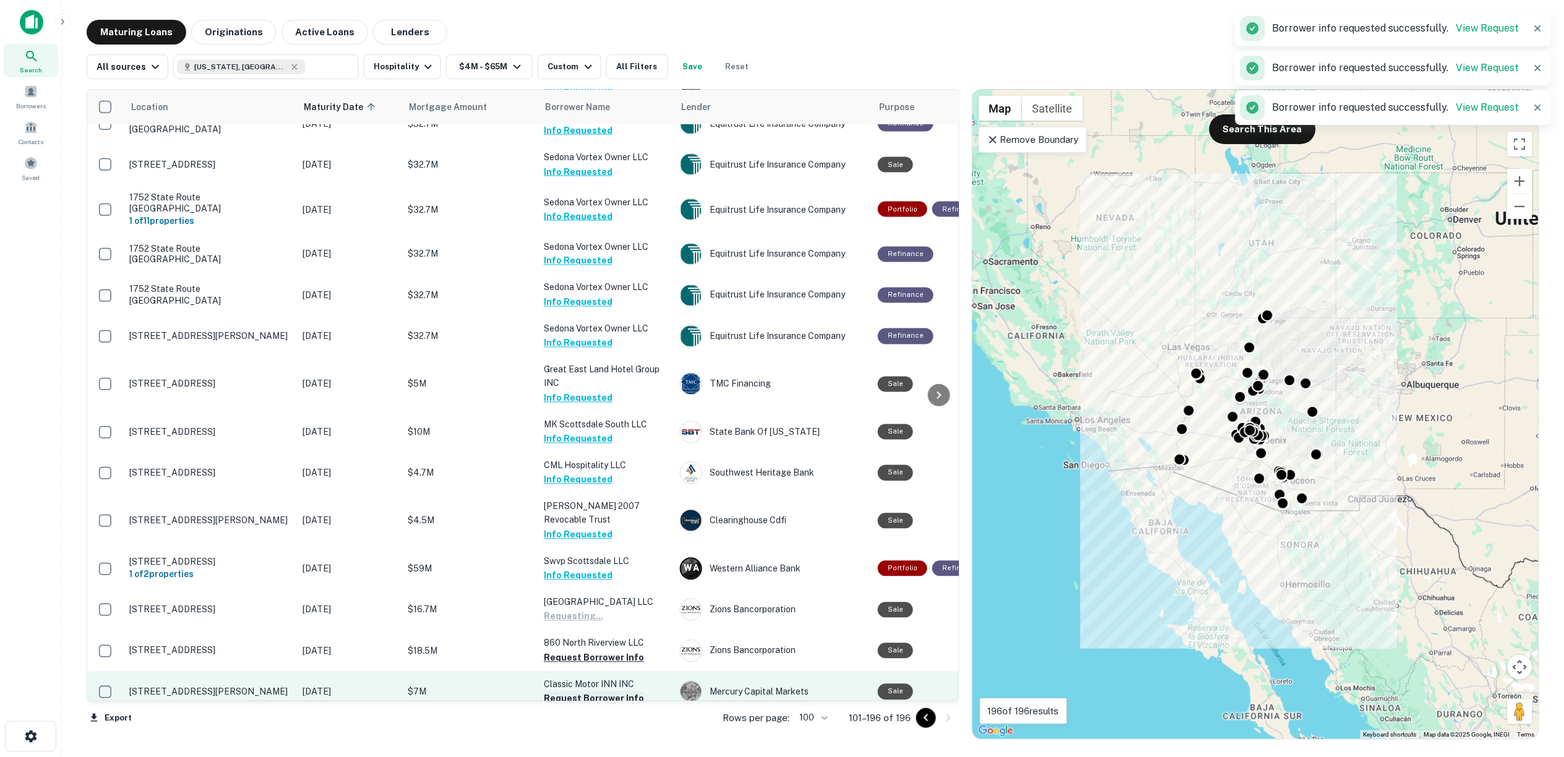
click at [578, 651] on button "Request Borrower Info" at bounding box center [594, 658] width 100 height 15
click at [579, 692] on button "Request Borrower Info" at bounding box center [594, 699] width 100 height 15
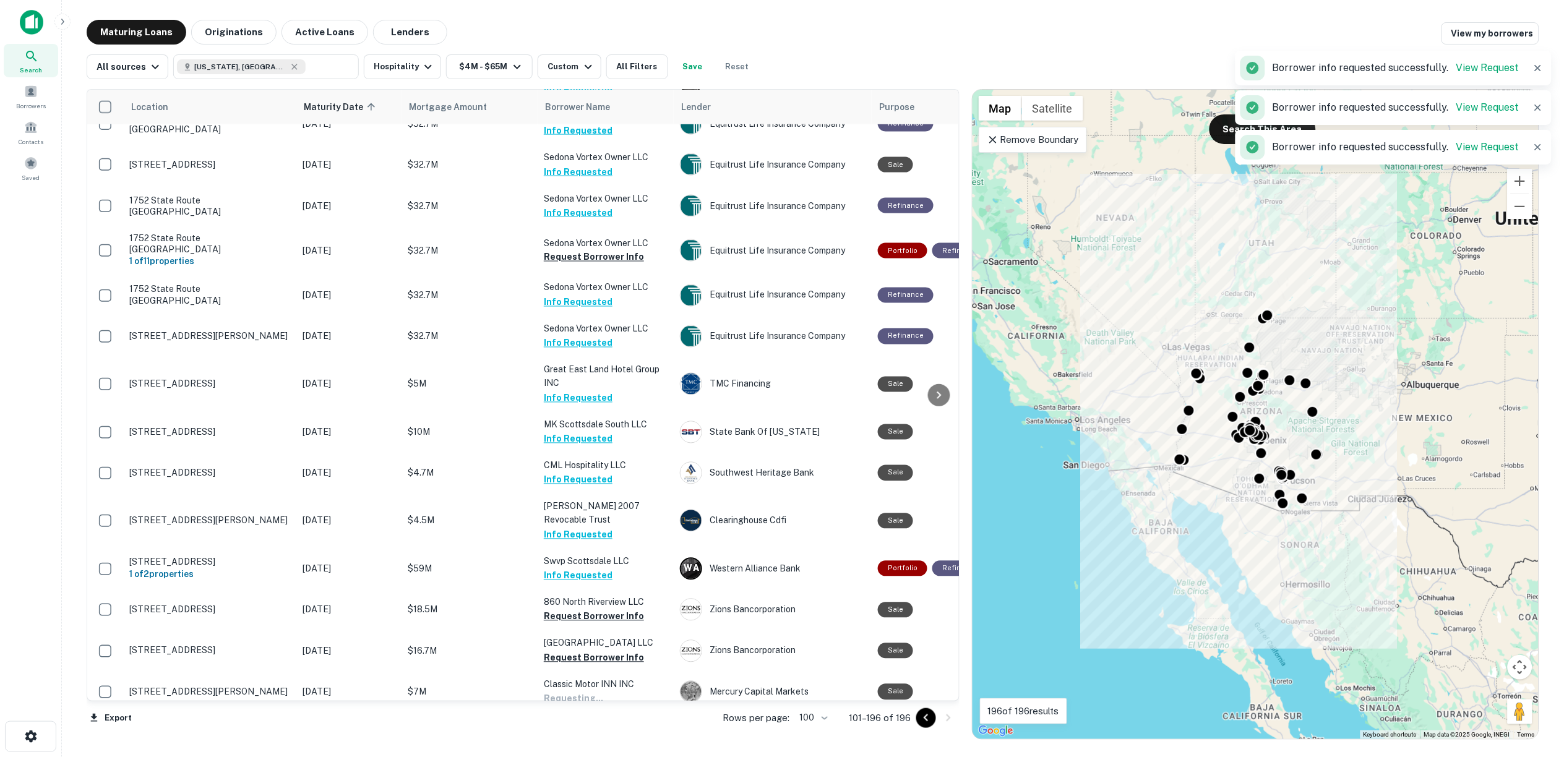
scroll to position [2612, 0]
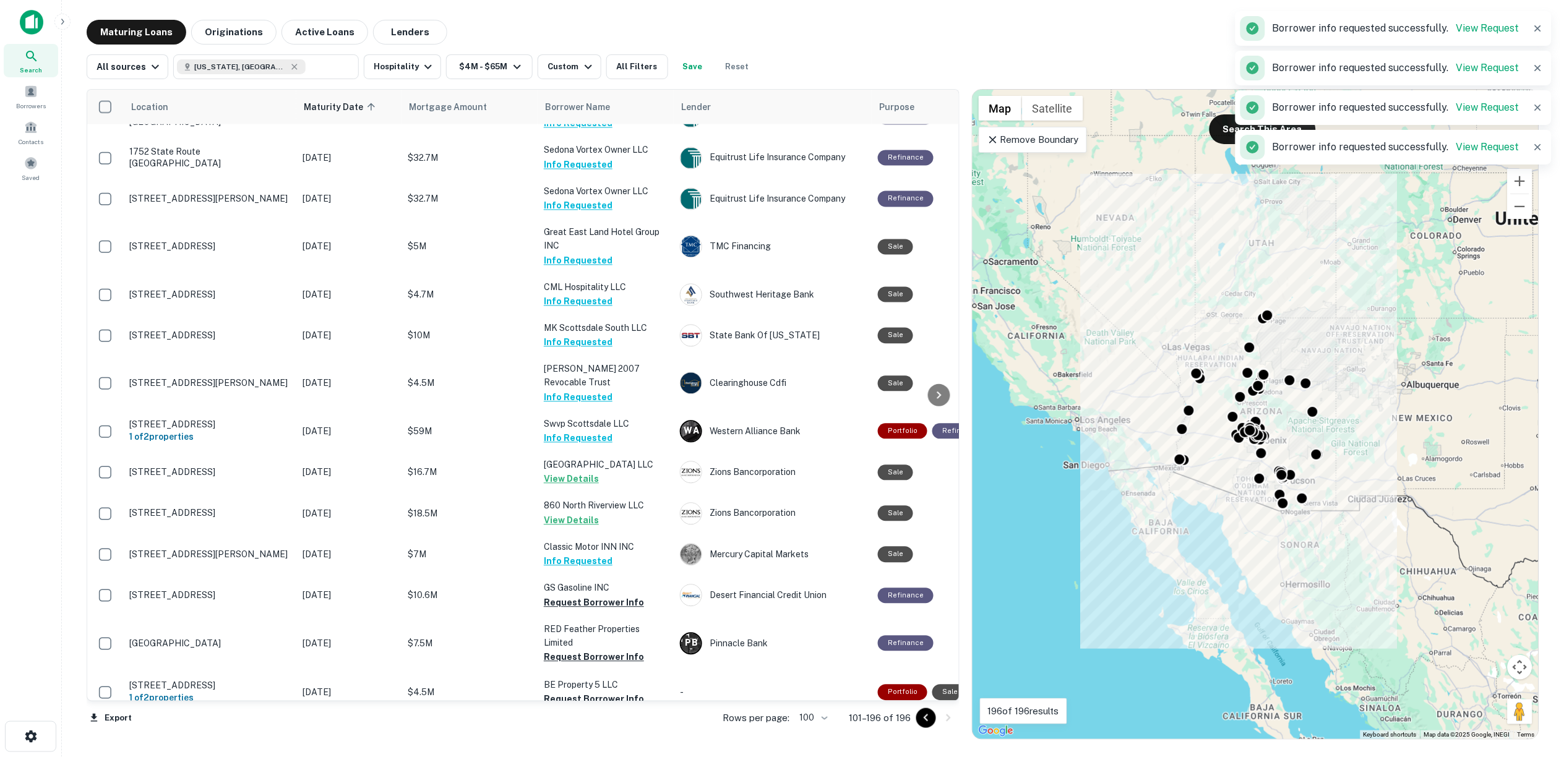
click at [566, 458] on p "2224 W RIO Salado Parkway LLC" at bounding box center [606, 465] width 124 height 14
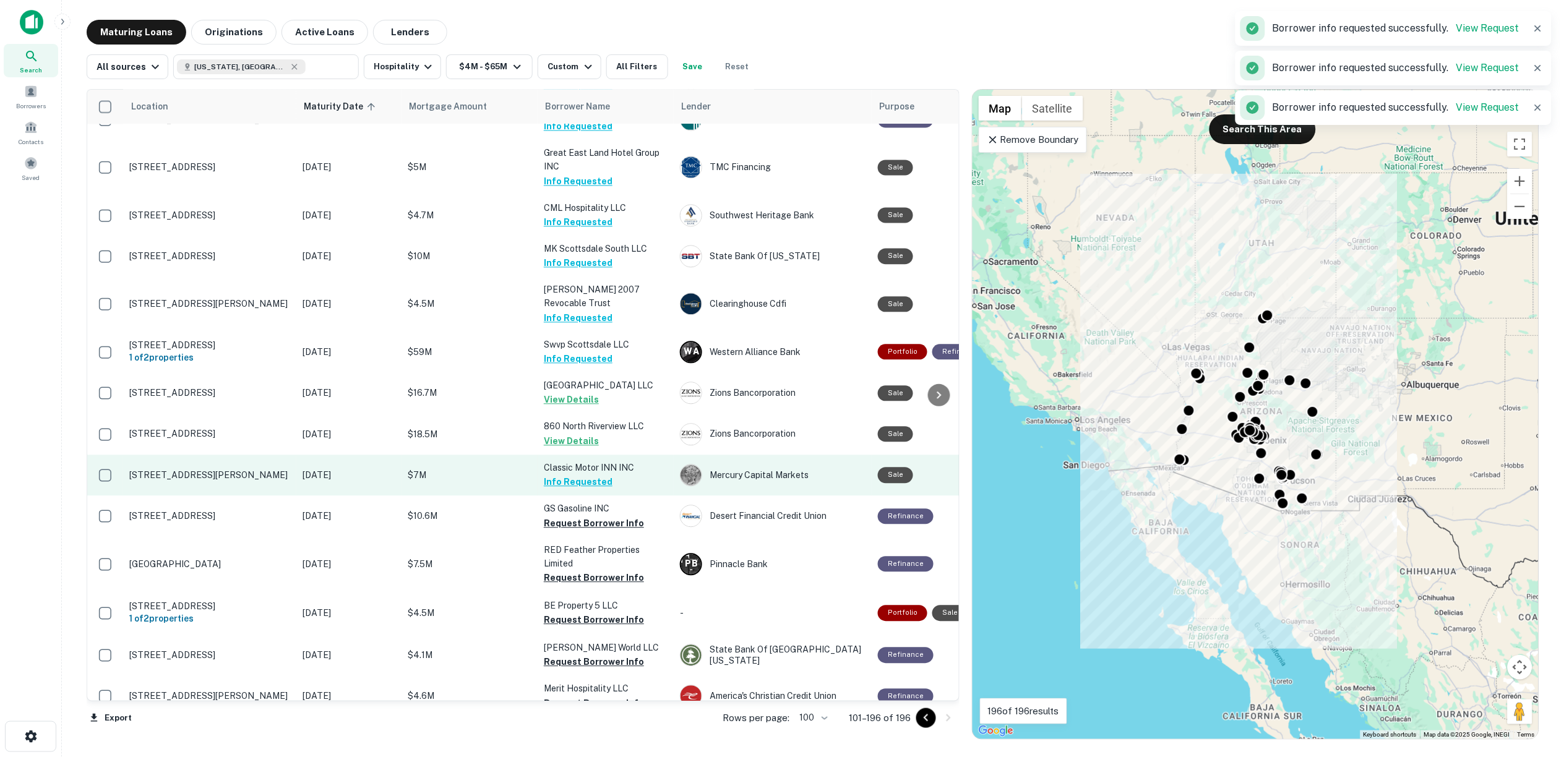
scroll to position [2742, 0]
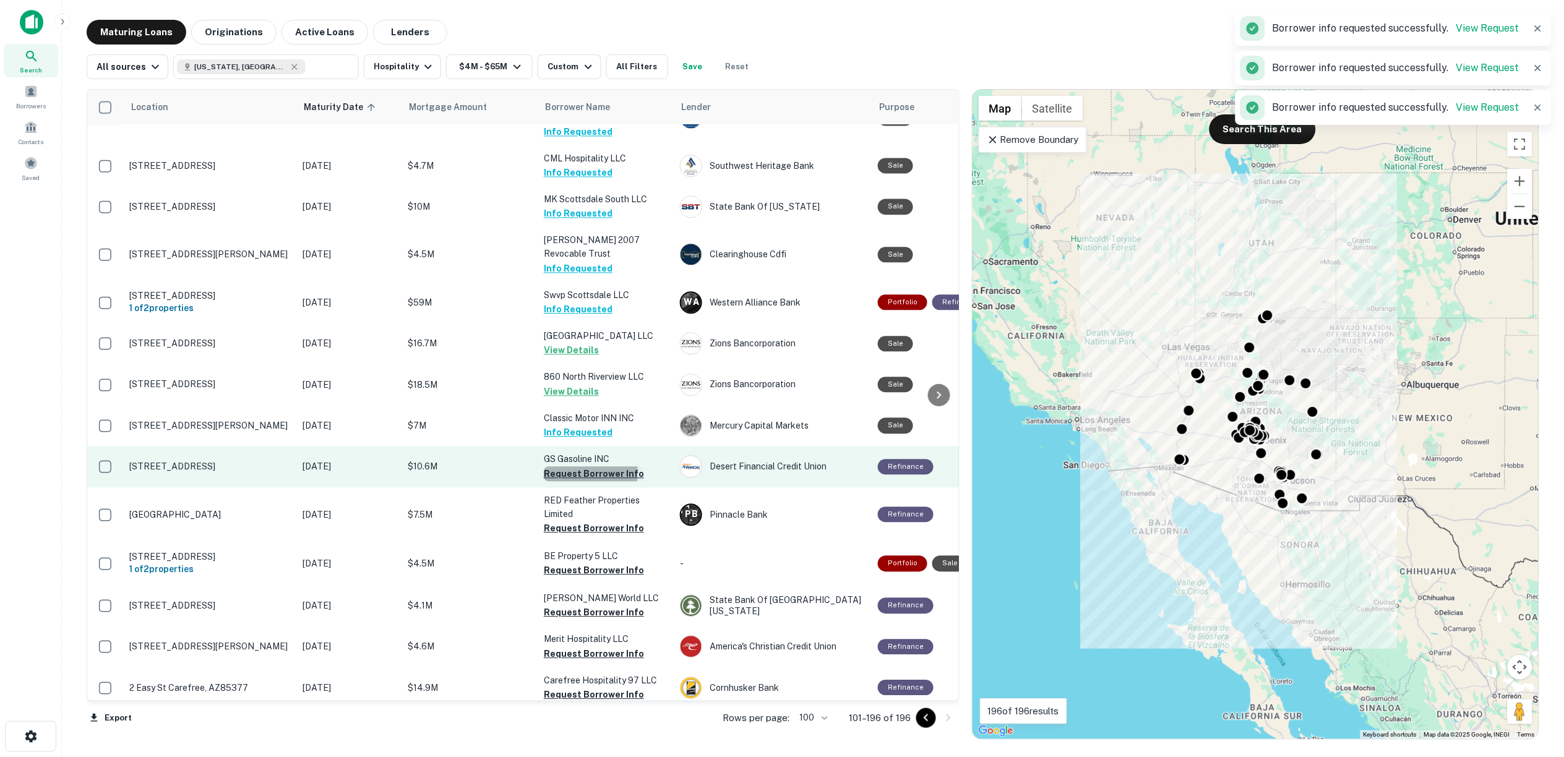
click at [579, 467] on button "Request Borrower Info" at bounding box center [594, 474] width 100 height 15
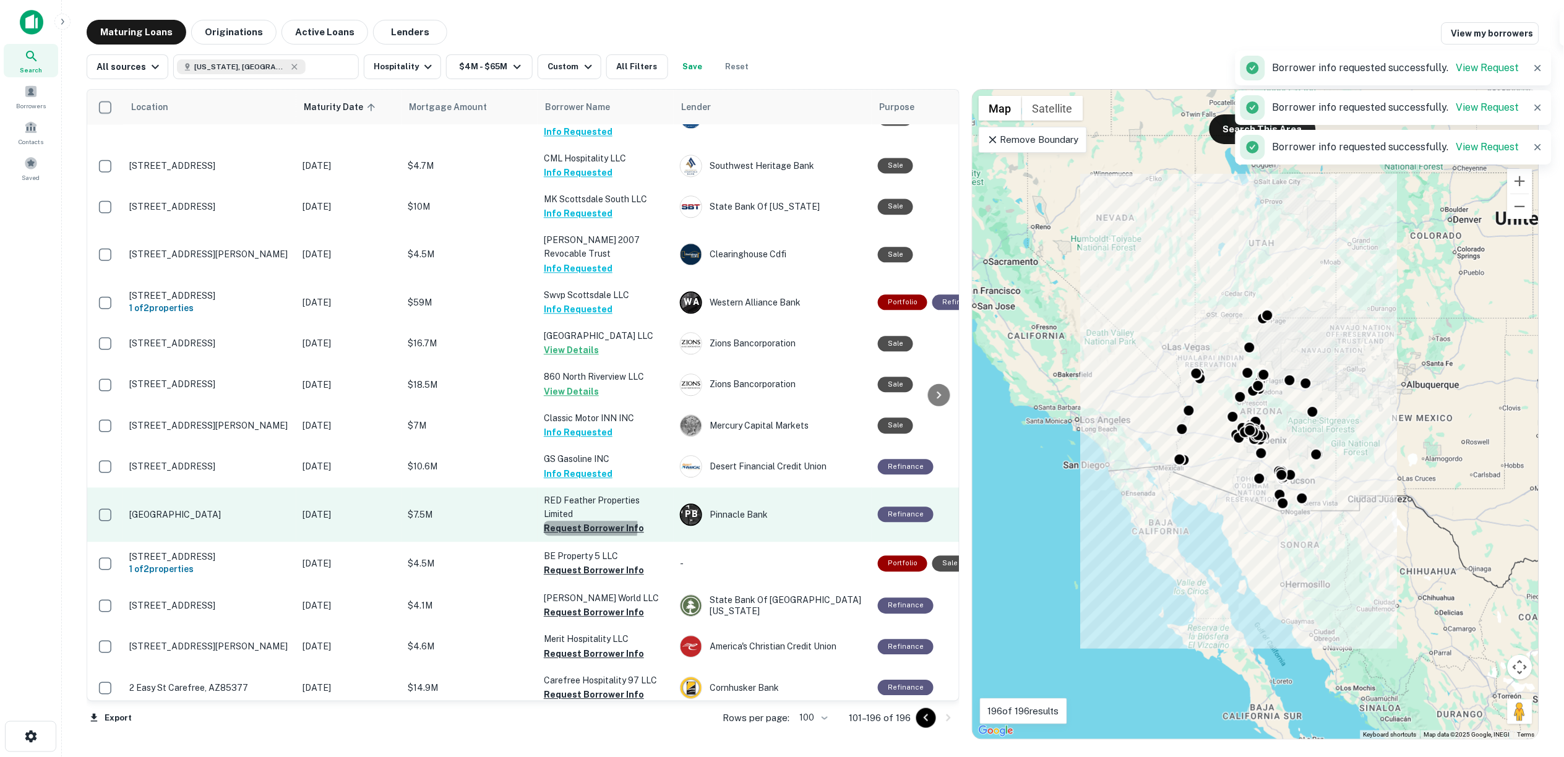
click at [584, 521] on button "Request Borrower Info" at bounding box center [594, 528] width 100 height 15
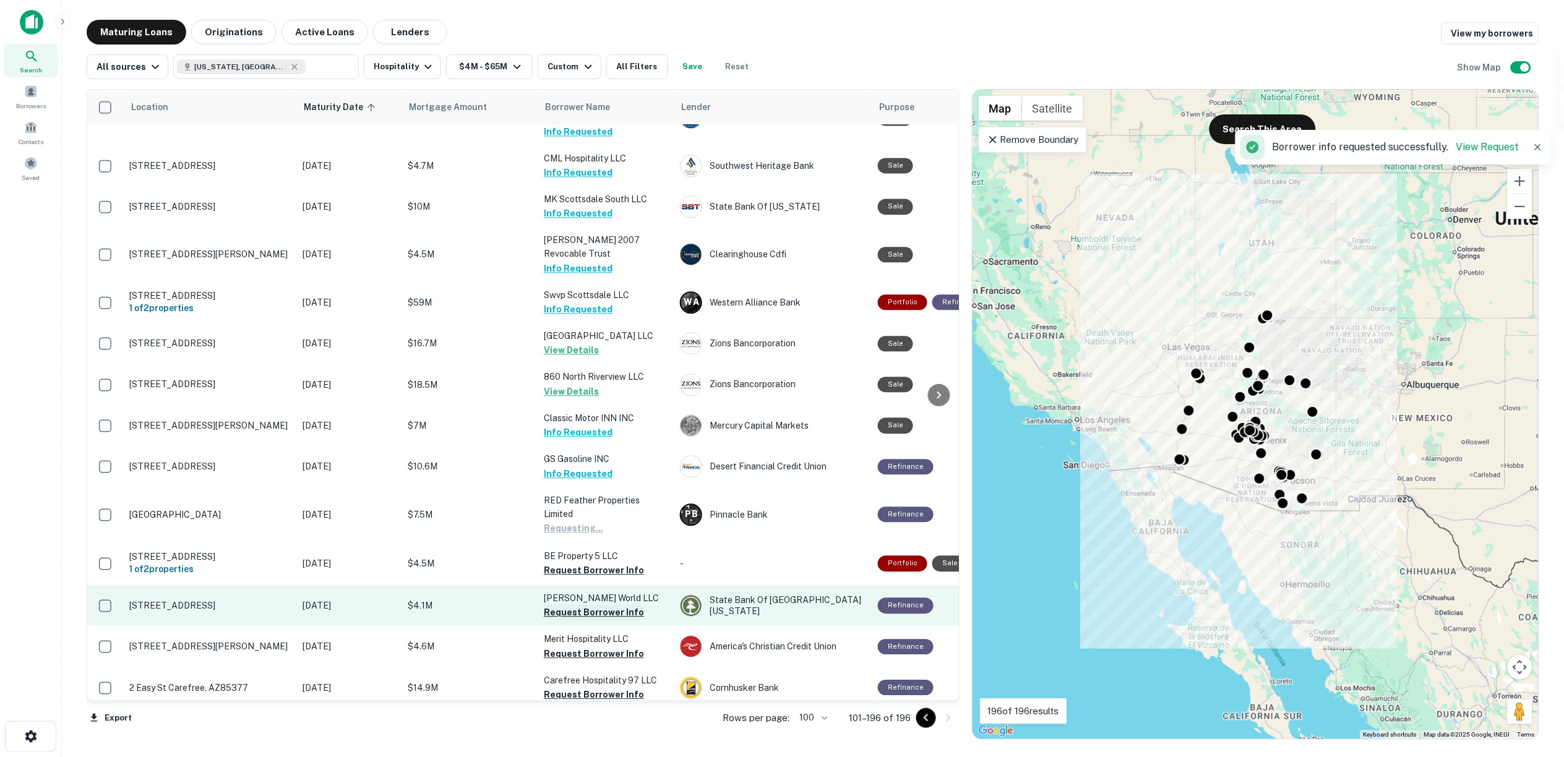
click at [586, 563] on button "Request Borrower Info" at bounding box center [594, 570] width 100 height 15
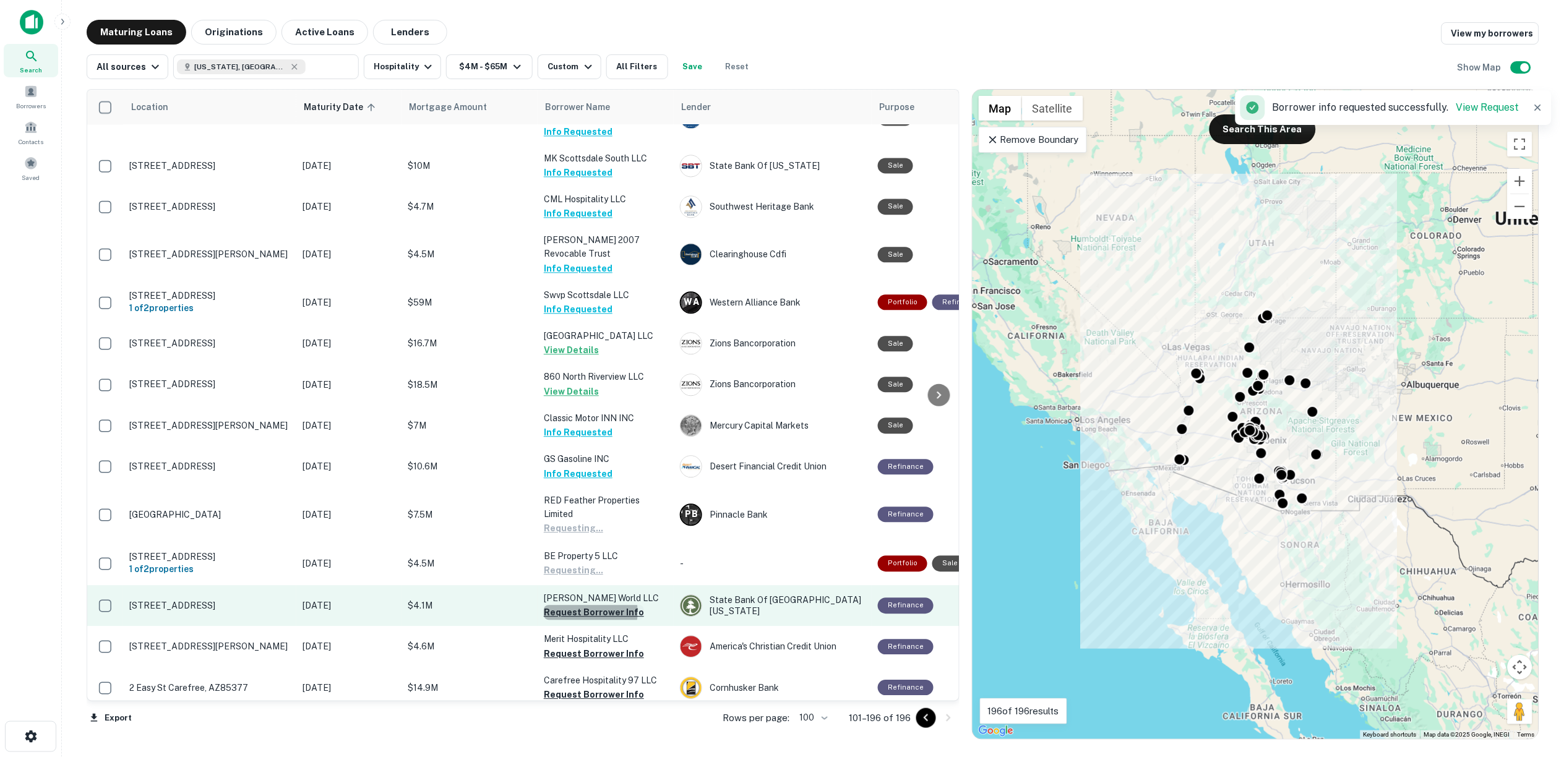
scroll to position [2750, 0]
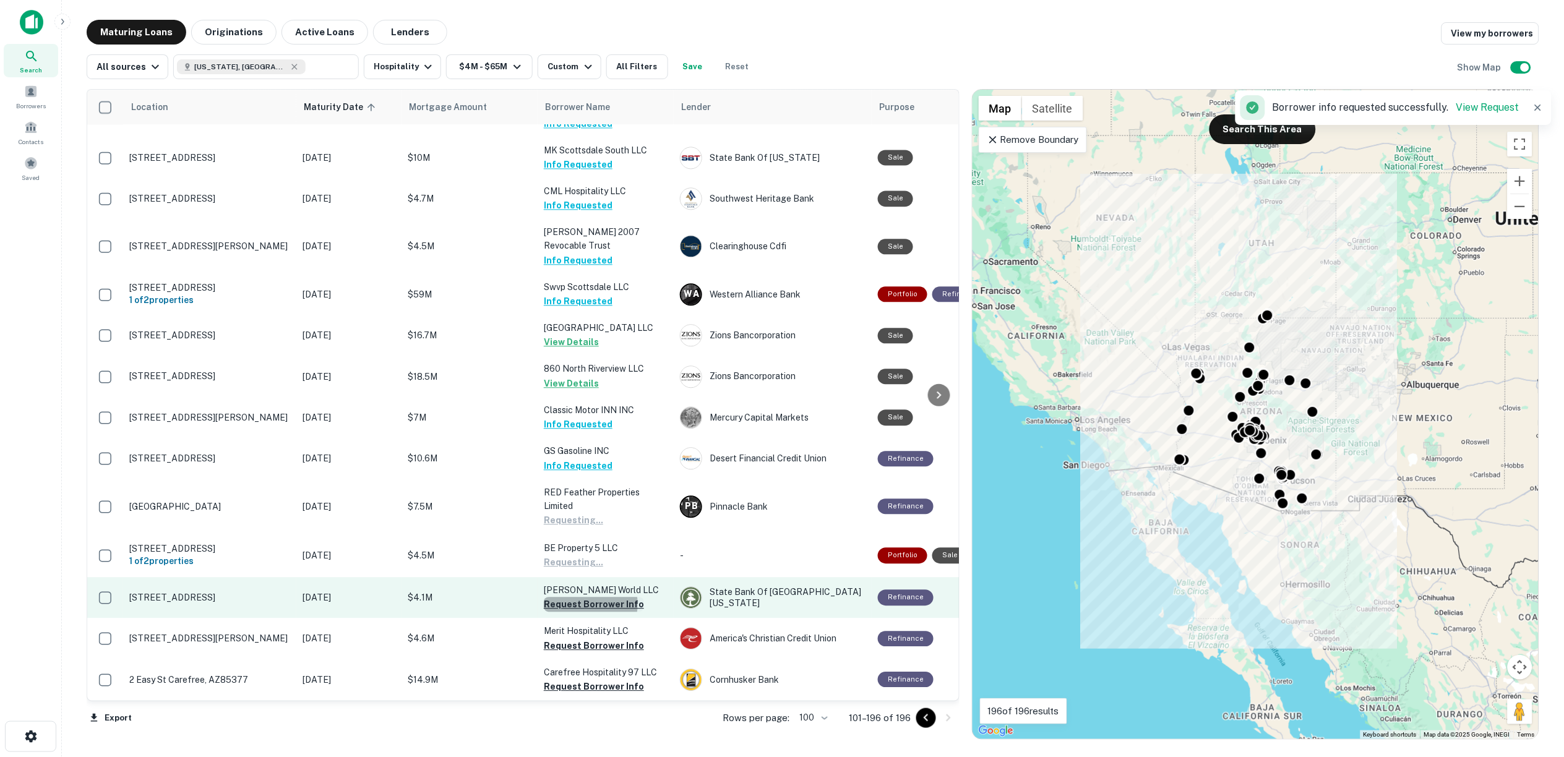
click at [590, 597] on button "Request Borrower Info" at bounding box center [594, 604] width 100 height 15
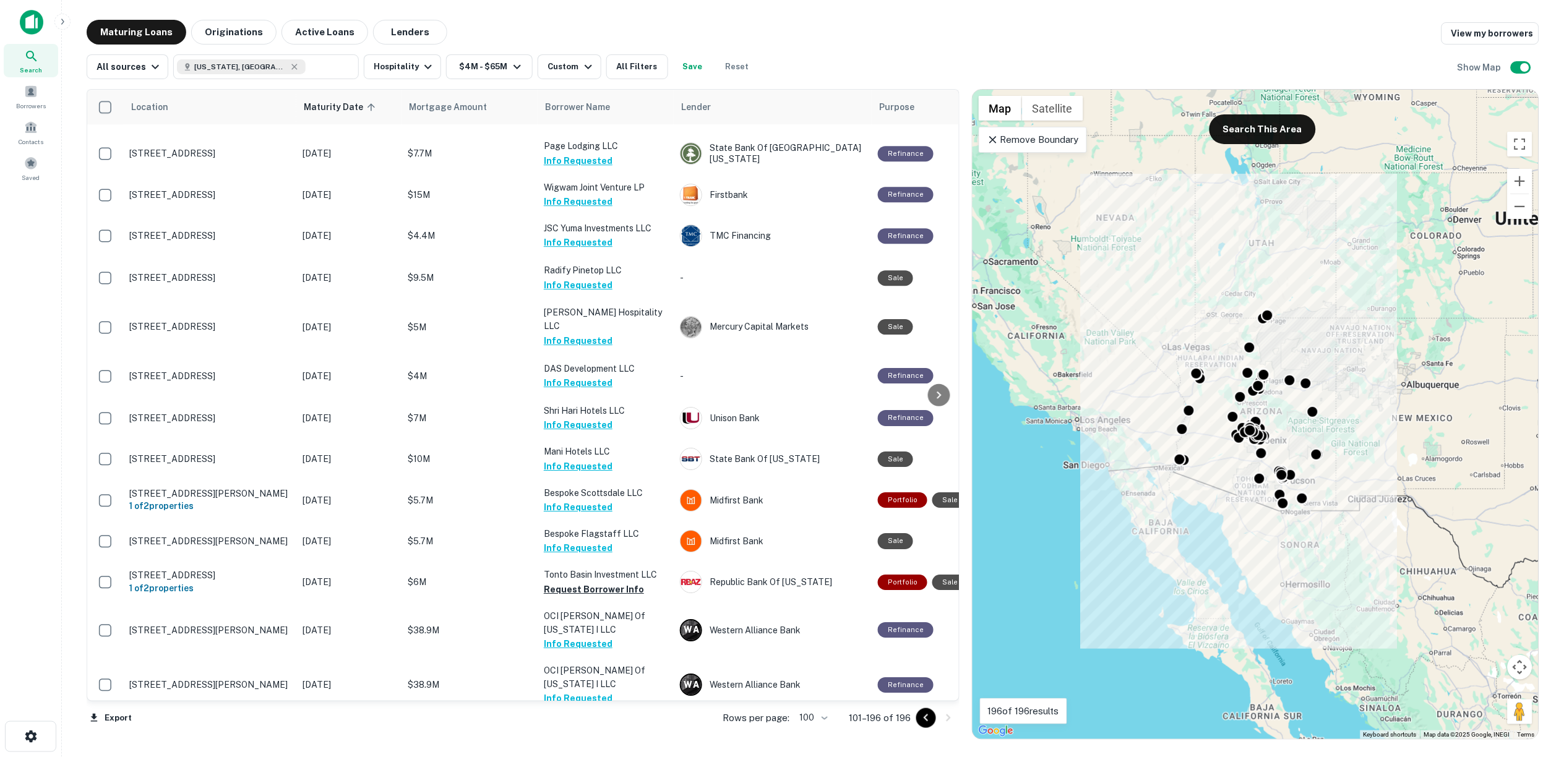
scroll to position [782, 0]
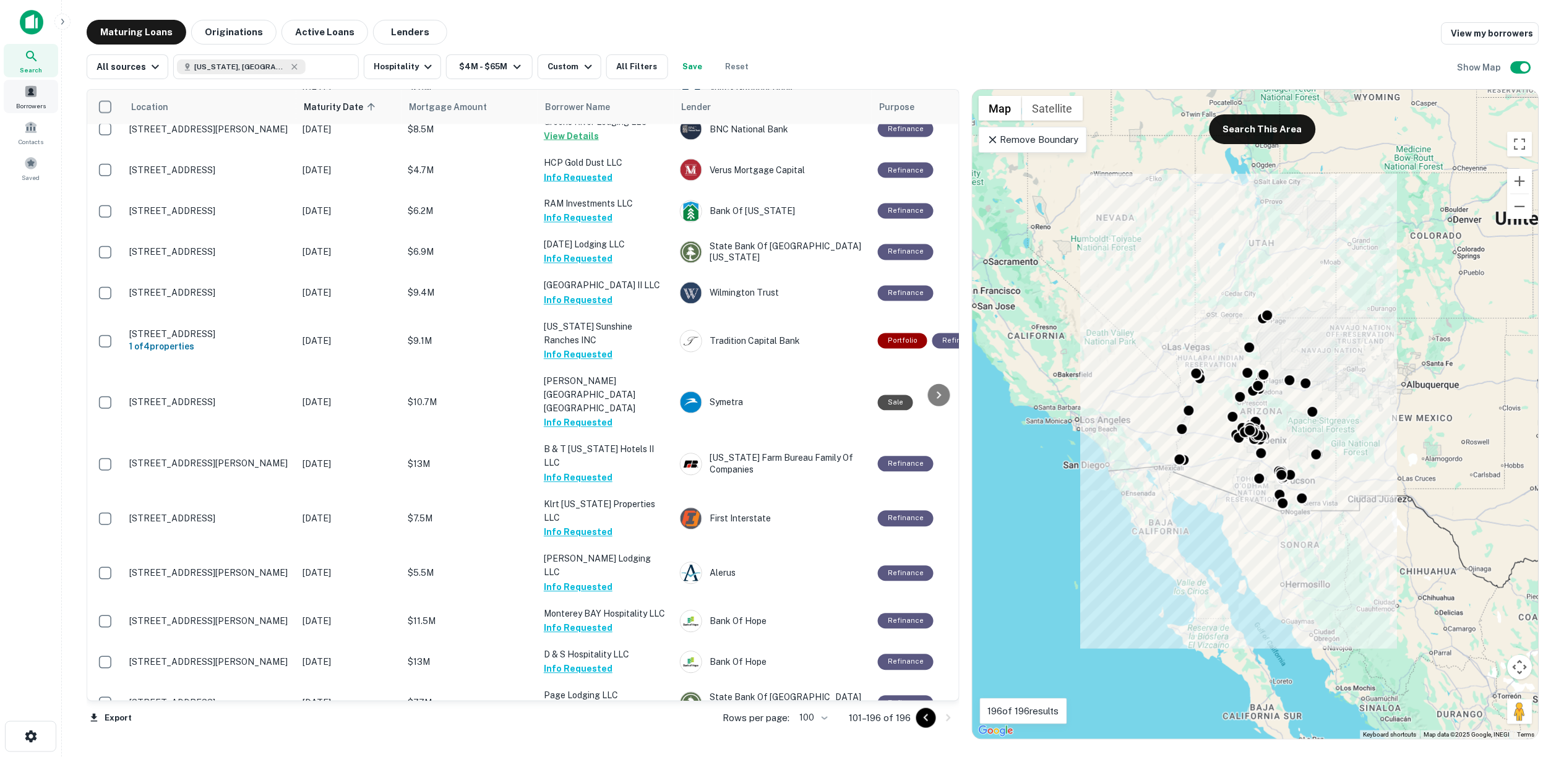
click at [25, 89] on span at bounding box center [31, 92] width 14 height 14
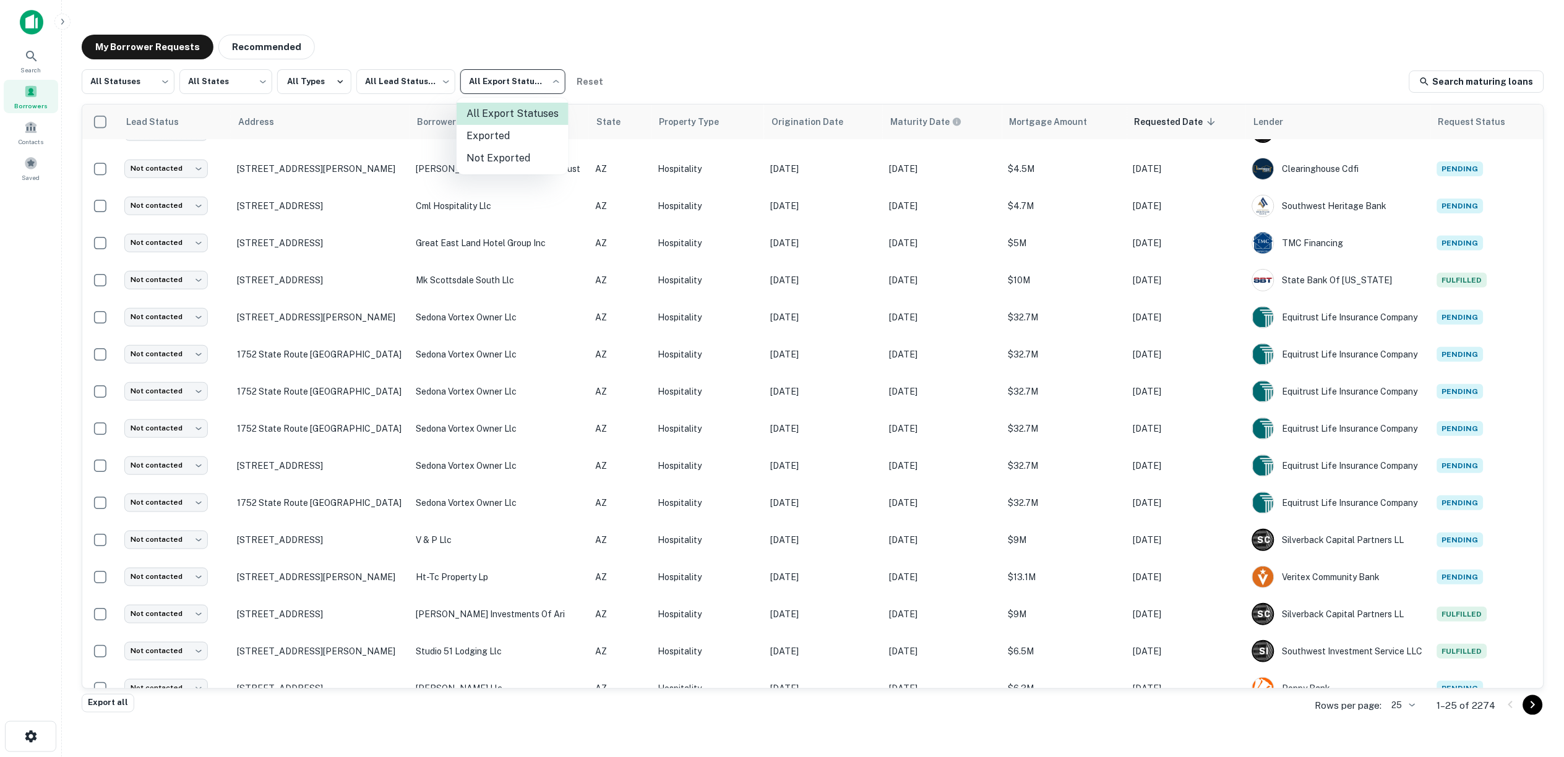
click at [553, 81] on body "Search Borrowers Contacts Saved My Borrower Requests Recommended All Statuses *…" at bounding box center [782, 378] width 1564 height 757
click at [491, 131] on li "Exported" at bounding box center [513, 136] width 112 height 22
type input "****"
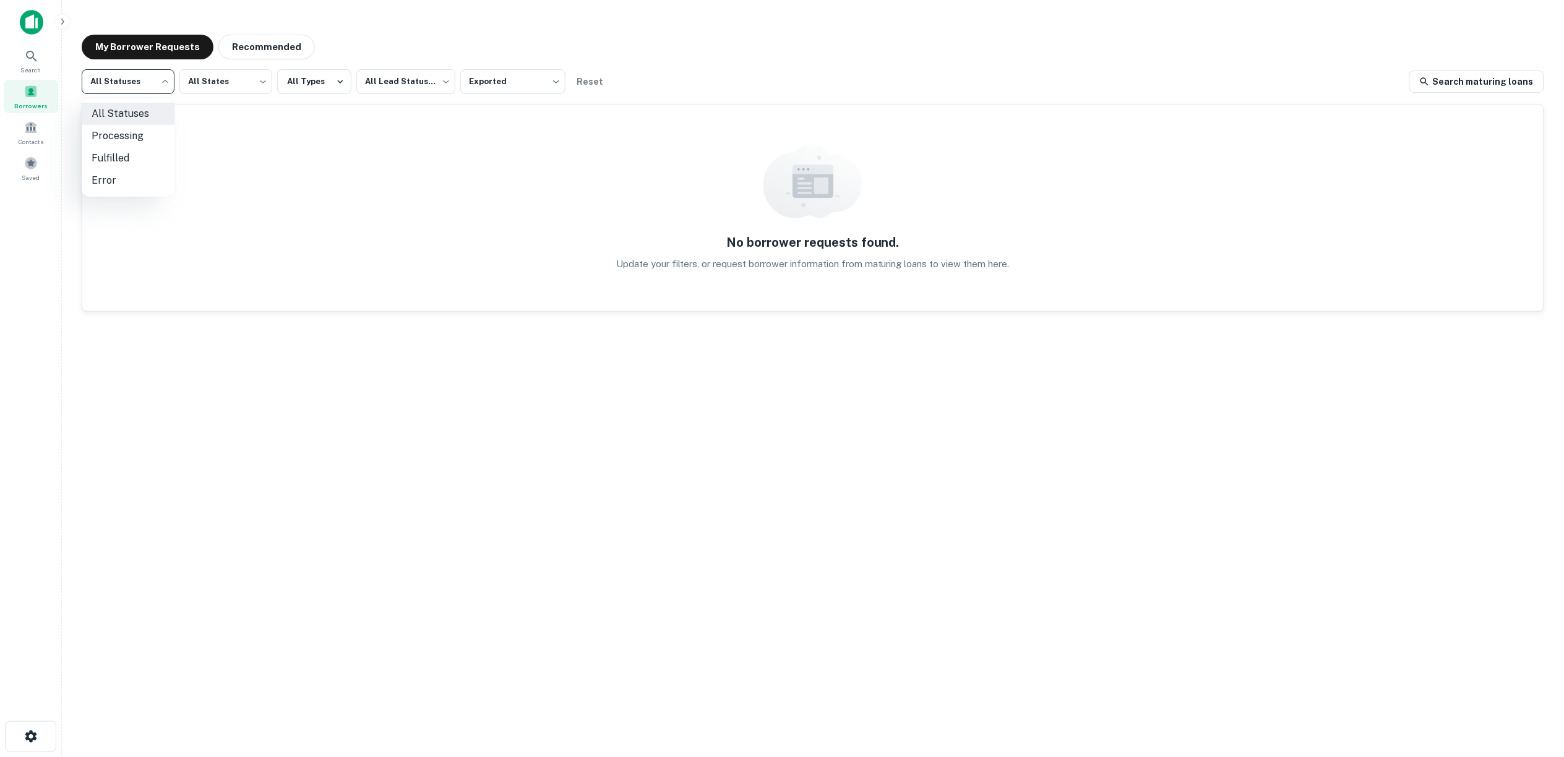
click at [166, 85] on body "Search Borrowers Contacts Saved My Borrower Requests Recommended All Statuses *…" at bounding box center [782, 378] width 1564 height 757
click at [135, 153] on li "Fulfilled" at bounding box center [128, 158] width 93 height 22
type input "*********"
click at [554, 80] on body "Search Borrowers Contacts Saved My Borrower Requests Recommended Fulfilled ****…" at bounding box center [782, 378] width 1564 height 757
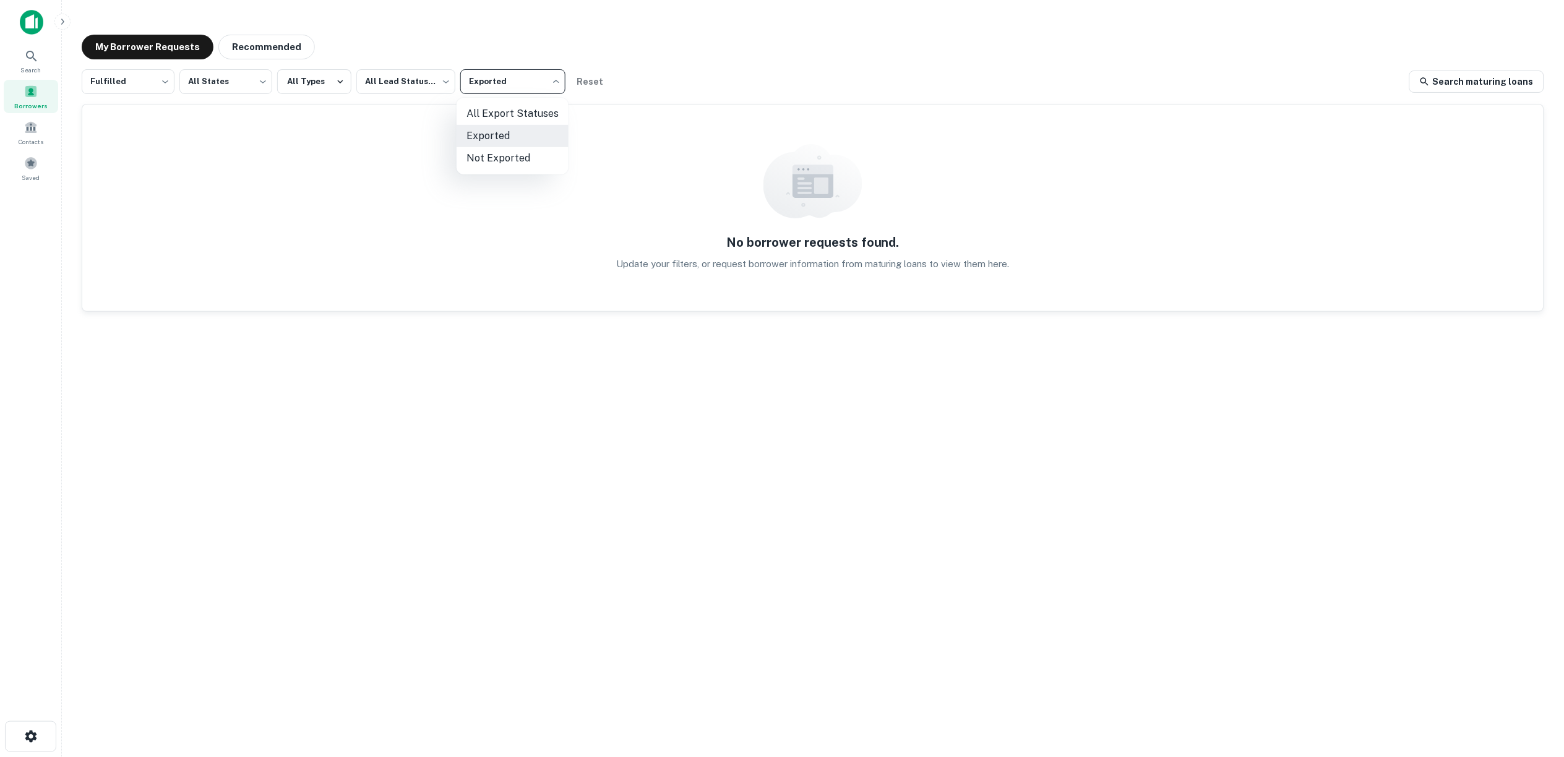
click at [526, 157] on li "Not Exported" at bounding box center [513, 158] width 112 height 22
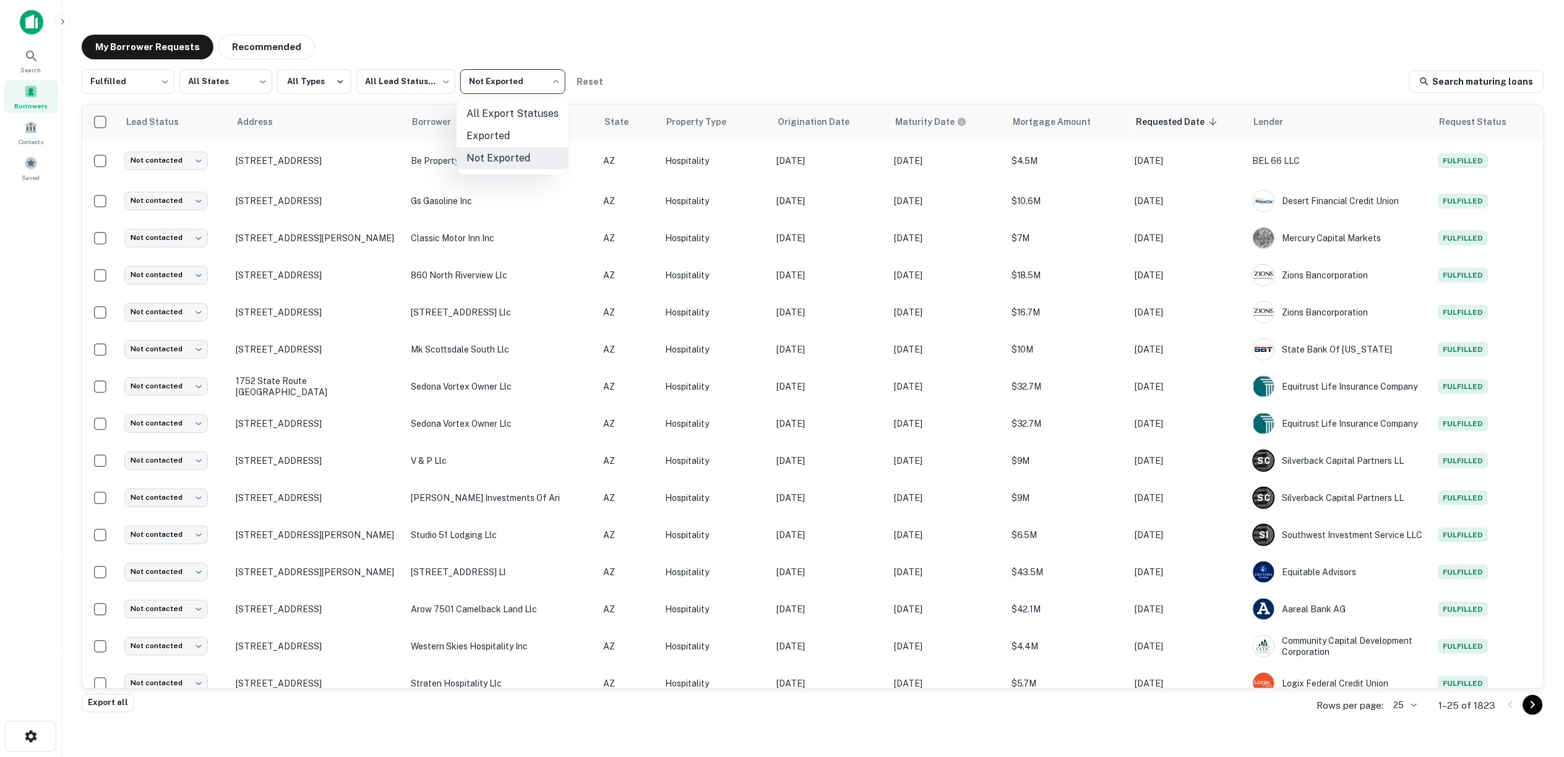
click at [551, 80] on body "Search Borrowers Contacts Saved My Borrower Requests Recommended Fulfilled ****…" at bounding box center [782, 378] width 1564 height 757
click at [502, 112] on li "All Export Statuses" at bounding box center [513, 114] width 112 height 22
type input "***"
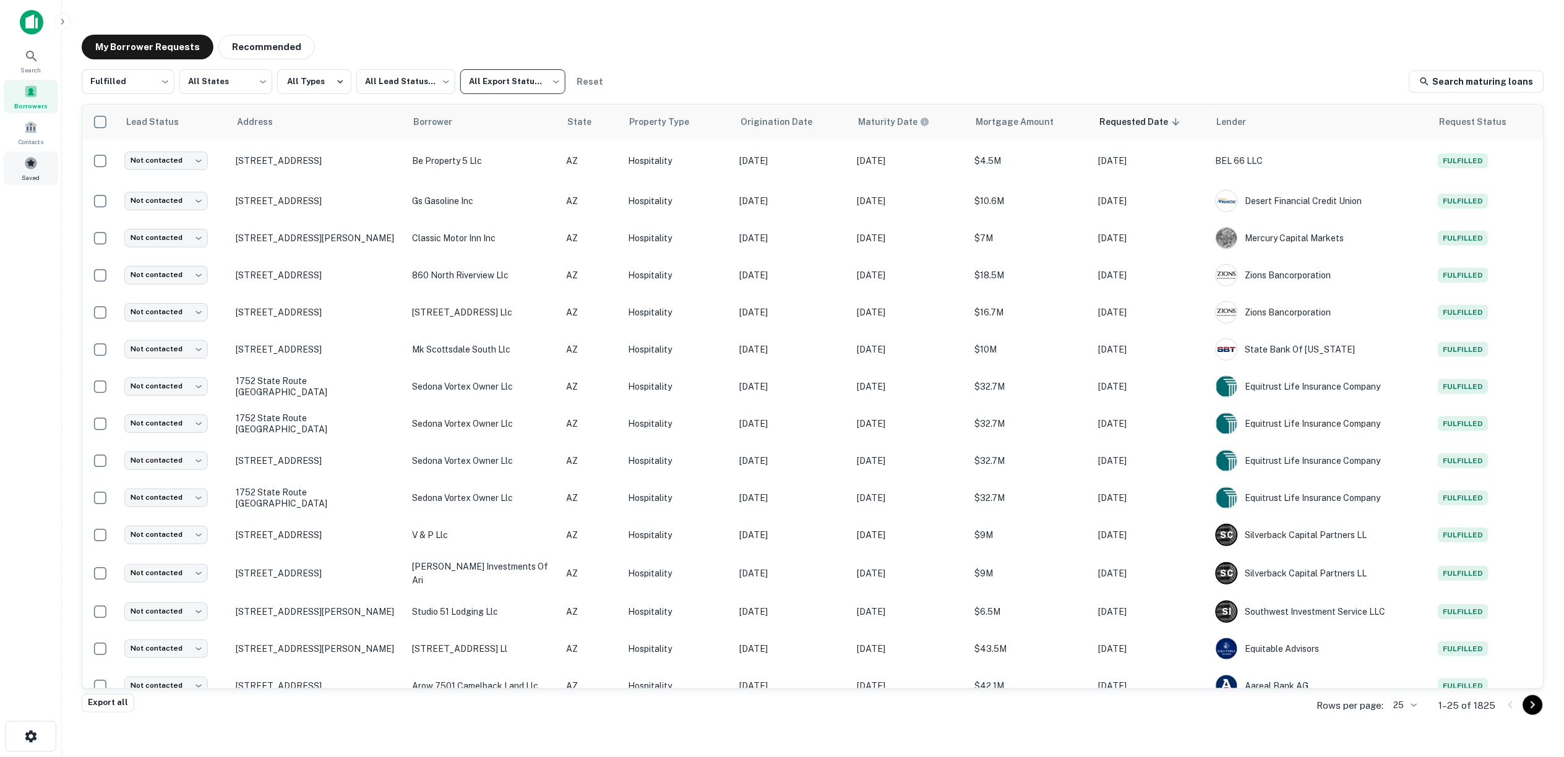
click at [33, 166] on span at bounding box center [31, 164] width 14 height 14
